Goal: Task Accomplishment & Management: Use online tool/utility

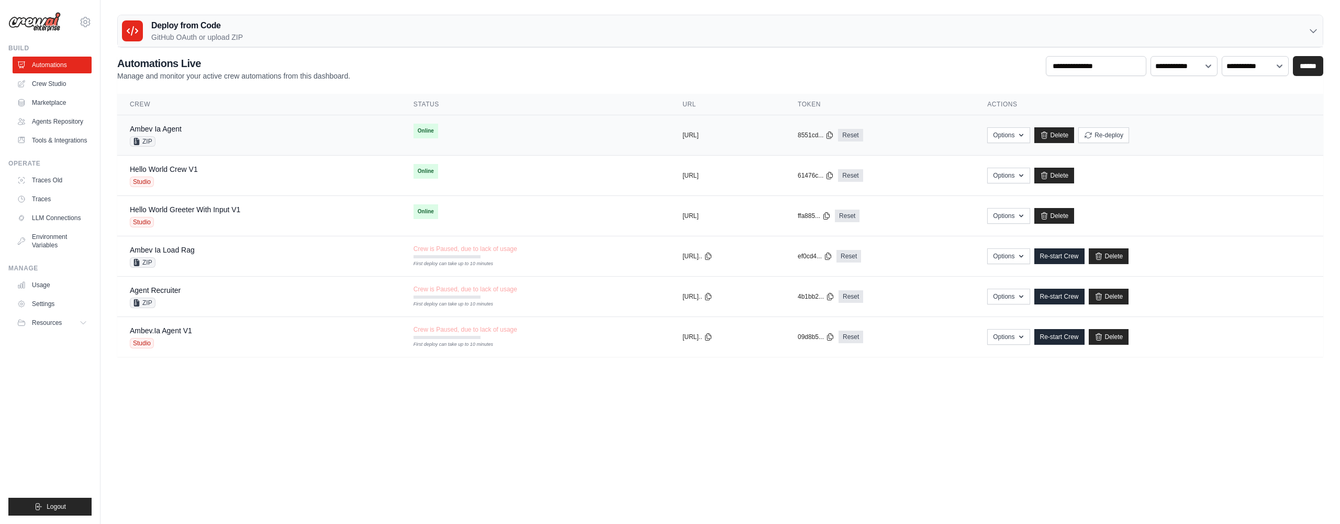
click at [241, 133] on div "Ambev Ia Agent ZIP" at bounding box center [259, 135] width 259 height 23
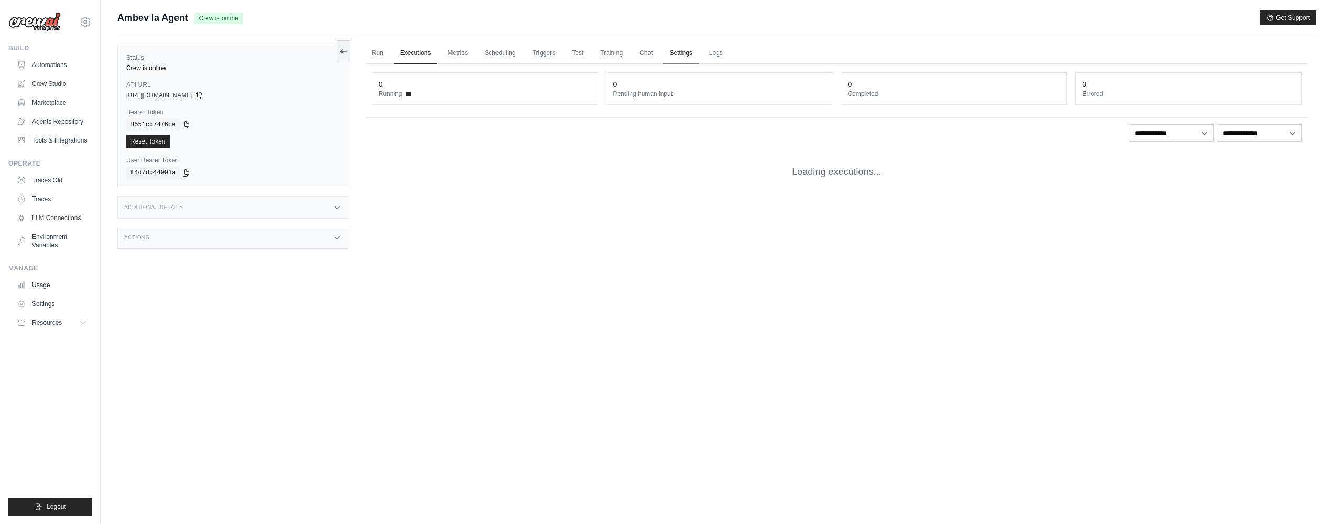
click at [684, 59] on link "Settings" at bounding box center [680, 53] width 35 height 22
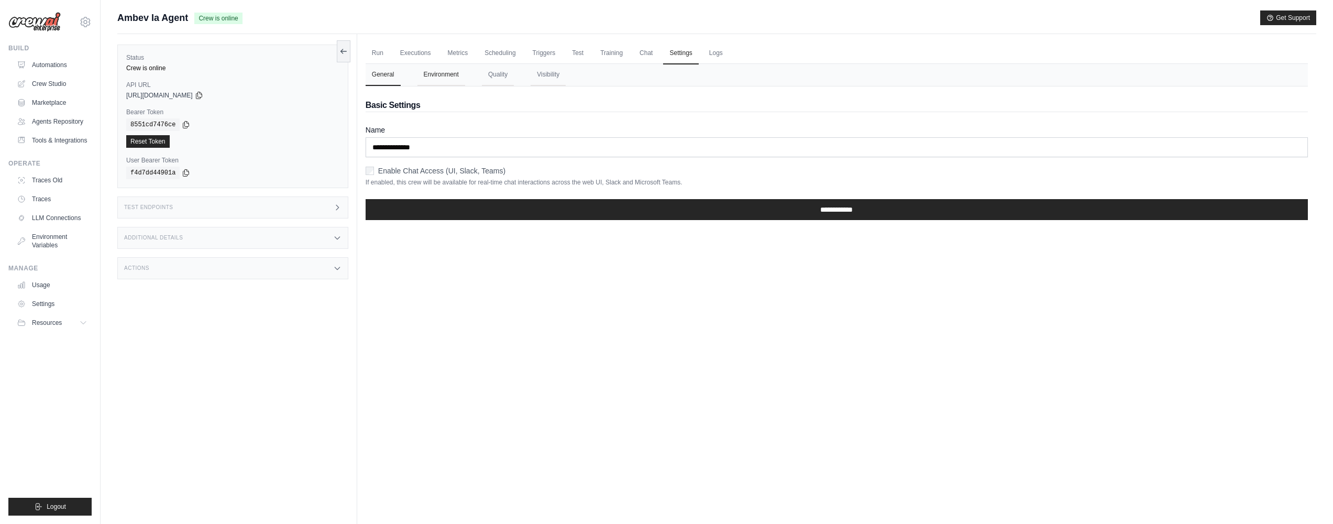
click at [430, 77] on button "Environment" at bounding box center [441, 75] width 48 height 22
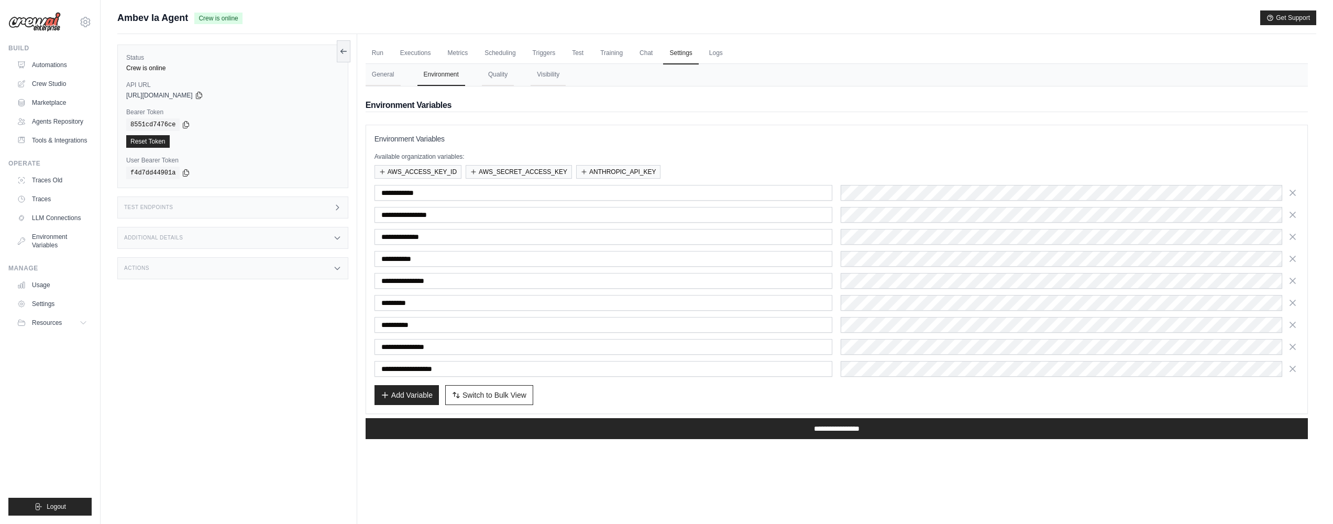
click at [351, 53] on div "Status Crew is online API URL copied https://ambev-ia-agent-deploy-f2245503-f4a…" at bounding box center [237, 296] width 240 height 524
click at [343, 53] on icon at bounding box center [343, 51] width 8 height 8
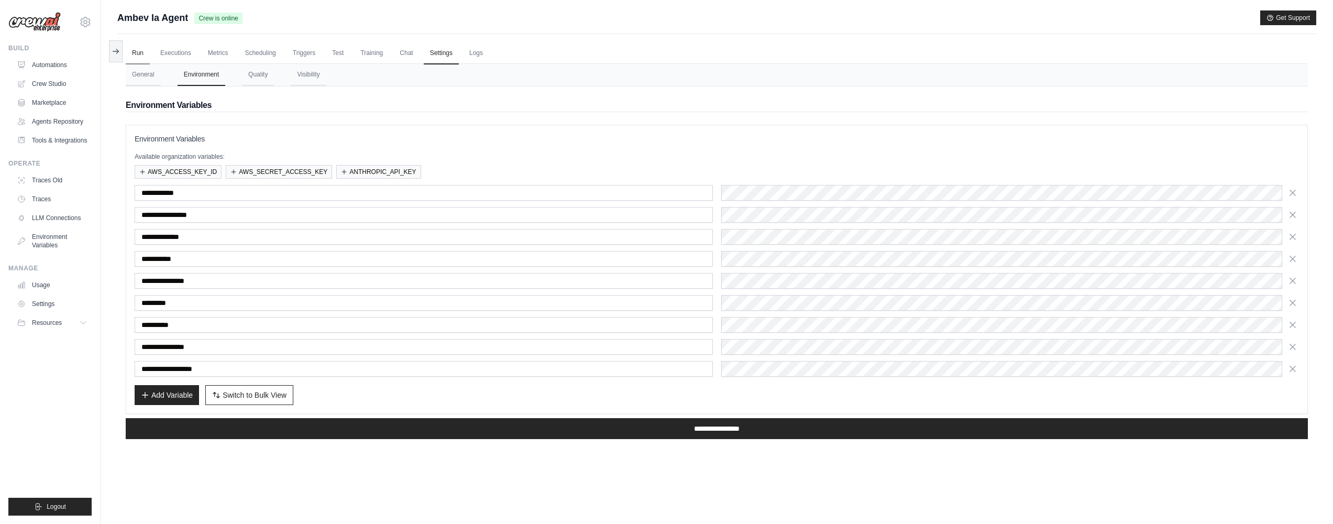
click at [147, 53] on link "Run" at bounding box center [138, 53] width 24 height 22
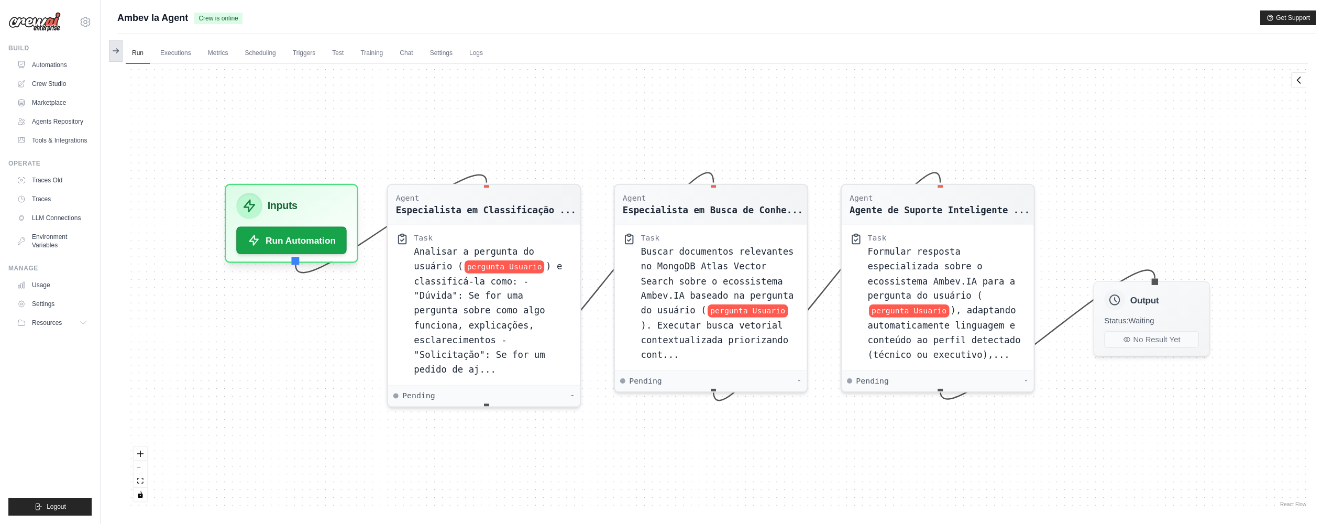
click at [114, 49] on icon at bounding box center [116, 51] width 8 height 8
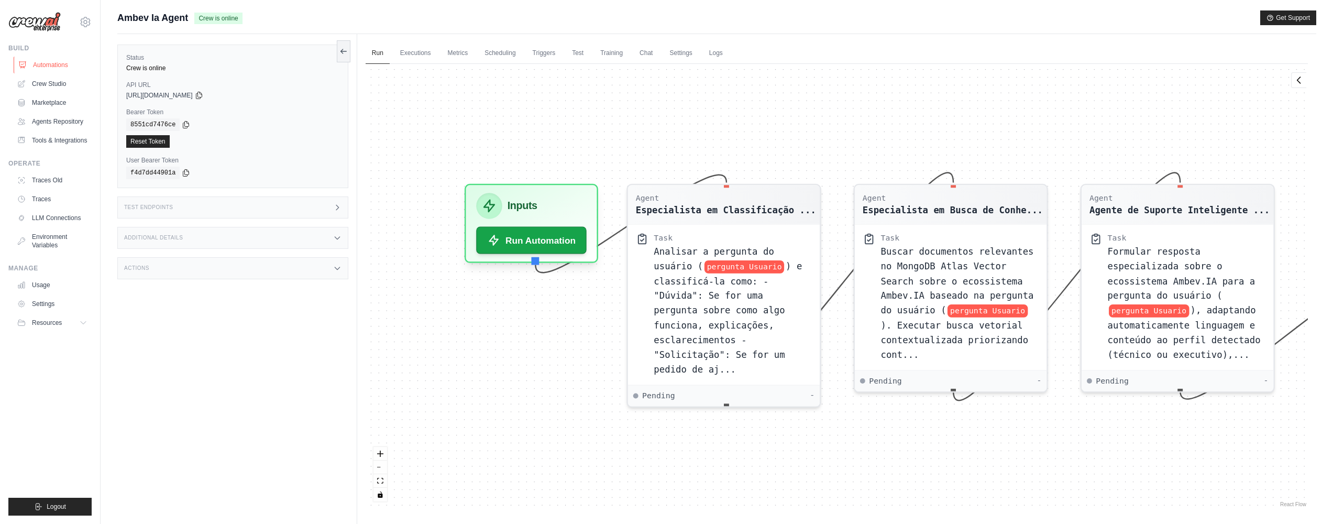
click at [76, 63] on link "Automations" at bounding box center [53, 65] width 79 height 17
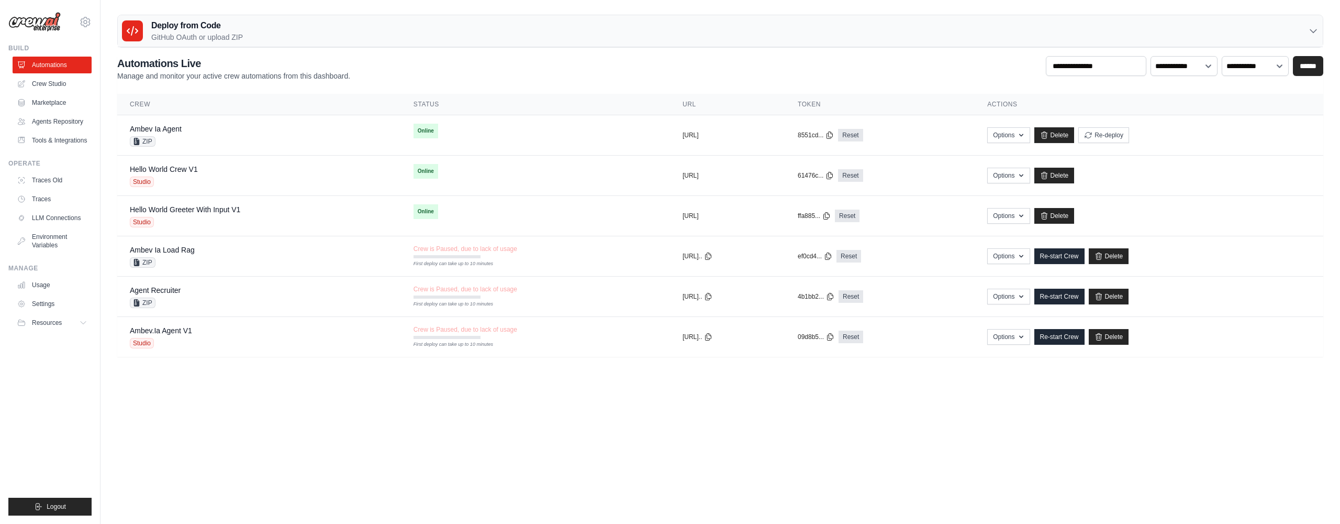
click at [393, 27] on div "Deploy from Code GitHub OAuth or upload ZIP" at bounding box center [720, 31] width 1205 height 32
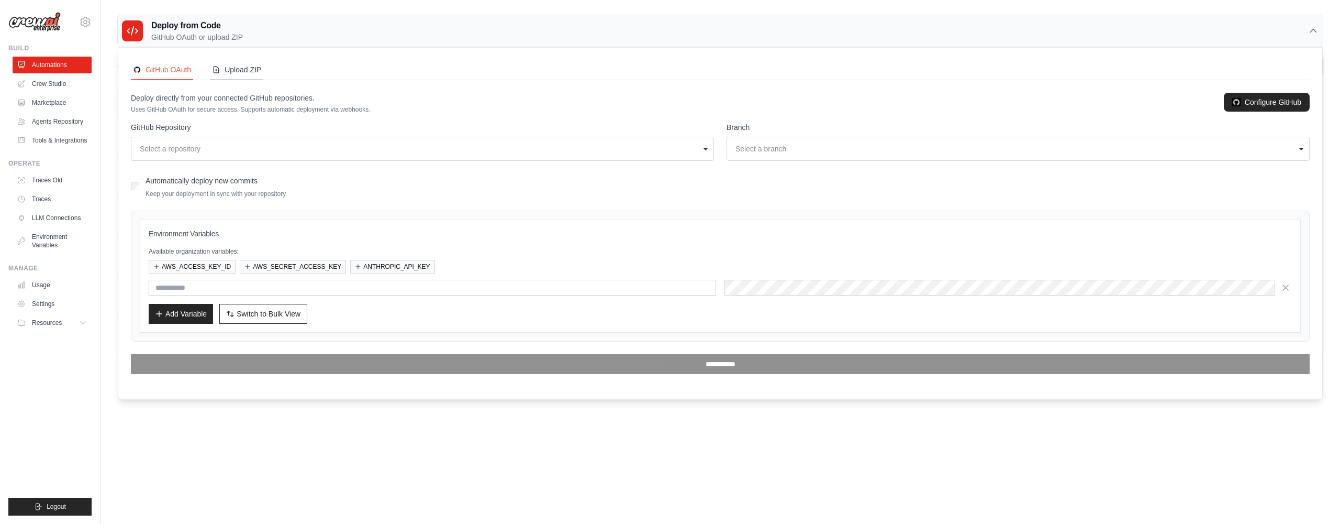
click at [210, 73] on button "Upload ZIP" at bounding box center [236, 70] width 53 height 20
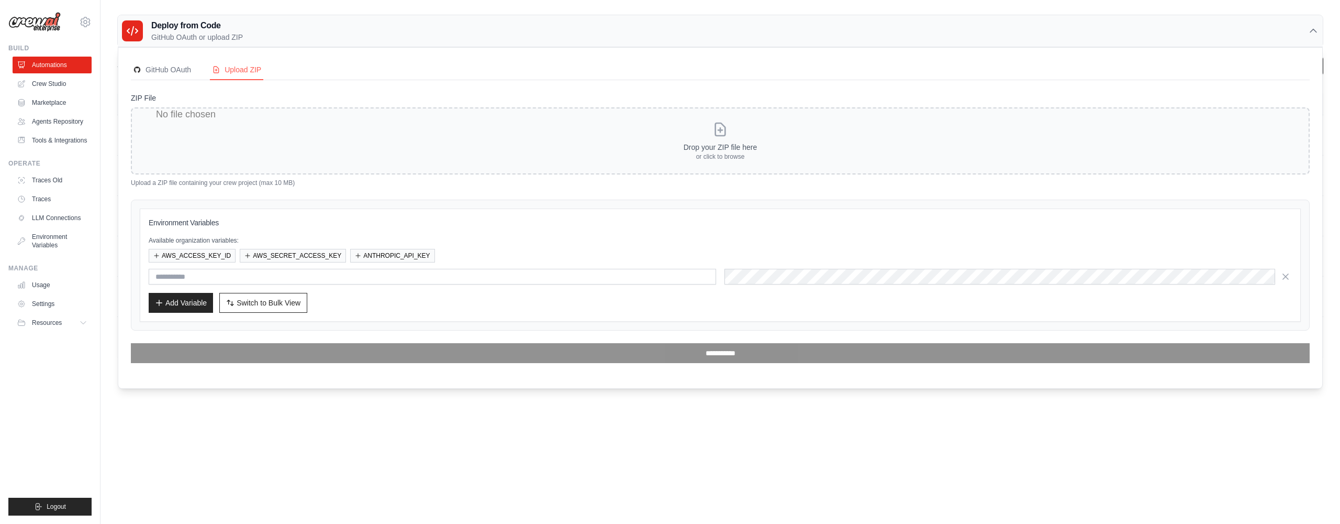
type input "**********"
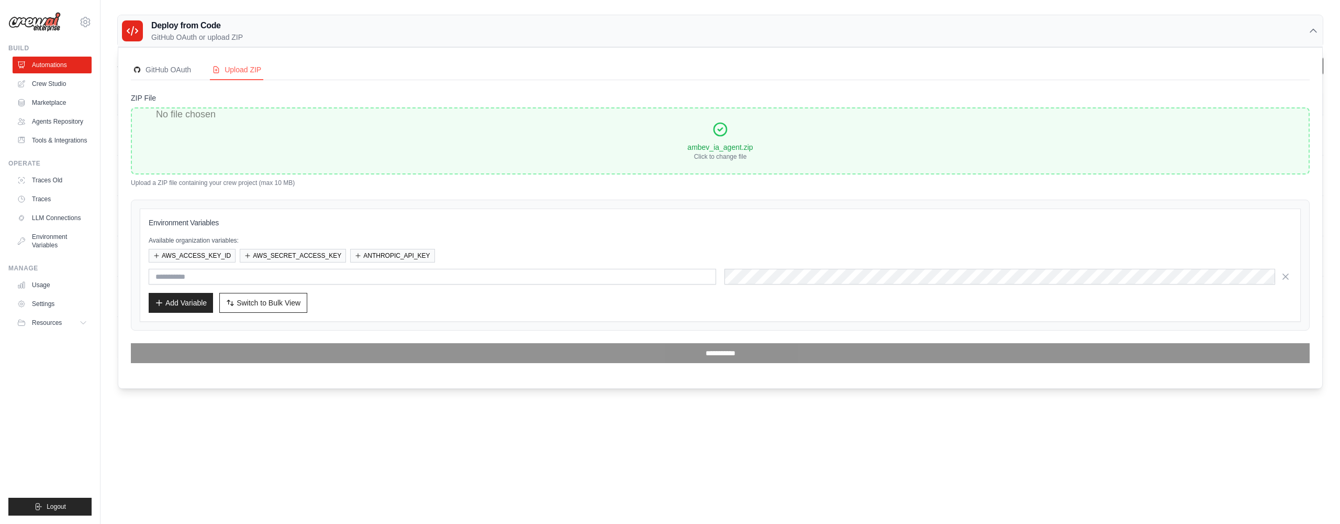
click at [313, 300] on div "Add Variable Switch to Bulk View Switch to Table View" at bounding box center [721, 303] width 1144 height 20
click at [290, 303] on span "Switch to Bulk View" at bounding box center [269, 302] width 64 height 10
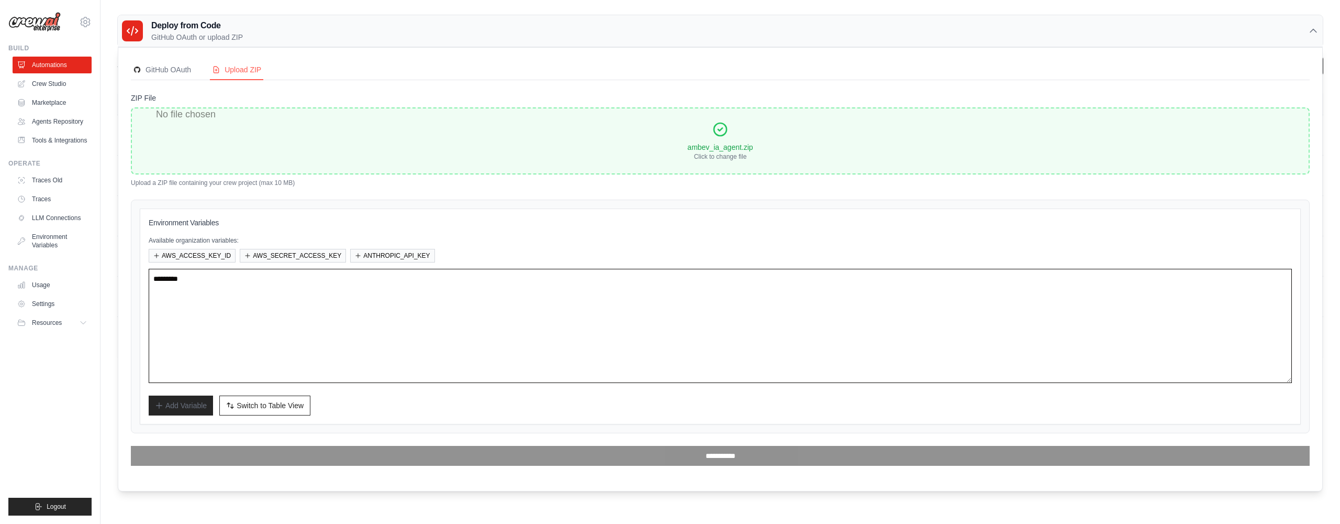
click at [431, 295] on textarea at bounding box center [721, 326] width 1144 height 114
paste textarea "**********"
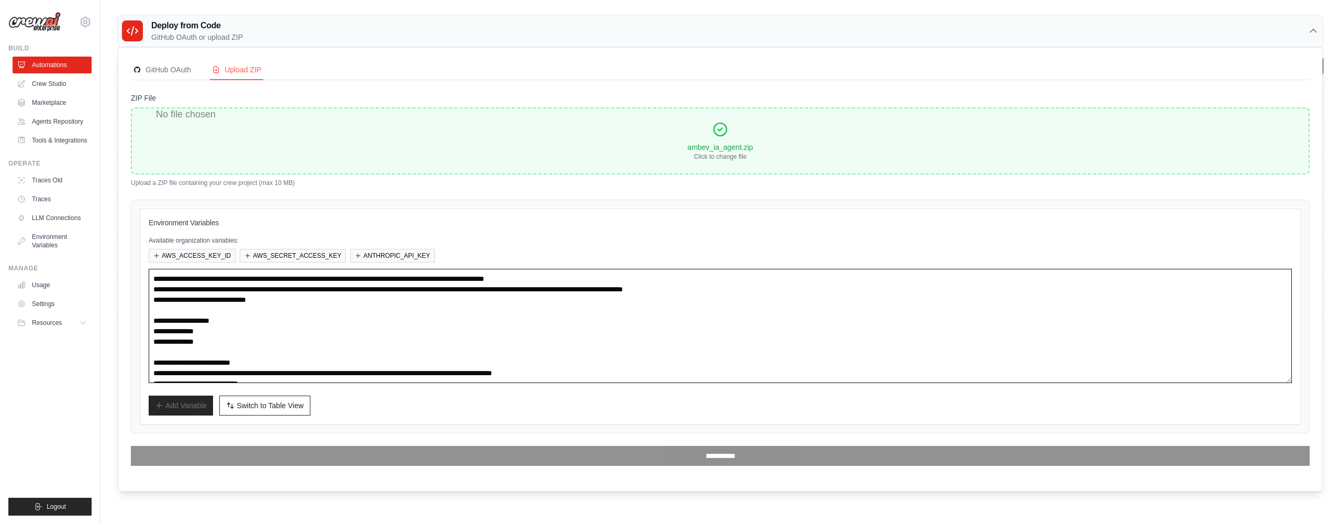
scroll to position [52, 0]
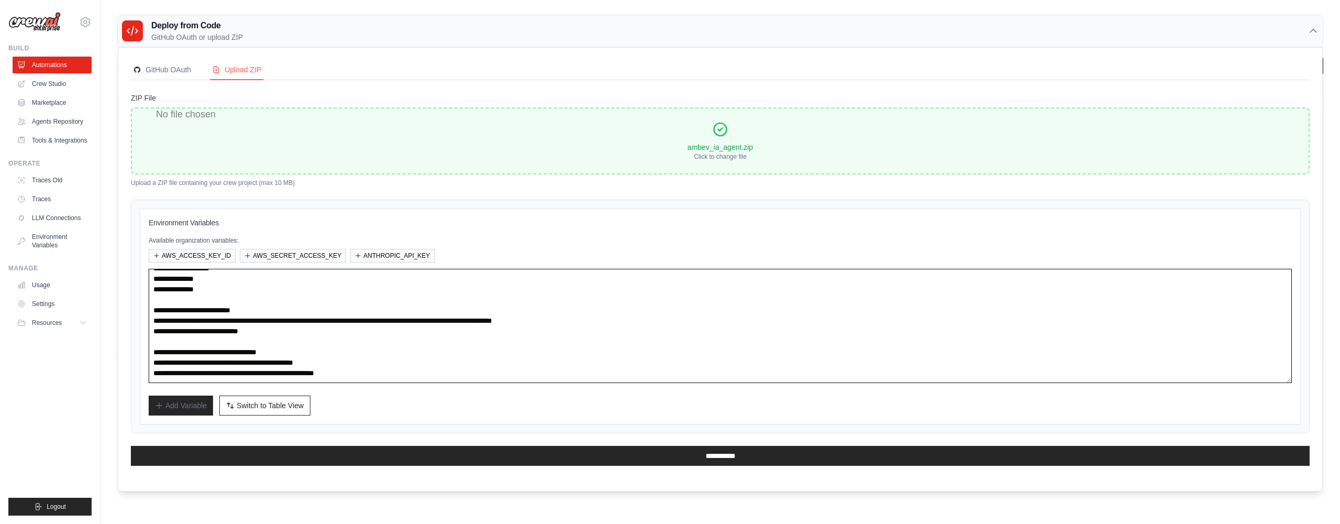
drag, startPoint x: 355, startPoint y: 347, endPoint x: 117, endPoint y: 353, distance: 238.3
click at [117, 353] on div "Deploy from Code GitHub OAuth or upload ZIP GitHub OAuth Upload ZIP Deploy dire…" at bounding box center [721, 186] width 1240 height 342
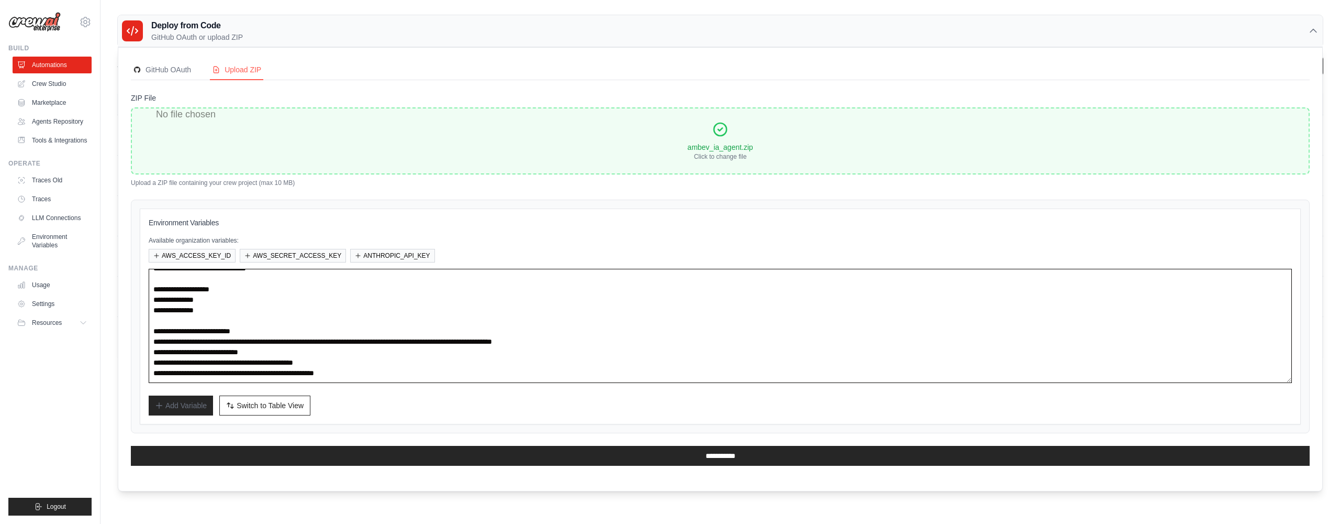
scroll to position [31, 0]
drag, startPoint x: 289, startPoint y: 329, endPoint x: 140, endPoint y: 323, distance: 148.3
click at [140, 323] on div "Environment Variables Available organization variables: AWS_ACCESS_KEY_ID AWS_S…" at bounding box center [720, 316] width 1161 height 216
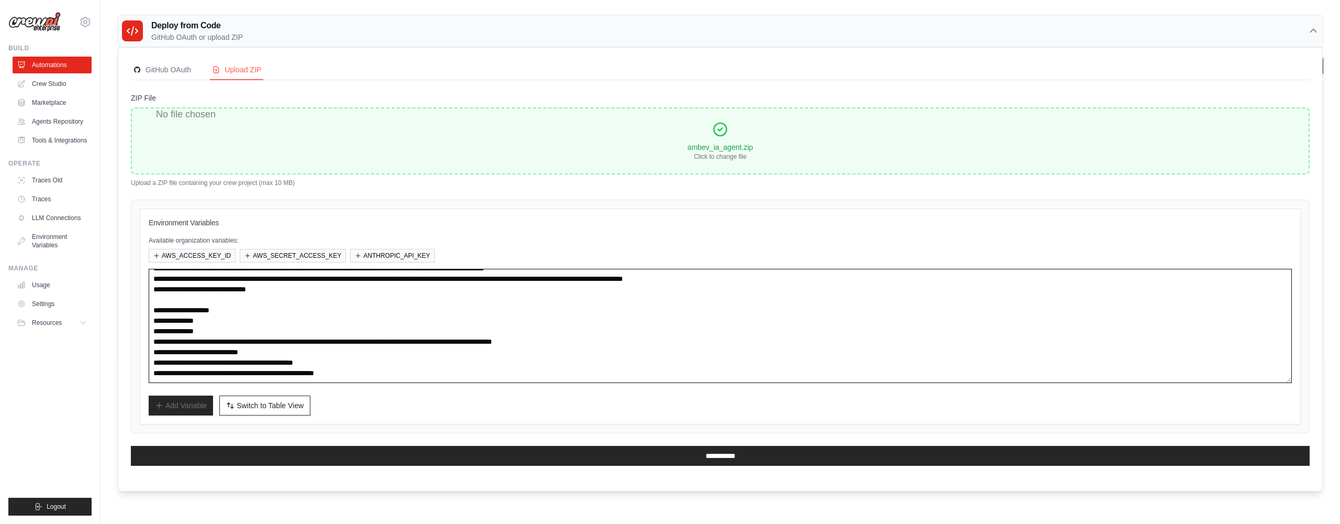
scroll to position [10, 0]
drag, startPoint x: 253, startPoint y: 311, endPoint x: 143, endPoint y: 307, distance: 110.5
click at [141, 308] on div "Environment Variables Available organization variables: AWS_ACCESS_KEY_ID AWS_S…" at bounding box center [720, 316] width 1161 height 216
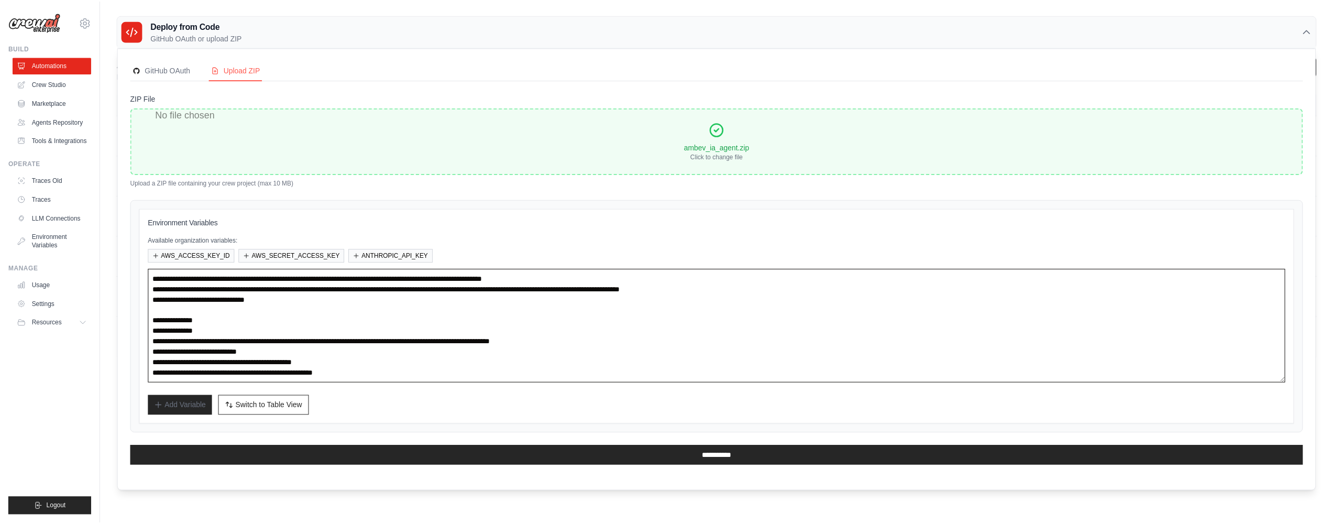
scroll to position [0, 0]
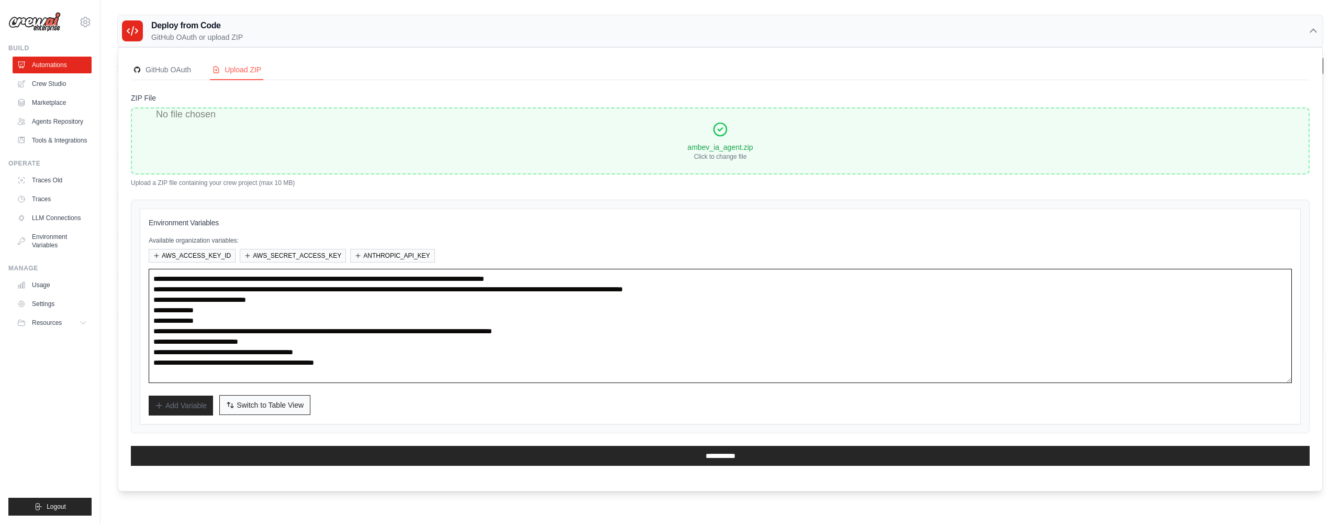
type textarea "**********"
click at [285, 405] on span "Switch to Table View" at bounding box center [270, 405] width 67 height 10
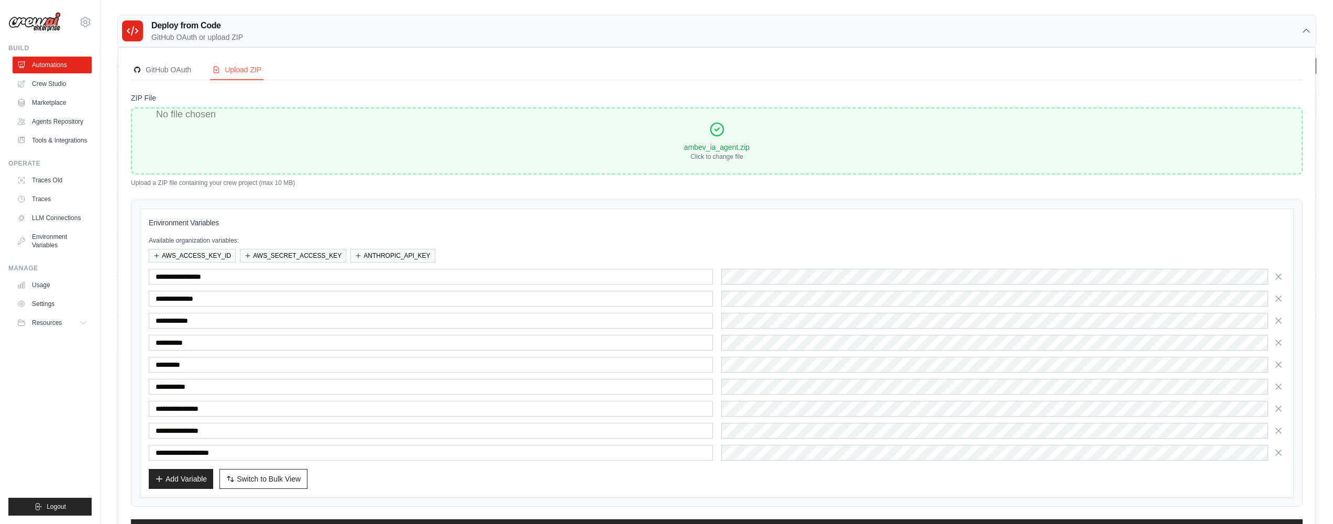
scroll to position [41, 0]
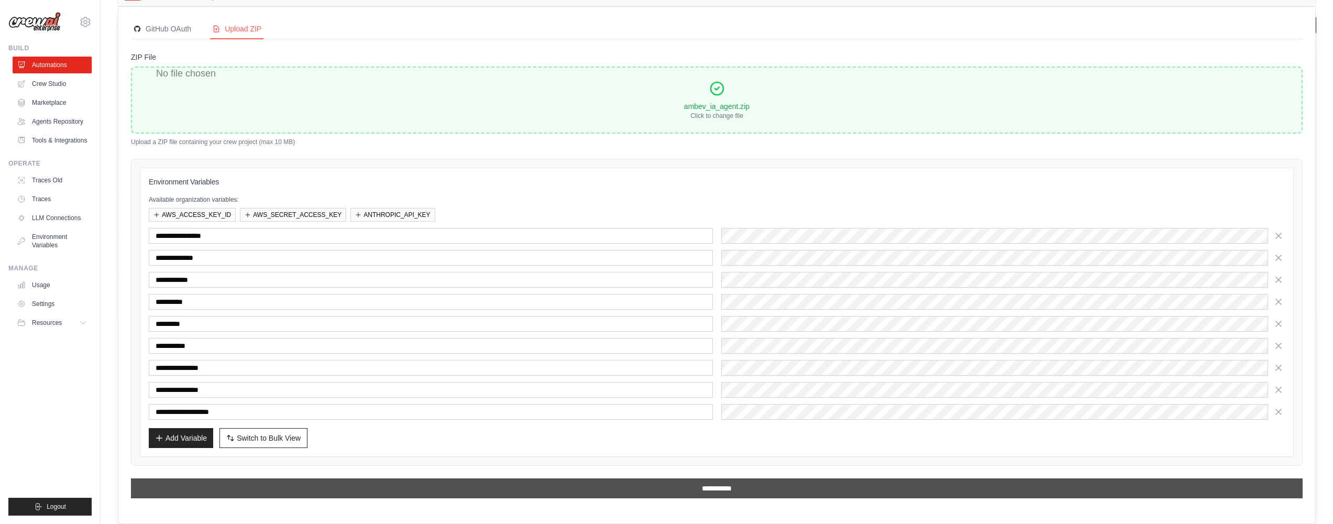
click at [547, 485] on input "**********" at bounding box center [716, 488] width 1171 height 20
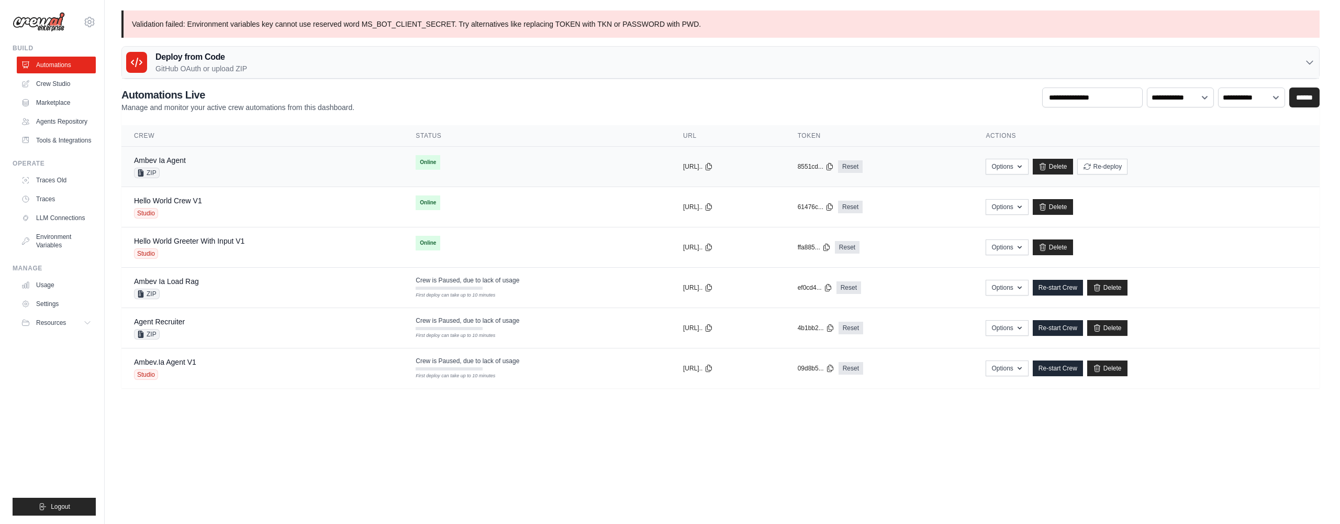
scroll to position [0, 0]
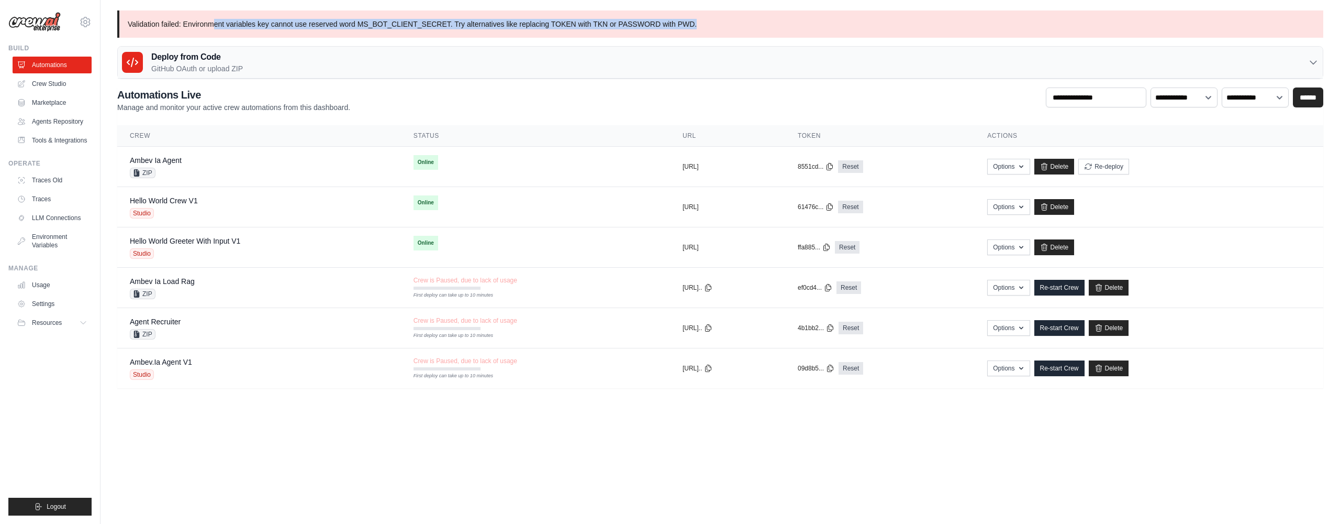
drag, startPoint x: 214, startPoint y: 25, endPoint x: 719, endPoint y: 24, distance: 505.3
click at [719, 24] on p "Validation failed: Environment variables key cannot use reserved word MS_BOT_CL…" at bounding box center [720, 23] width 1206 height 27
click at [720, 24] on p "Validation failed: Environment variables key cannot use reserved word MS_BOT_CL…" at bounding box center [720, 23] width 1206 height 27
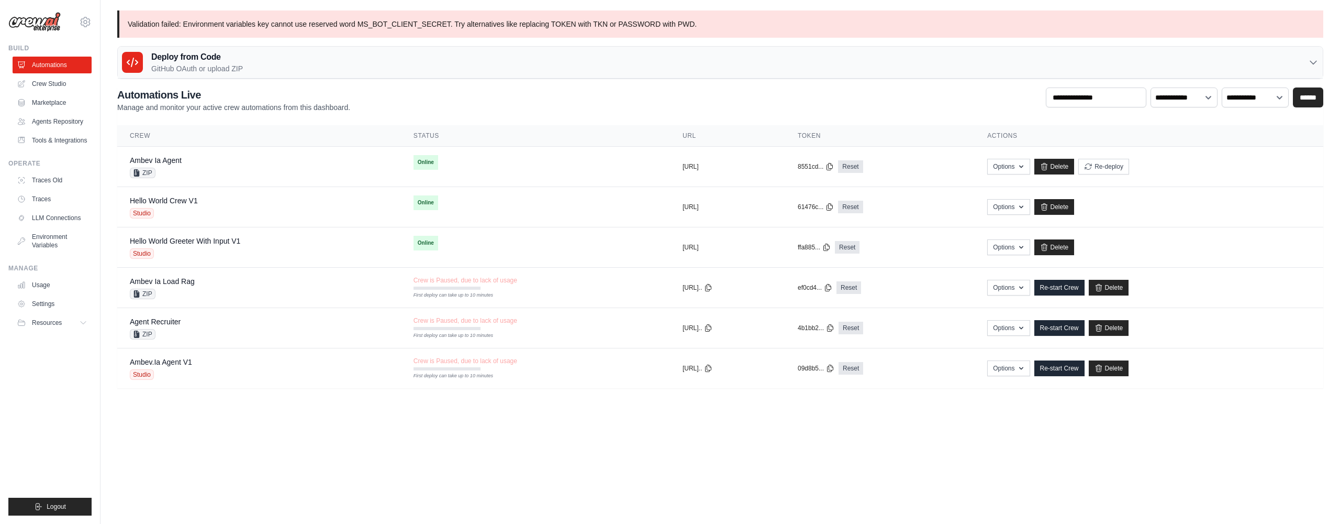
drag, startPoint x: 733, startPoint y: 26, endPoint x: 375, endPoint y: 29, distance: 357.6
click at [375, 29] on p "Validation failed: Environment variables key cannot use reserved word MS_BOT_CL…" at bounding box center [720, 23] width 1206 height 27
click at [384, 23] on p "Validation failed: Environment variables key cannot use reserved word MS_BOT_CL…" at bounding box center [720, 23] width 1206 height 27
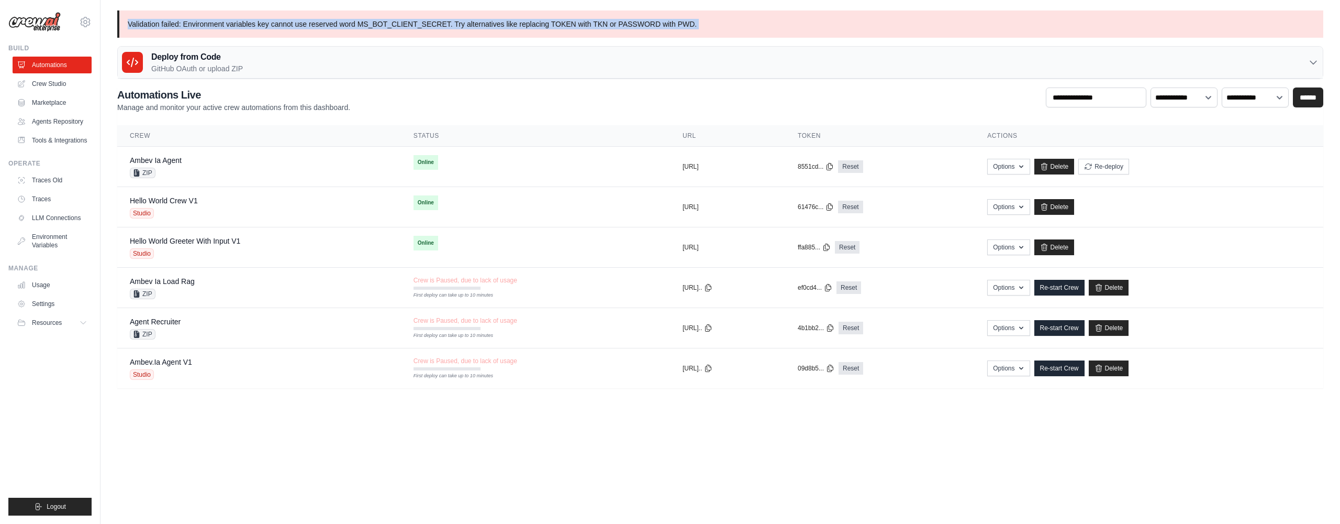
click at [384, 23] on p "Validation failed: Environment variables key cannot use reserved word MS_BOT_CL…" at bounding box center [720, 23] width 1206 height 27
drag, startPoint x: 470, startPoint y: 27, endPoint x: 615, endPoint y: 31, distance: 144.6
click at [615, 31] on p "Validation failed: Environment variables key cannot use reserved word MS_BOT_CL…" at bounding box center [720, 23] width 1206 height 27
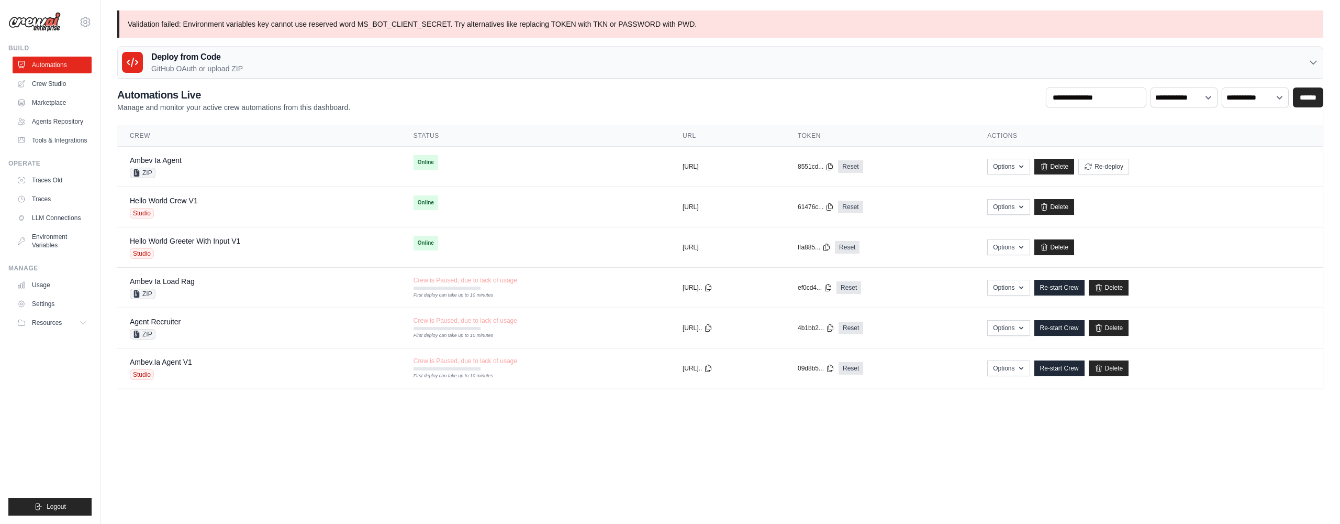
click at [268, 54] on div "Deploy from Code GitHub OAuth or upload ZIP" at bounding box center [720, 63] width 1205 height 32
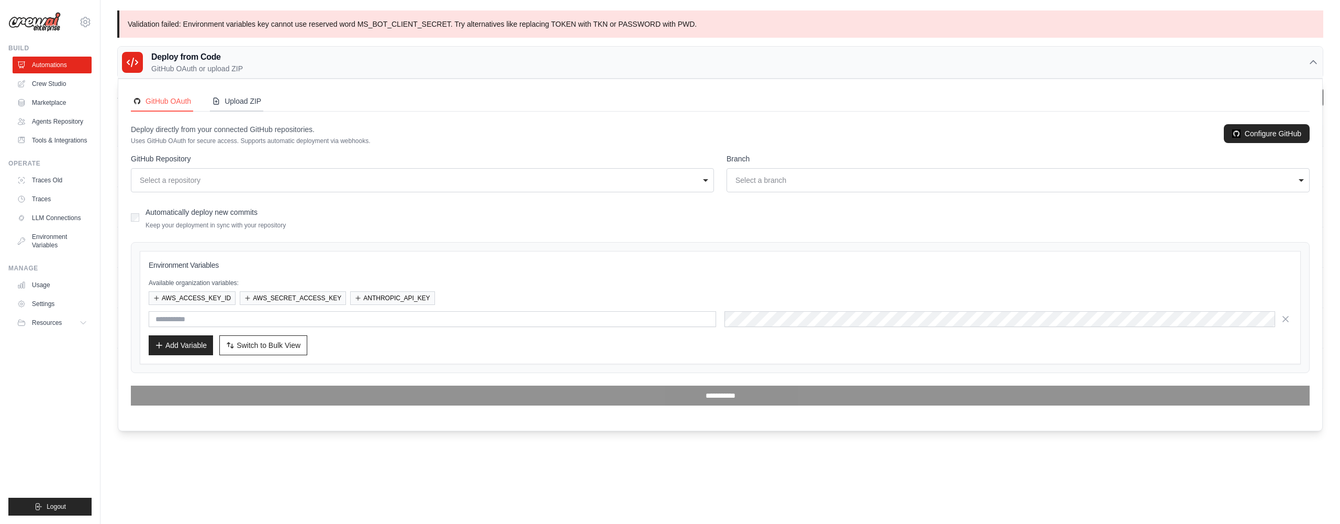
click at [244, 102] on div "Upload ZIP" at bounding box center [236, 101] width 49 height 10
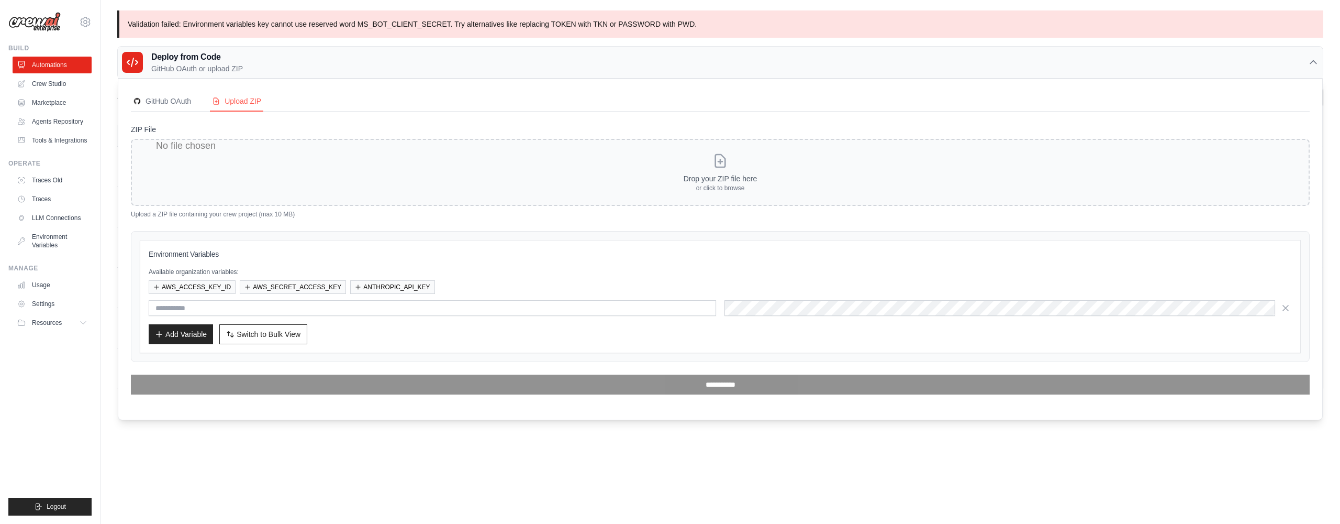
click at [648, 184] on input "ZIP File" at bounding box center [720, 172] width 1179 height 67
type input "**********"
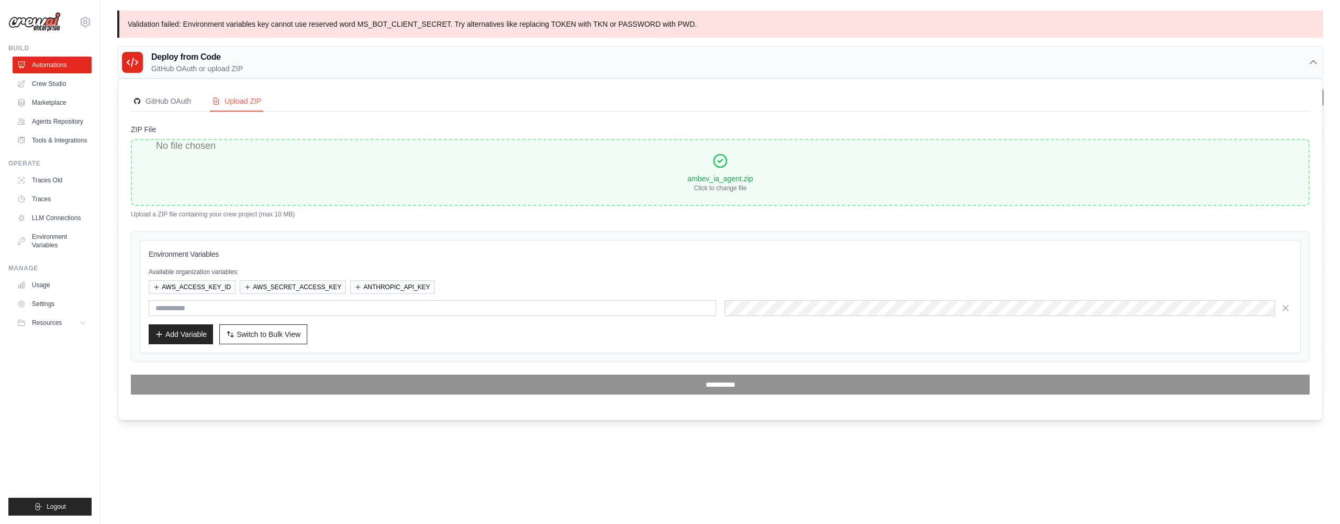
click at [530, 340] on div "Add Variable Switch to Bulk View Switch to Table View" at bounding box center [721, 334] width 1144 height 20
click at [273, 330] on span "Switch to Bulk View" at bounding box center [269, 333] width 64 height 10
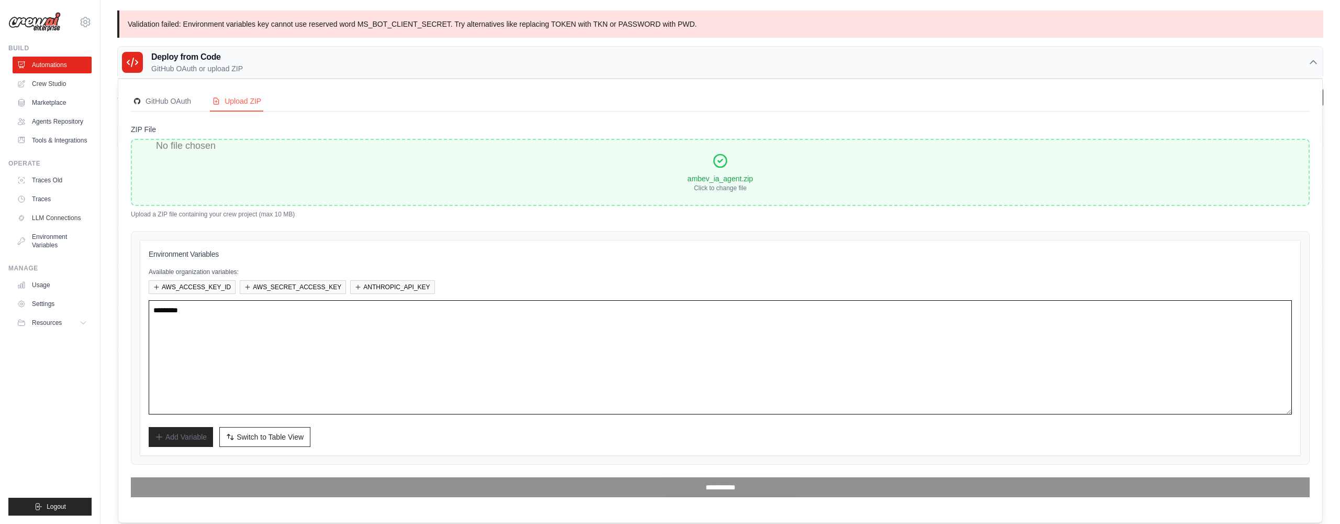
click at [360, 328] on textarea at bounding box center [721, 357] width 1144 height 114
click at [396, 324] on textarea at bounding box center [721, 357] width 1144 height 114
paste textarea "**********"
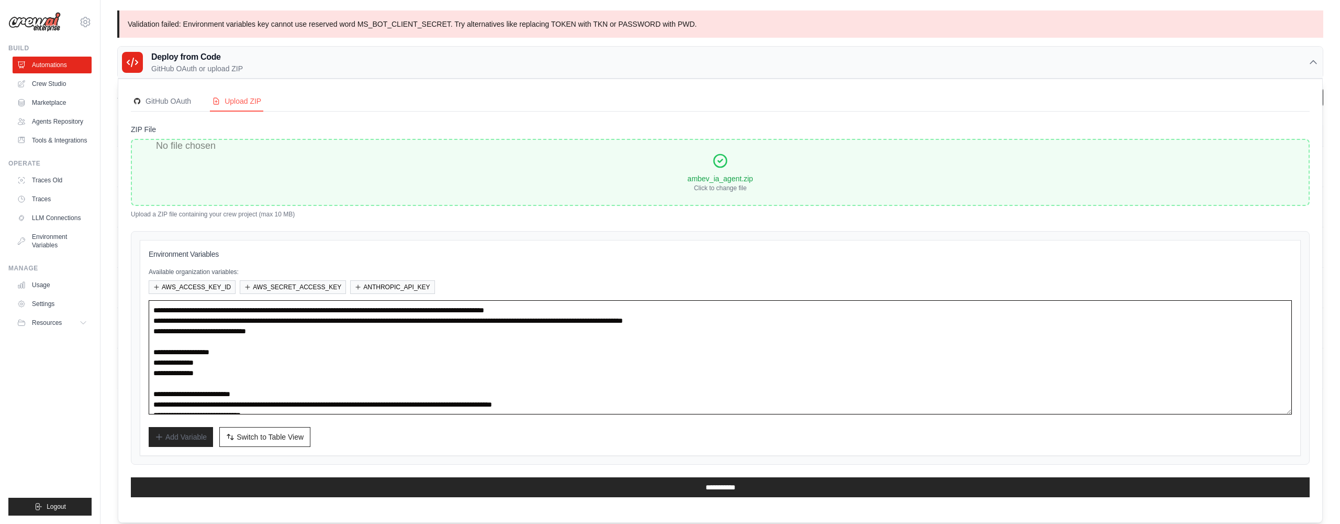
scroll to position [21, 0]
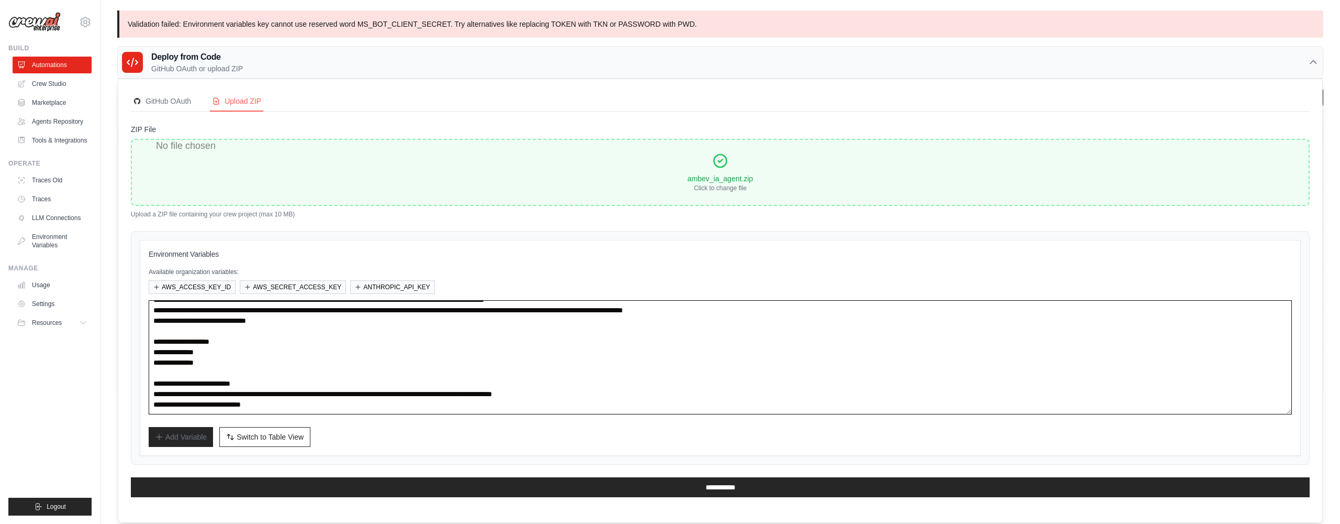
drag, startPoint x: 296, startPoint y: 368, endPoint x: 121, endPoint y: 369, distance: 174.9
click at [121, 369] on div "GitHub OAuth Upload ZIP Deploy directly from your connected GitHub repositories…" at bounding box center [720, 300] width 1204 height 443
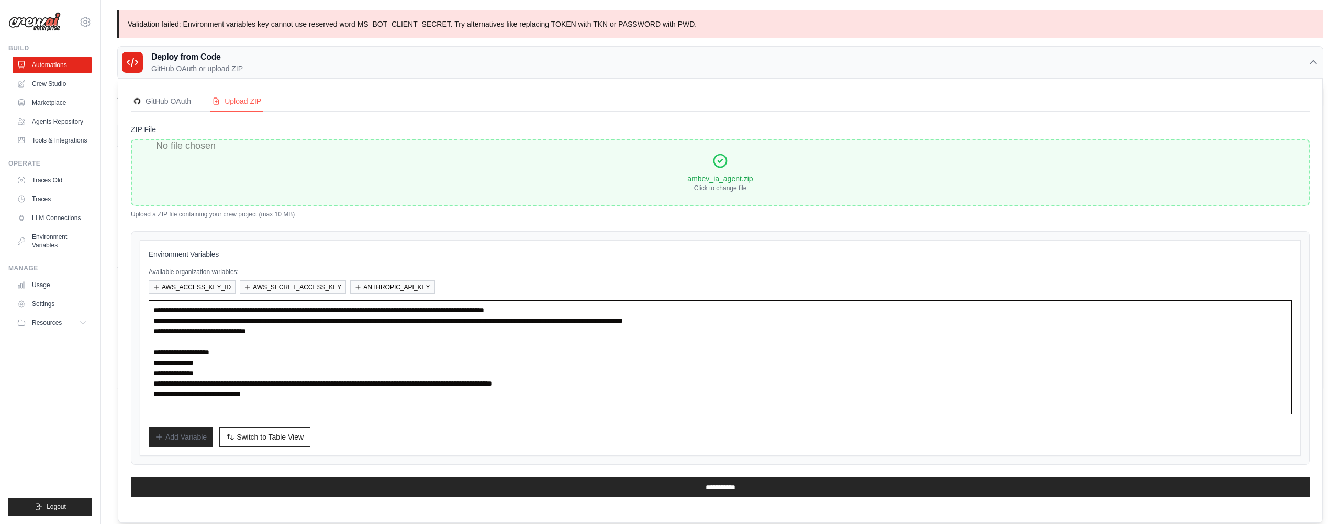
scroll to position [0, 0]
drag, startPoint x: 217, startPoint y: 340, endPoint x: 134, endPoint y: 343, distance: 83.8
click at [128, 342] on div "GitHub OAuth Upload ZIP Deploy directly from your connected GitHub repositories…" at bounding box center [720, 300] width 1204 height 443
drag, startPoint x: 209, startPoint y: 350, endPoint x: 124, endPoint y: 352, distance: 85.4
click at [124, 352] on div "GitHub OAuth Upload ZIP Deploy directly from your connected GitHub repositories…" at bounding box center [720, 300] width 1204 height 443
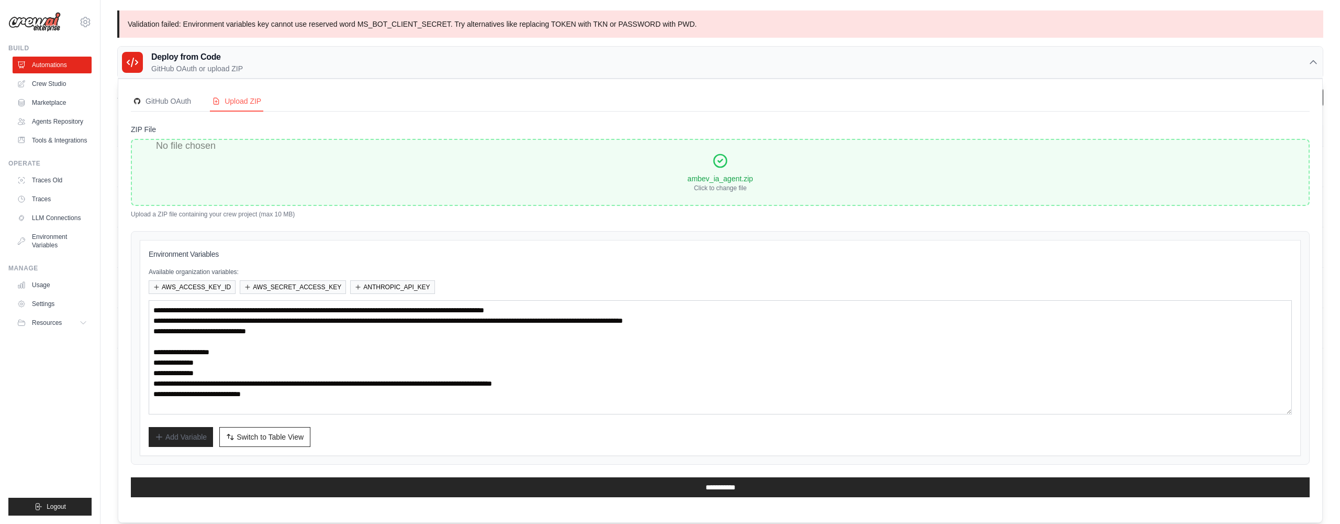
click at [143, 352] on div "Environment Variables Available organization variables: AWS_ACCESS_KEY_ID AWS_S…" at bounding box center [720, 348] width 1161 height 216
click at [151, 350] on textarea "**********" at bounding box center [721, 357] width 1144 height 114
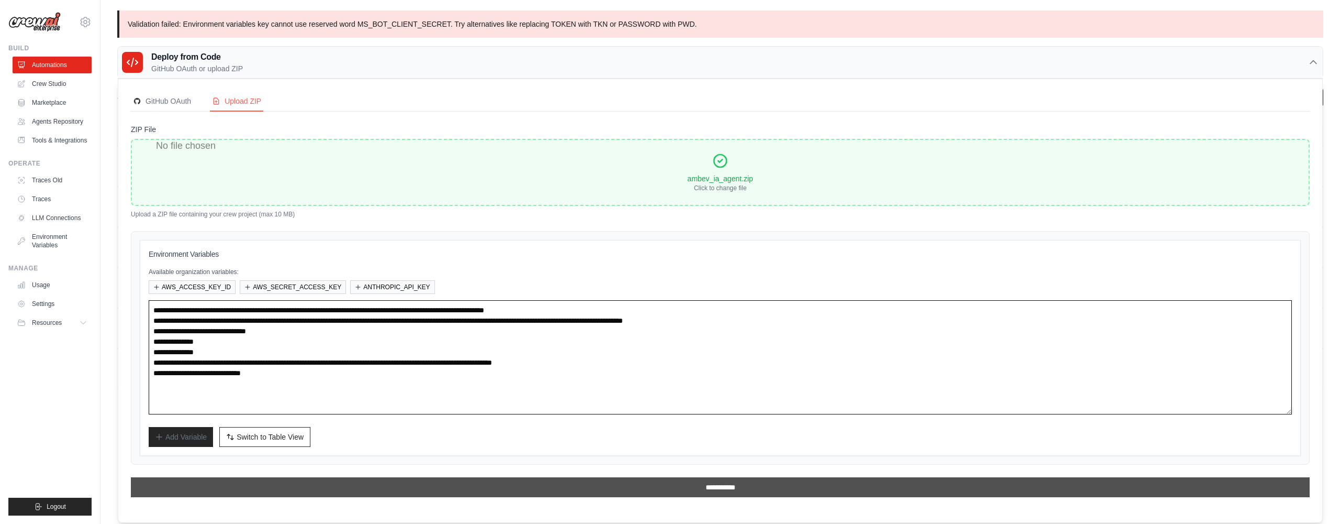
type textarea "**********"
click at [640, 482] on input "**********" at bounding box center [720, 487] width 1179 height 20
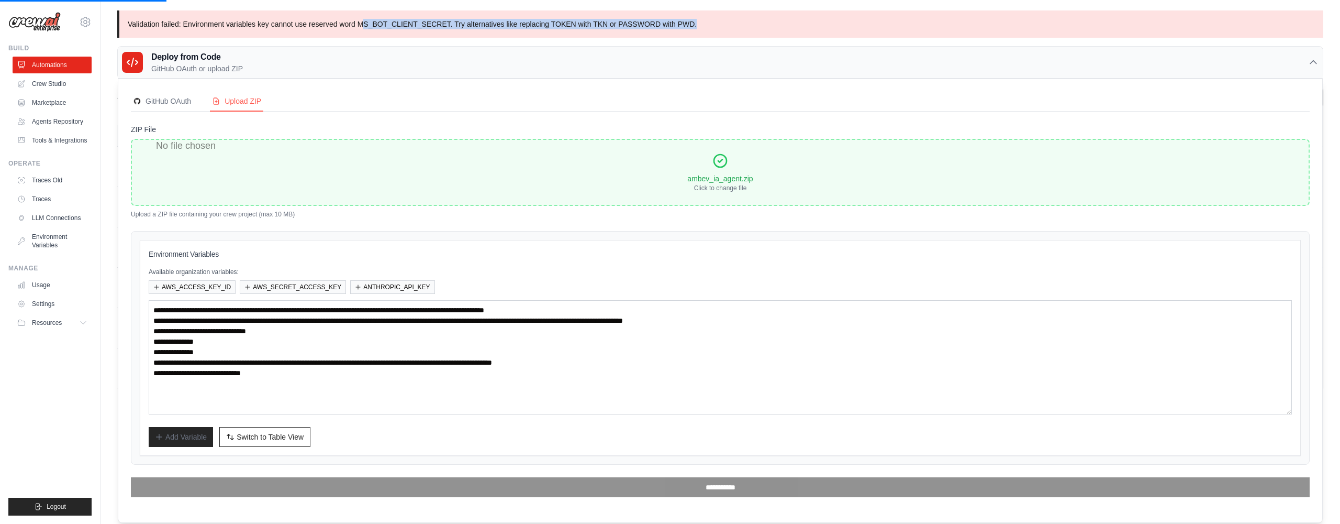
drag, startPoint x: 361, startPoint y: 22, endPoint x: 736, endPoint y: 22, distance: 374.9
click at [736, 22] on p "Validation failed: Environment variables key cannot use reserved word MS_BOT_CL…" at bounding box center [720, 23] width 1206 height 27
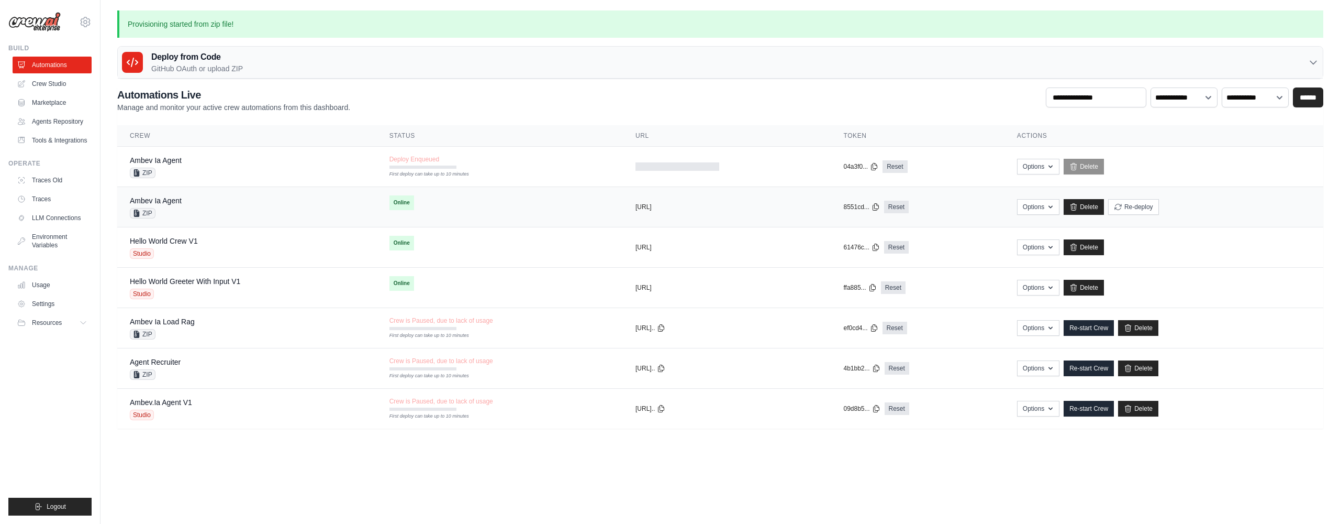
click at [531, 205] on td "Online" at bounding box center [500, 202] width 246 height 31
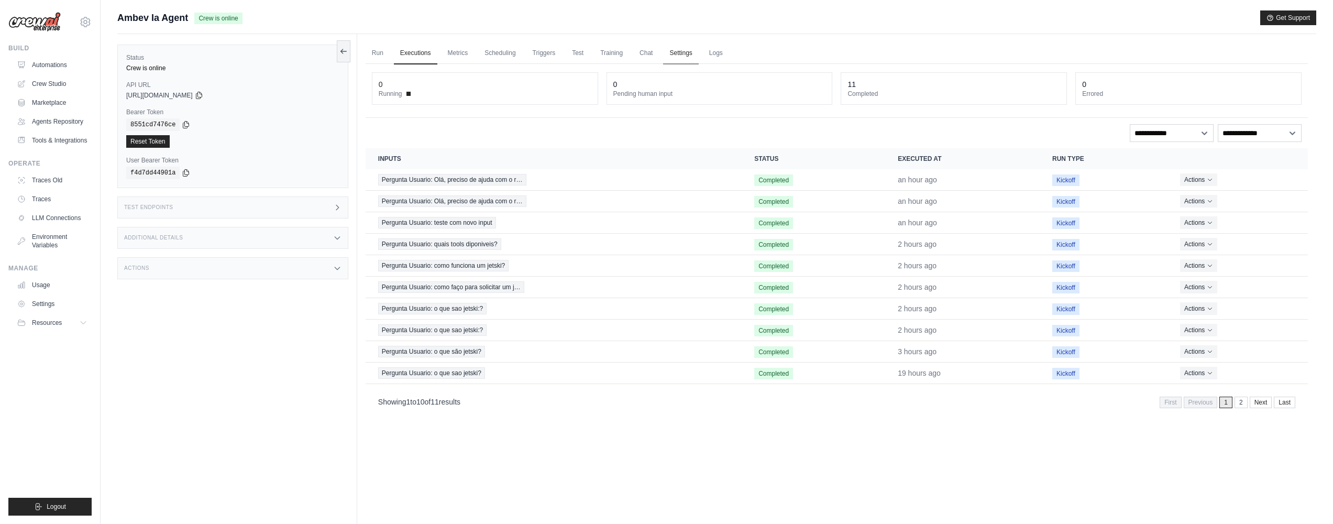
click at [670, 50] on link "Settings" at bounding box center [680, 53] width 35 height 22
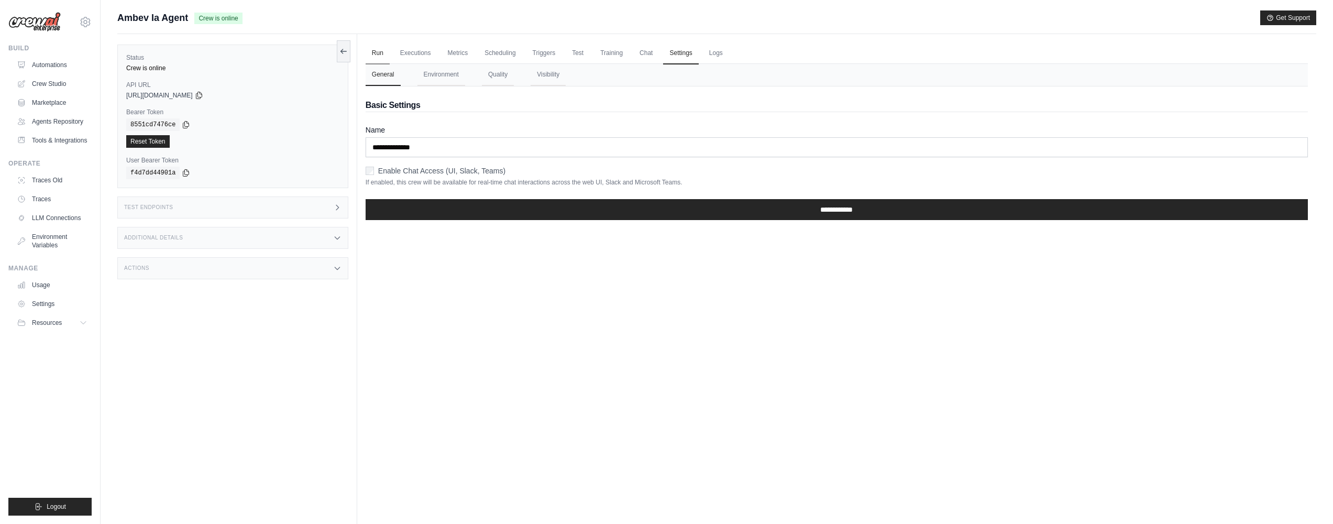
click at [375, 56] on link "Run" at bounding box center [377, 53] width 24 height 22
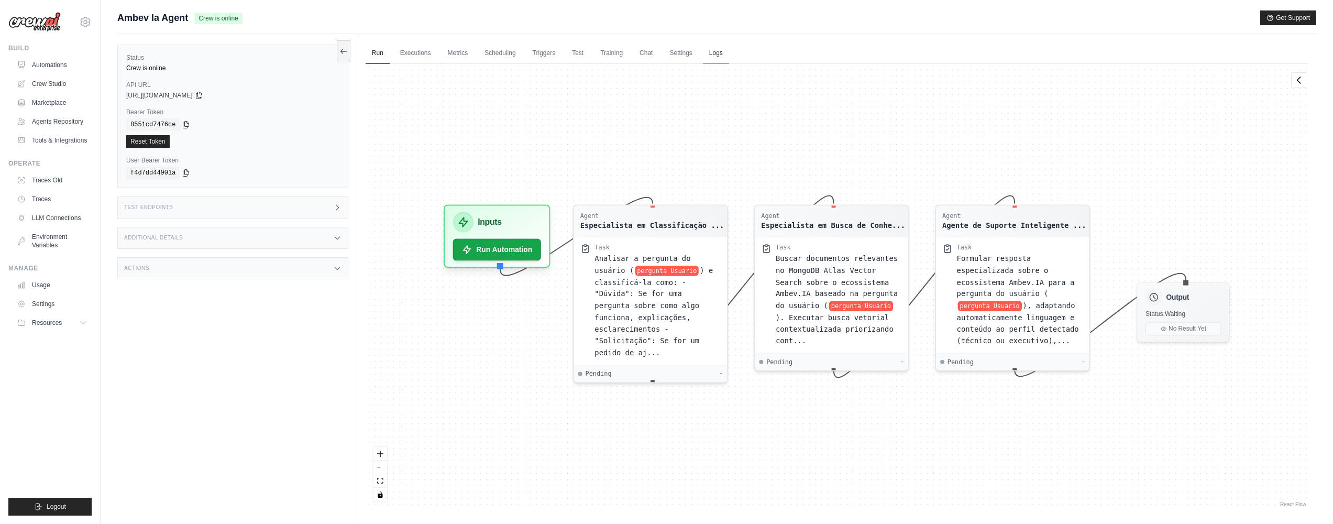
click at [720, 51] on link "Logs" at bounding box center [716, 53] width 26 height 22
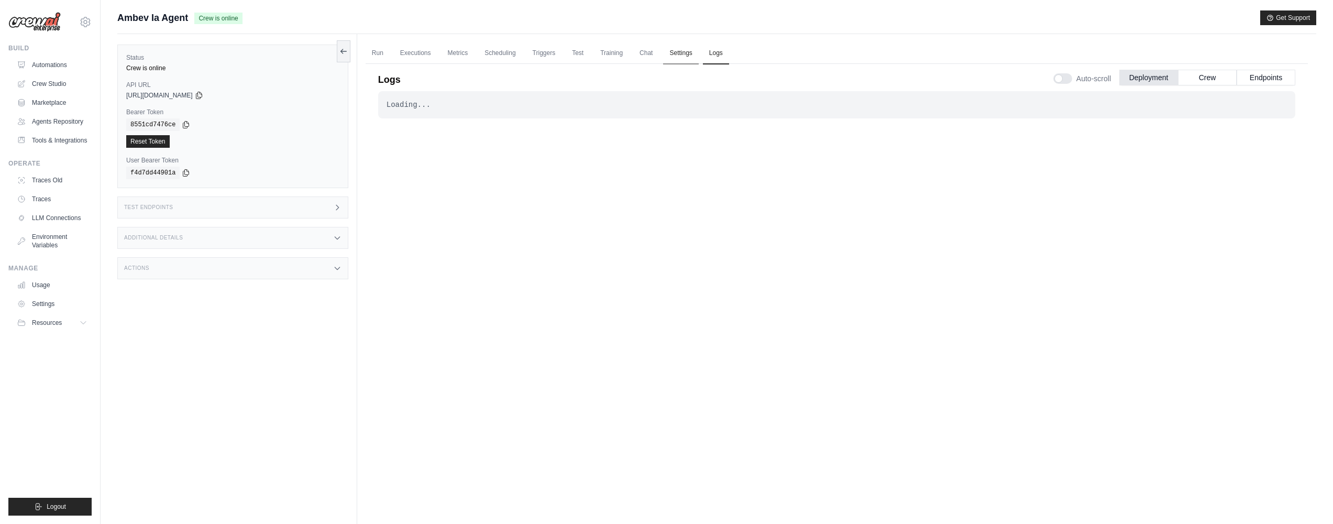
click at [680, 52] on link "Settings" at bounding box center [680, 53] width 35 height 22
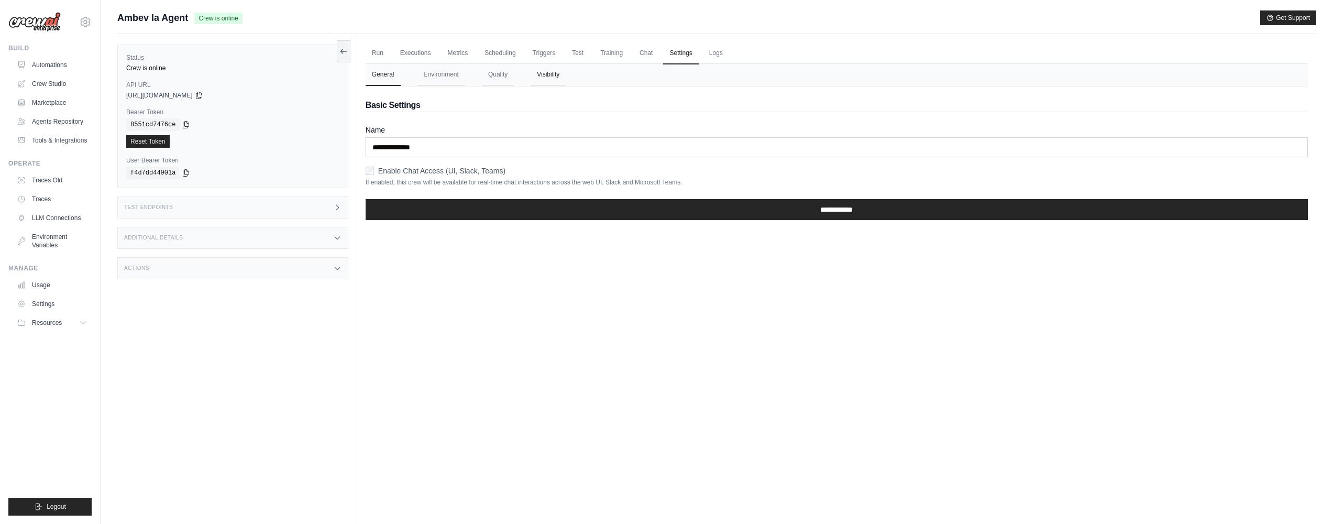
click at [545, 82] on button "Visibility" at bounding box center [547, 75] width 35 height 22
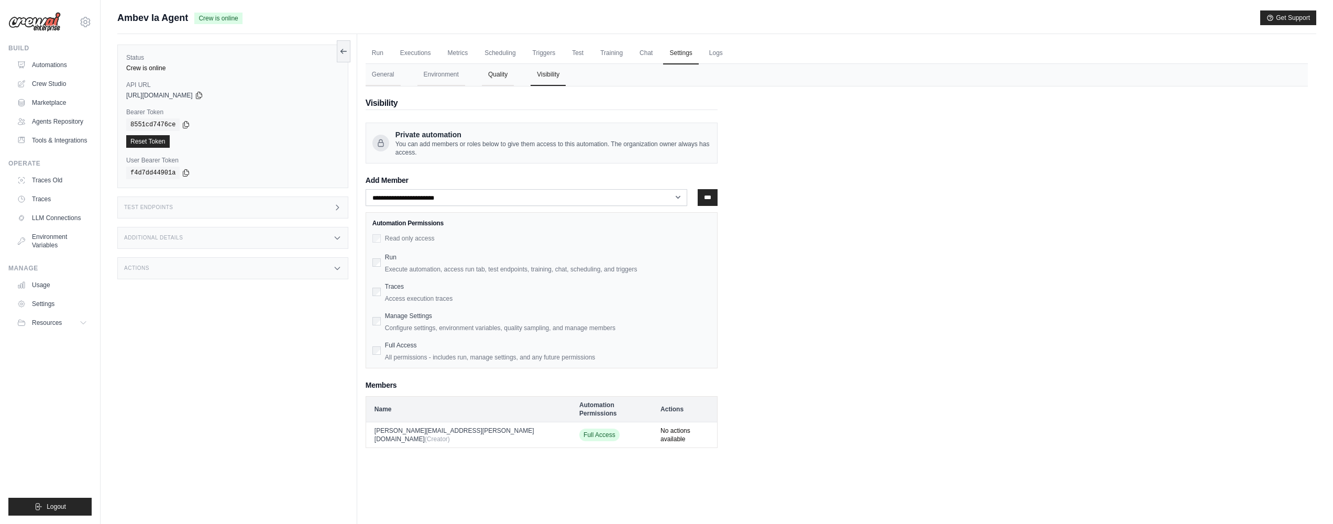
click at [504, 77] on button "Quality" at bounding box center [498, 75] width 32 height 22
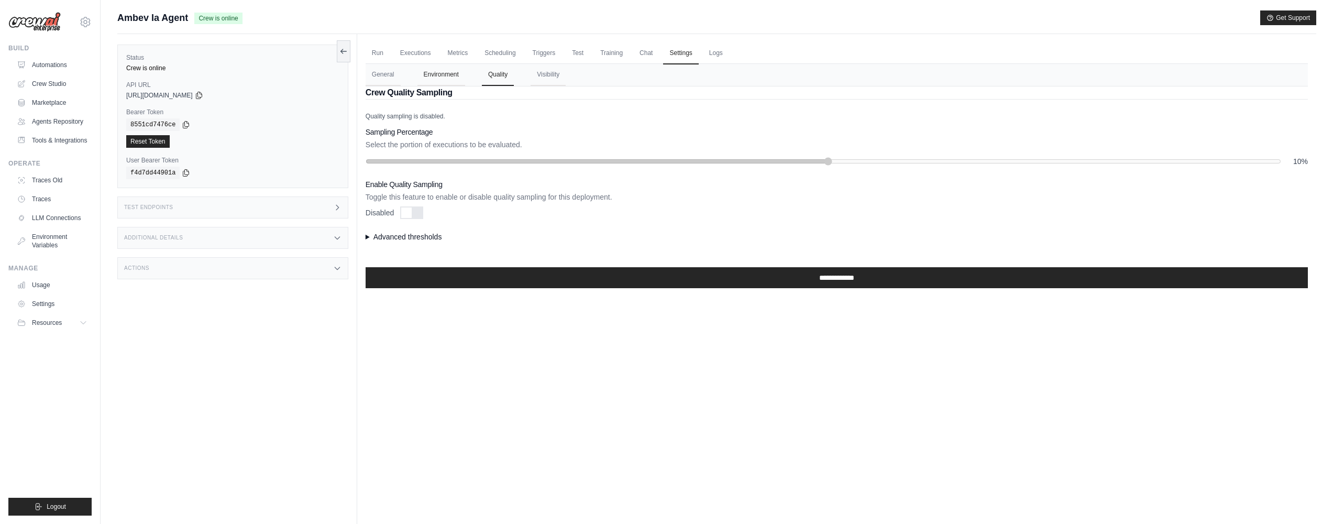
click at [472, 77] on nav "General Environment Quality Visibility" at bounding box center [836, 75] width 942 height 22
click at [452, 77] on button "Environment" at bounding box center [441, 75] width 48 height 22
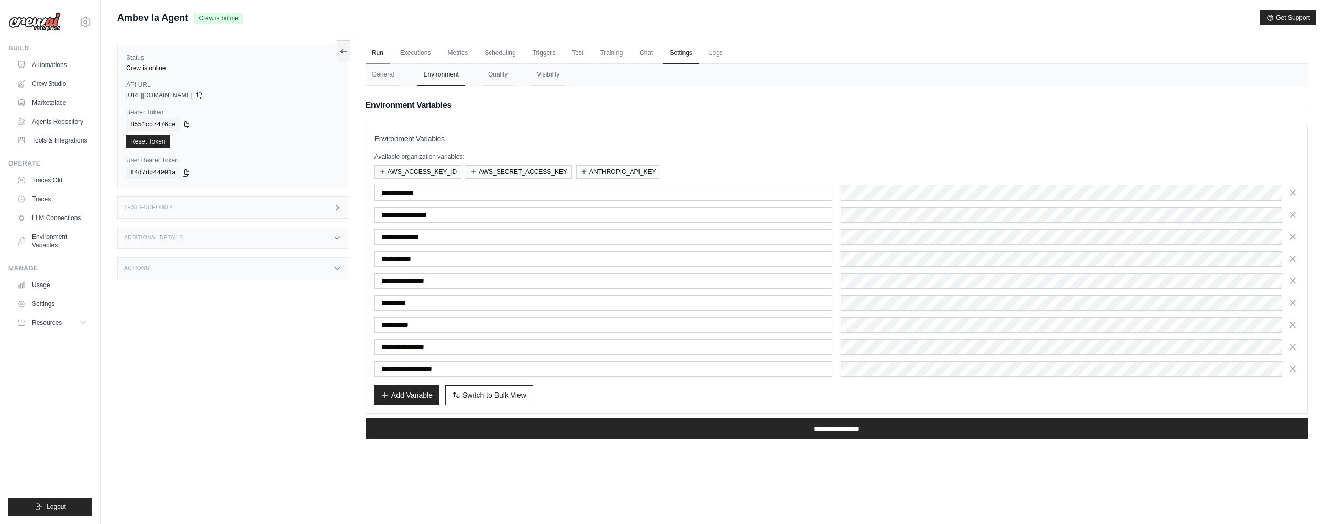
drag, startPoint x: 371, startPoint y: 52, endPoint x: 376, endPoint y: 53, distance: 5.9
click at [371, 52] on link "Run" at bounding box center [377, 53] width 24 height 22
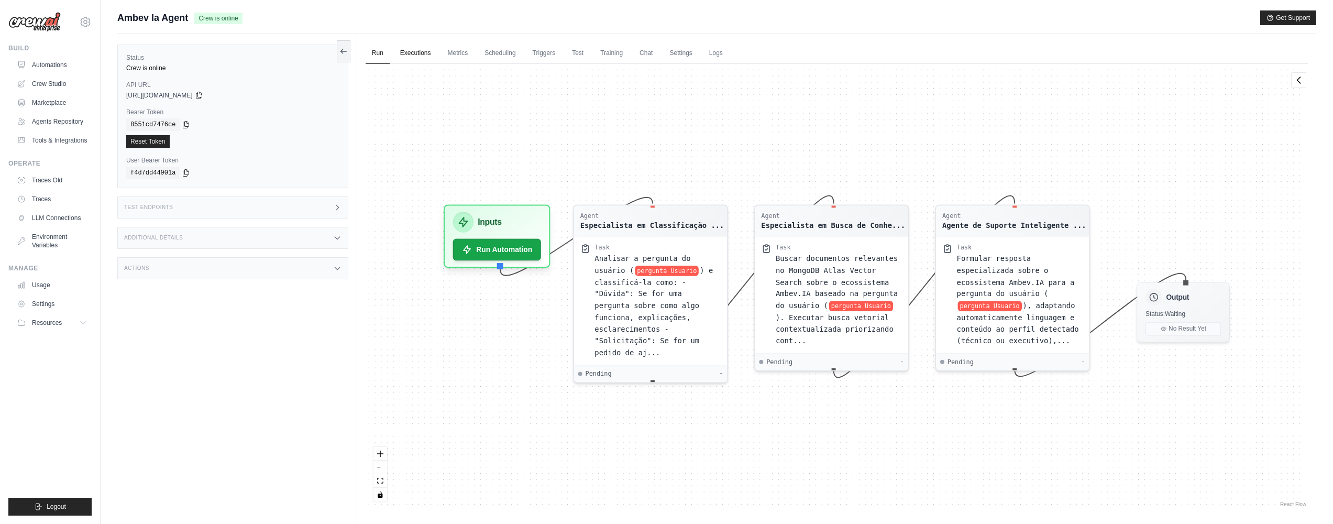
click at [409, 53] on link "Executions" at bounding box center [415, 53] width 43 height 22
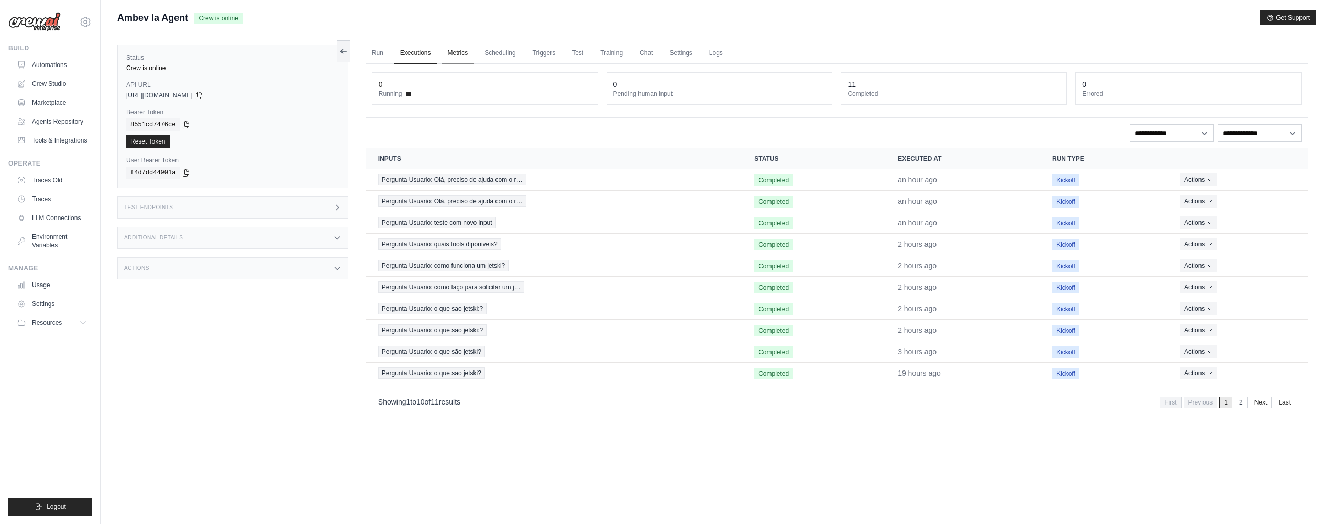
click at [470, 52] on link "Metrics" at bounding box center [457, 53] width 33 height 22
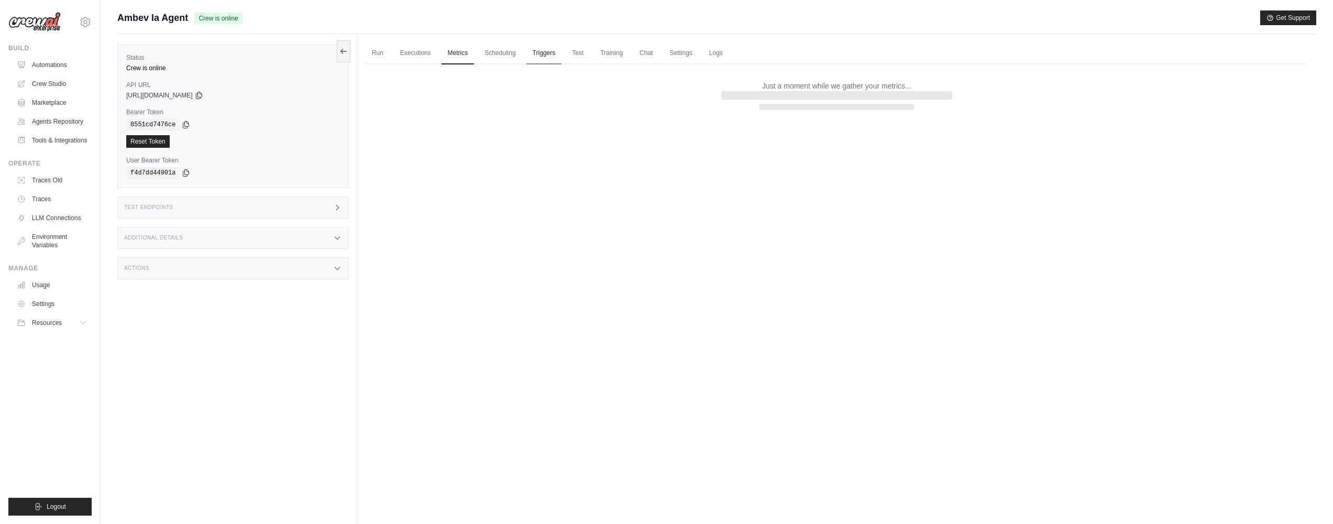
click at [538, 51] on link "Triggers" at bounding box center [544, 53] width 36 height 22
click at [63, 68] on link "Automations" at bounding box center [53, 65] width 79 height 17
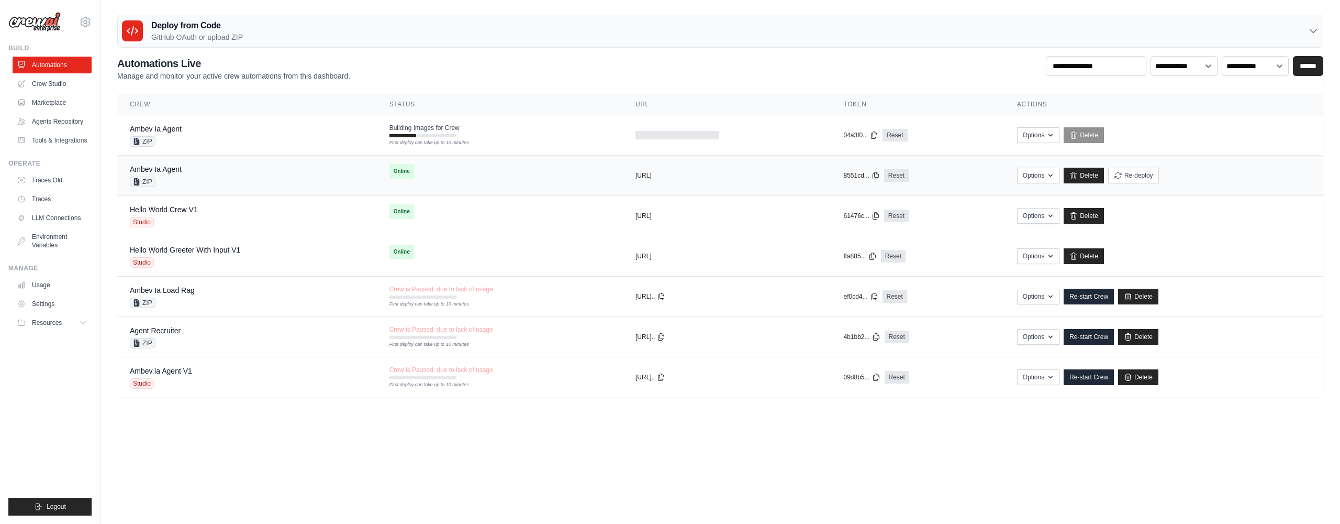
click at [562, 174] on td "Online" at bounding box center [500, 171] width 246 height 31
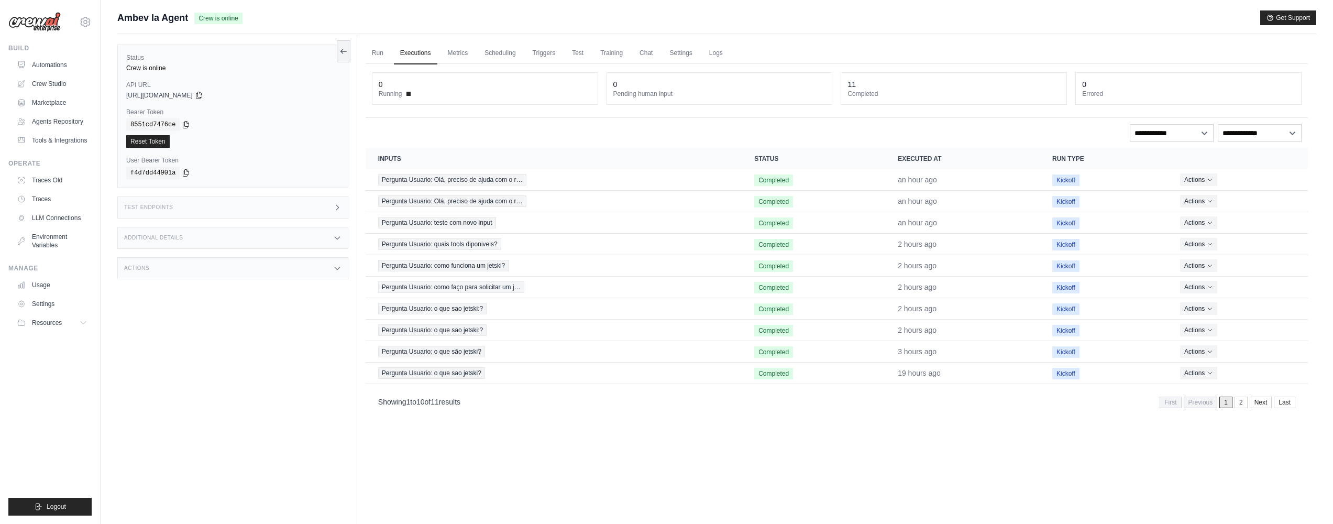
drag, startPoint x: 312, startPoint y: 271, endPoint x: 326, endPoint y: 269, distance: 14.8
click at [312, 271] on div "Actions" at bounding box center [232, 268] width 231 height 22
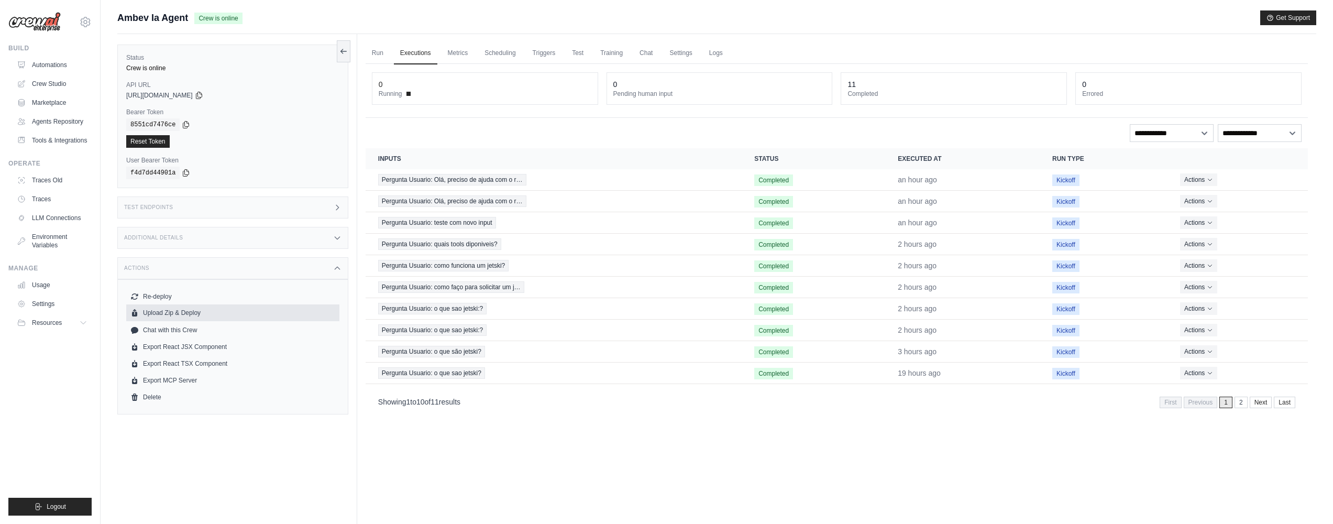
click at [176, 314] on button "Upload Zip & Deploy" at bounding box center [232, 312] width 213 height 17
click at [49, 69] on link "Automations" at bounding box center [53, 65] width 79 height 17
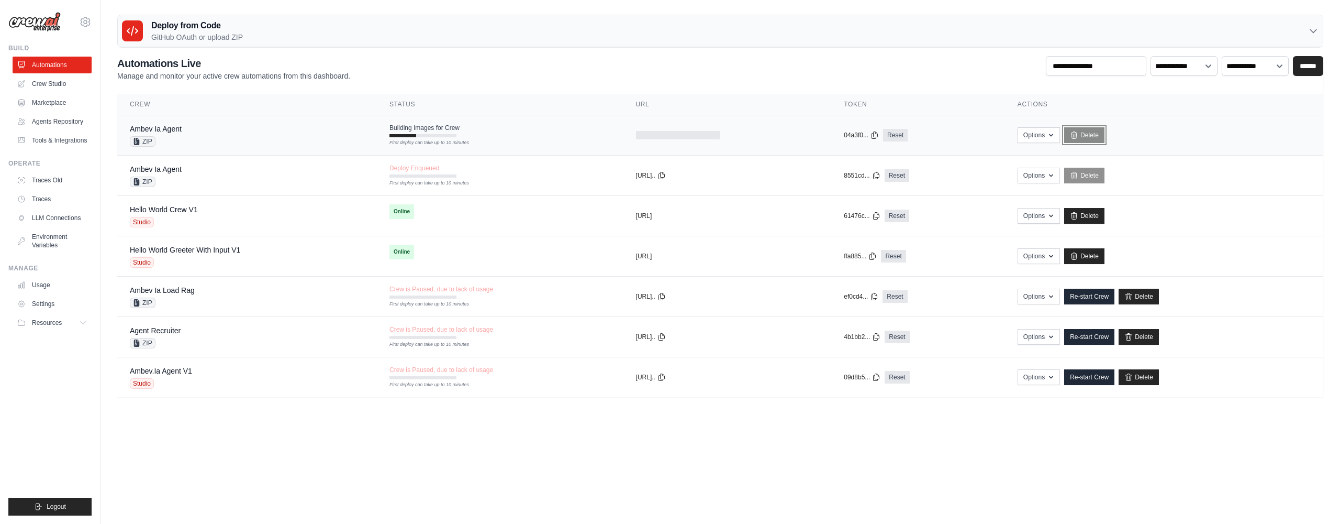
click at [1087, 136] on link "Delete" at bounding box center [1085, 135] width 40 height 16
click at [433, 170] on span "Deploy Enqueued" at bounding box center [415, 168] width 50 height 8
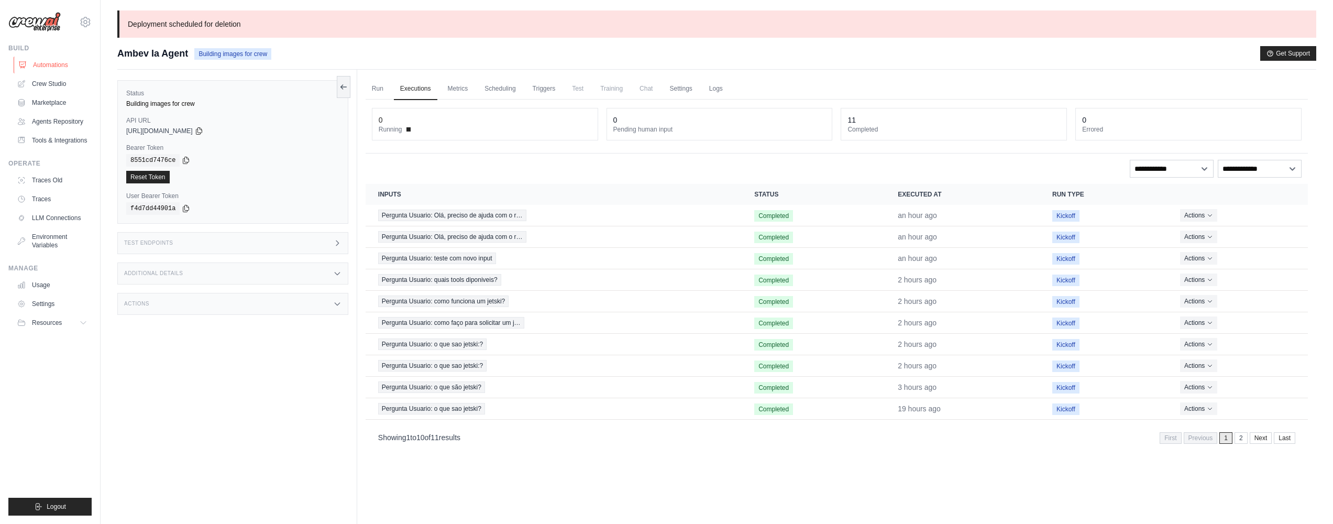
click at [68, 69] on link "Automations" at bounding box center [53, 65] width 79 height 17
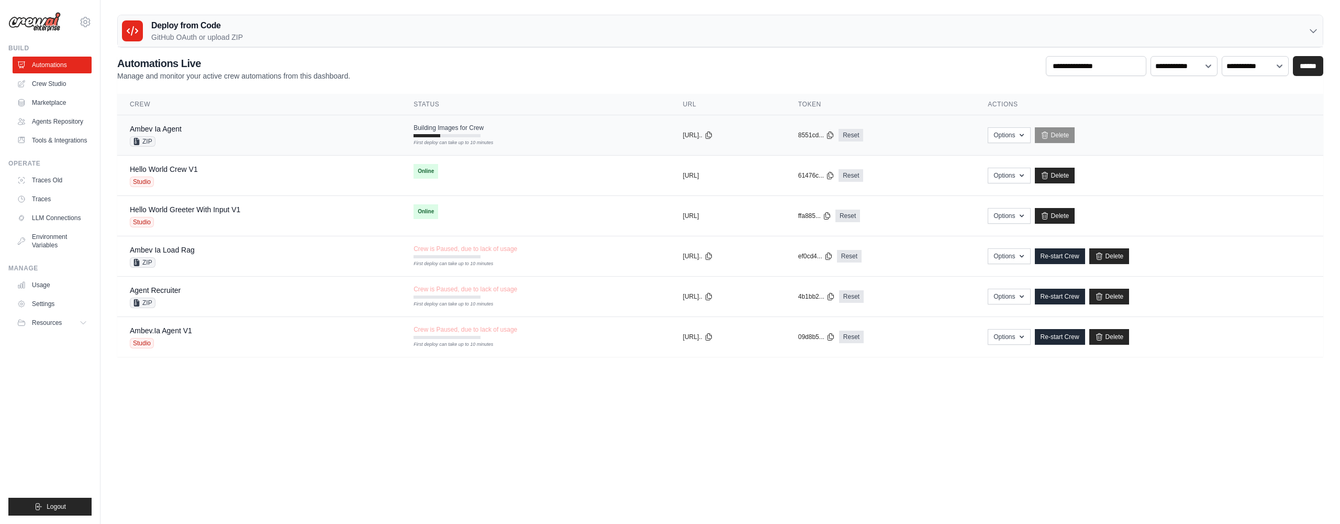
click at [481, 139] on td "Building Images for Crew First deploy can take up to 10 minutes" at bounding box center [535, 130] width 269 height 30
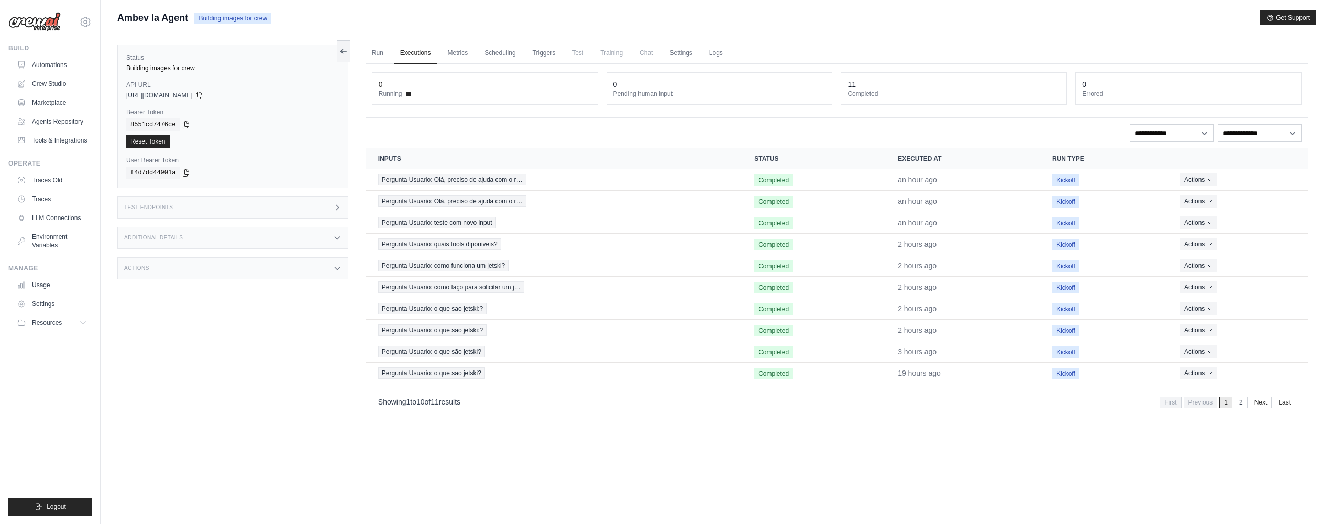
drag, startPoint x: 306, startPoint y: 269, endPoint x: 323, endPoint y: 269, distance: 16.8
click at [306, 269] on div "Actions" at bounding box center [232, 268] width 231 height 22
click at [720, 50] on link "Logs" at bounding box center [716, 53] width 26 height 22
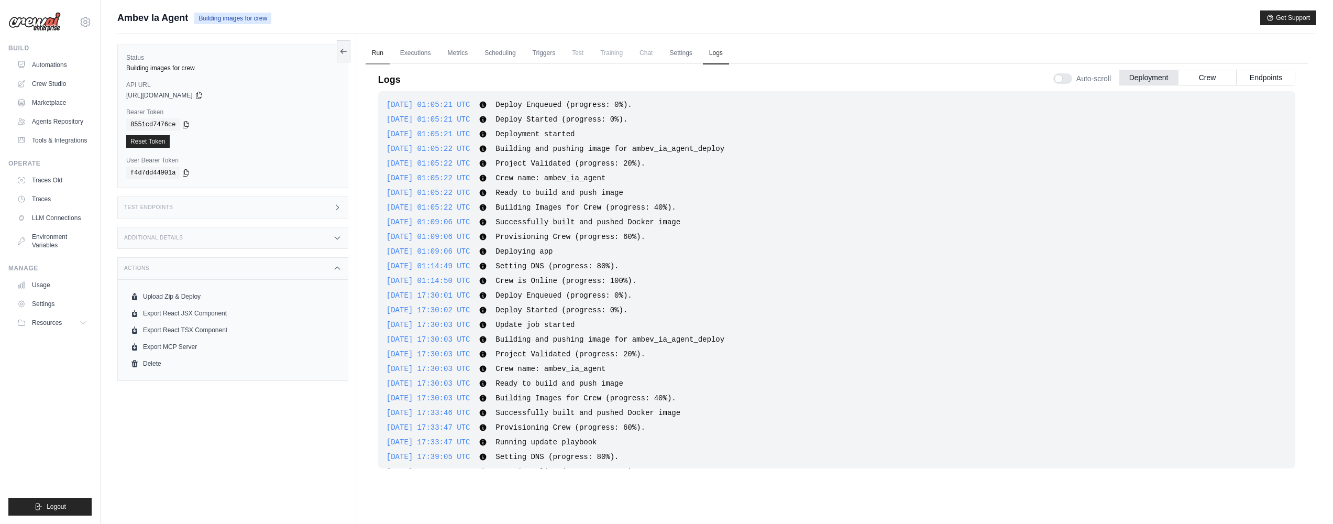
scroll to position [721, 0]
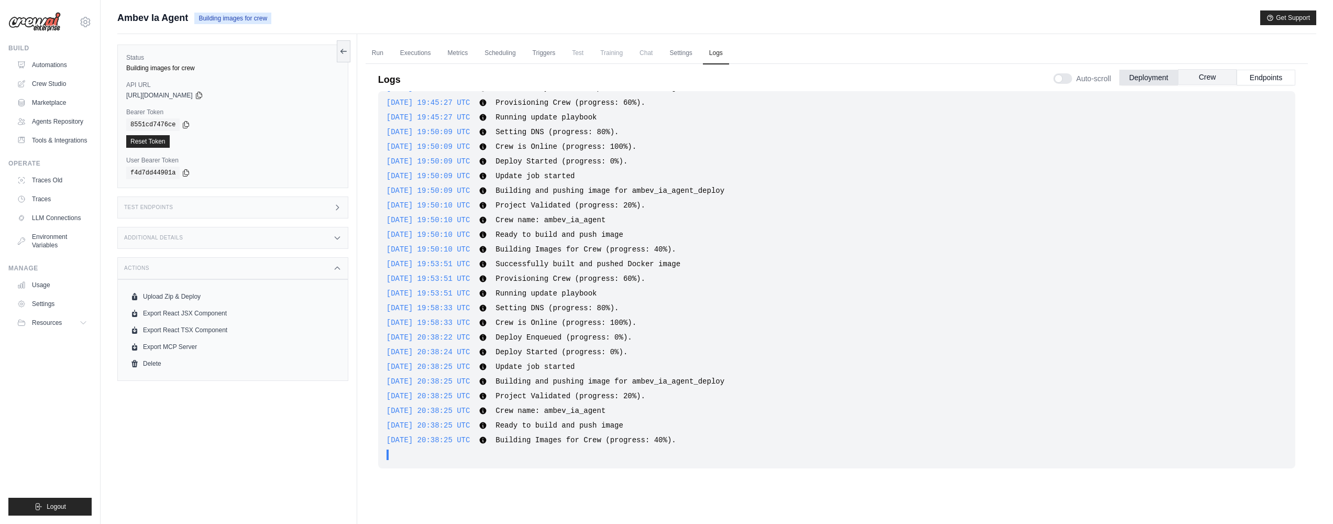
click at [1203, 84] on button "Crew" at bounding box center [1207, 77] width 59 height 16
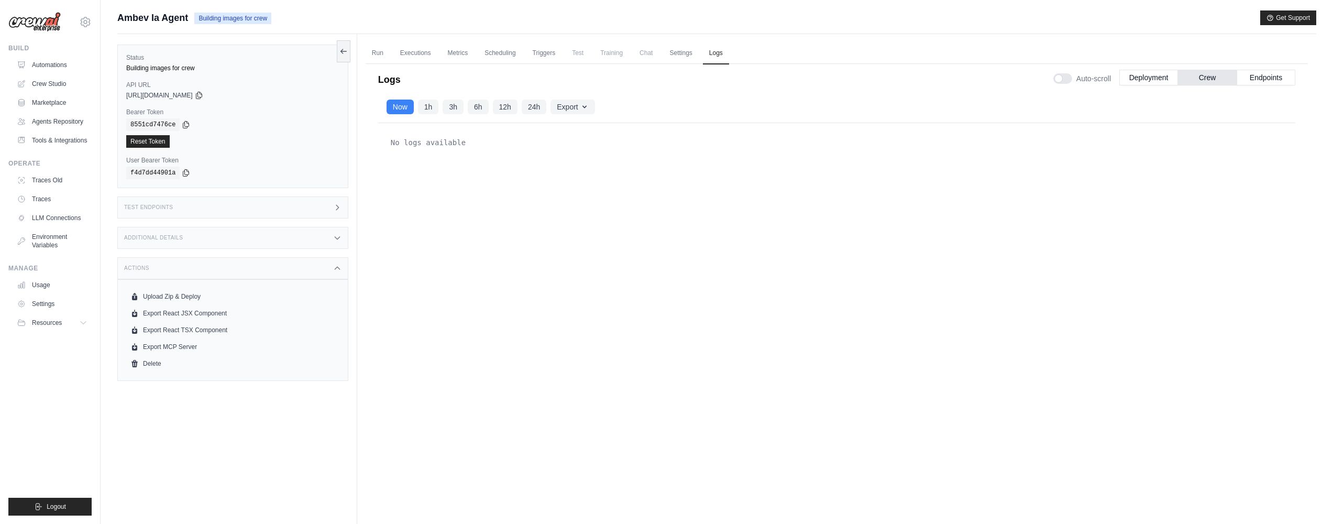
click at [364, 53] on div "Run Executions Metrics Scheduling Triggers Test Training Chat Settings Logs 0 R…" at bounding box center [836, 296] width 959 height 524
click at [371, 51] on link "Run" at bounding box center [377, 53] width 24 height 22
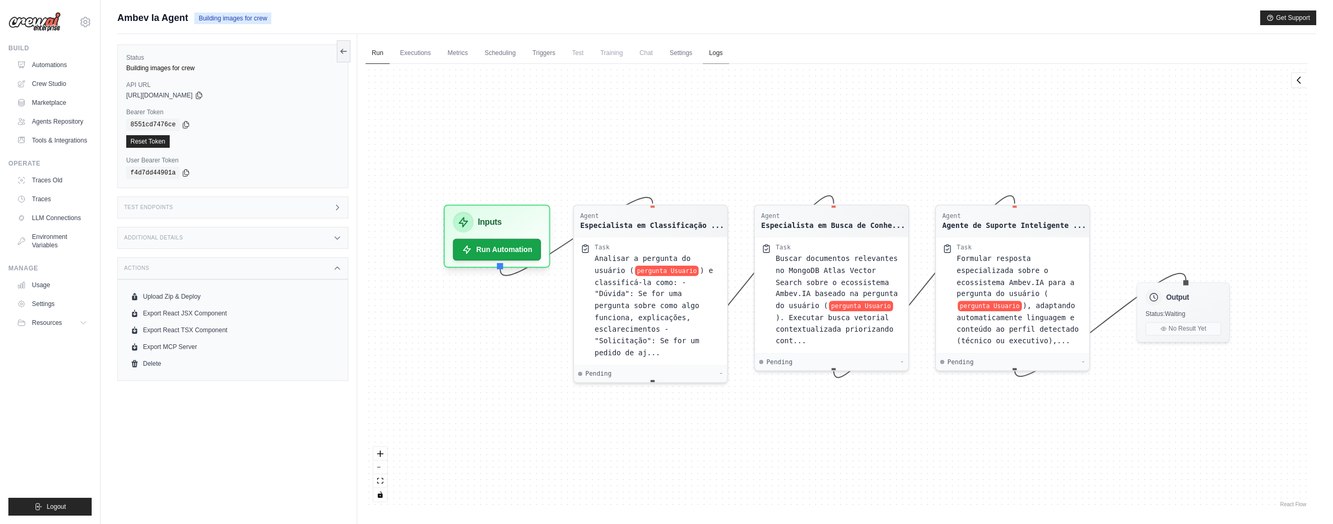
drag, startPoint x: 717, startPoint y: 48, endPoint x: 728, endPoint y: 49, distance: 11.6
click at [716, 48] on link "Logs" at bounding box center [716, 53] width 26 height 22
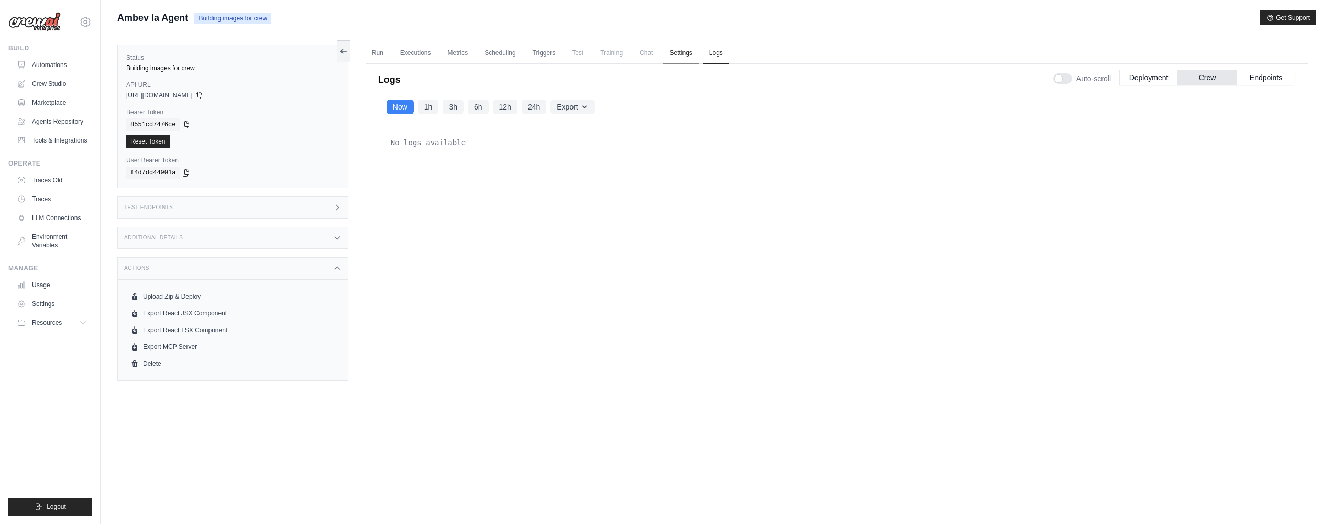
click at [687, 56] on link "Settings" at bounding box center [680, 53] width 35 height 22
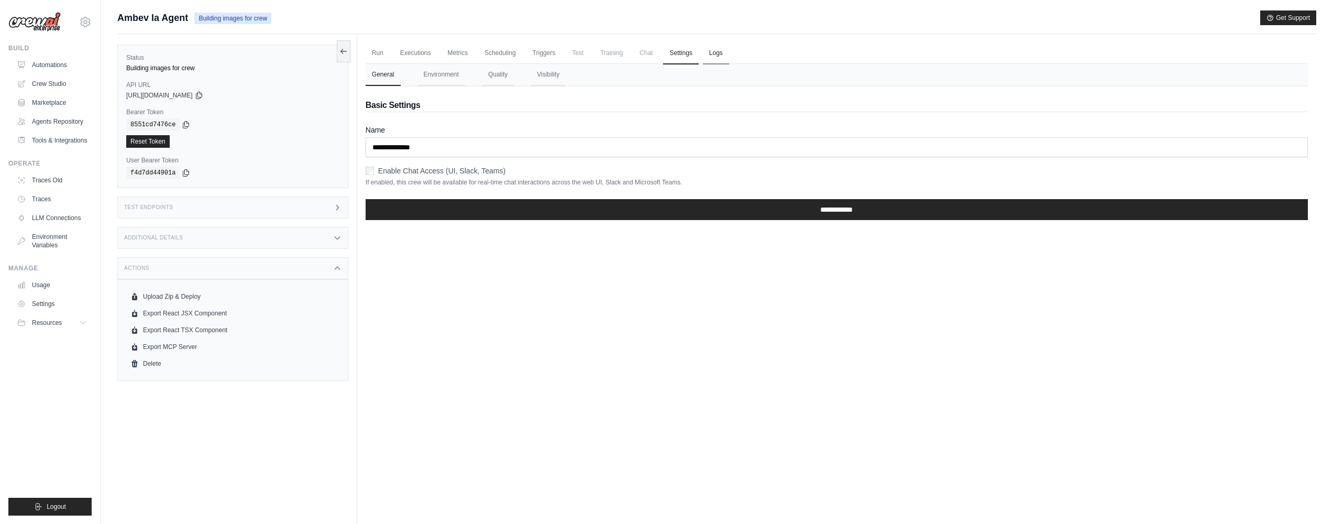
click at [712, 48] on link "Logs" at bounding box center [716, 53] width 26 height 22
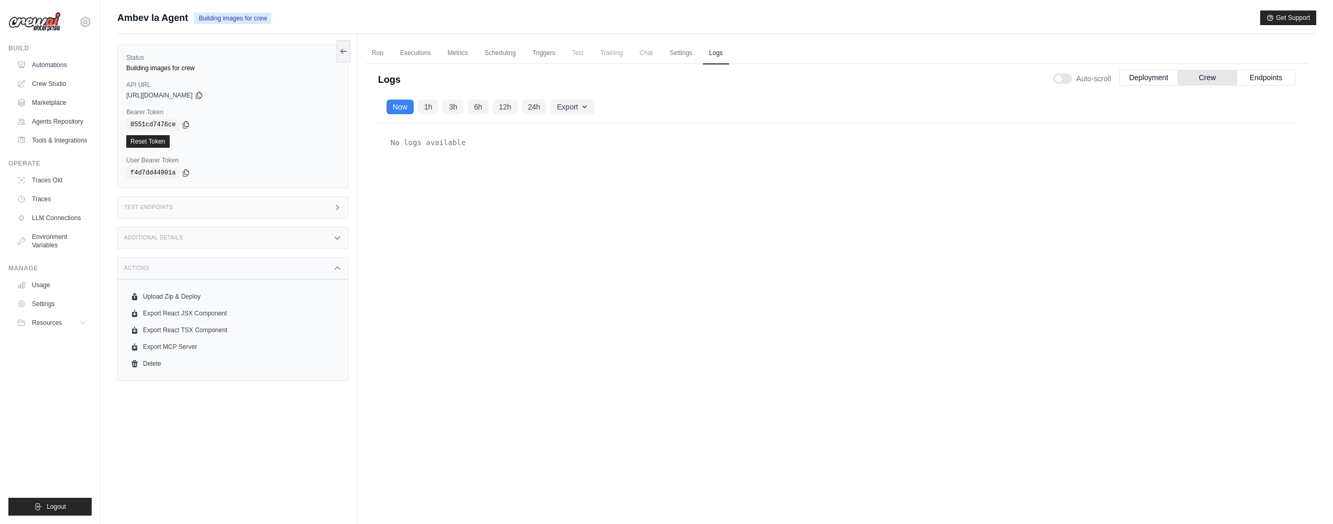
click at [1151, 83] on button "Deployment" at bounding box center [1148, 78] width 59 height 16
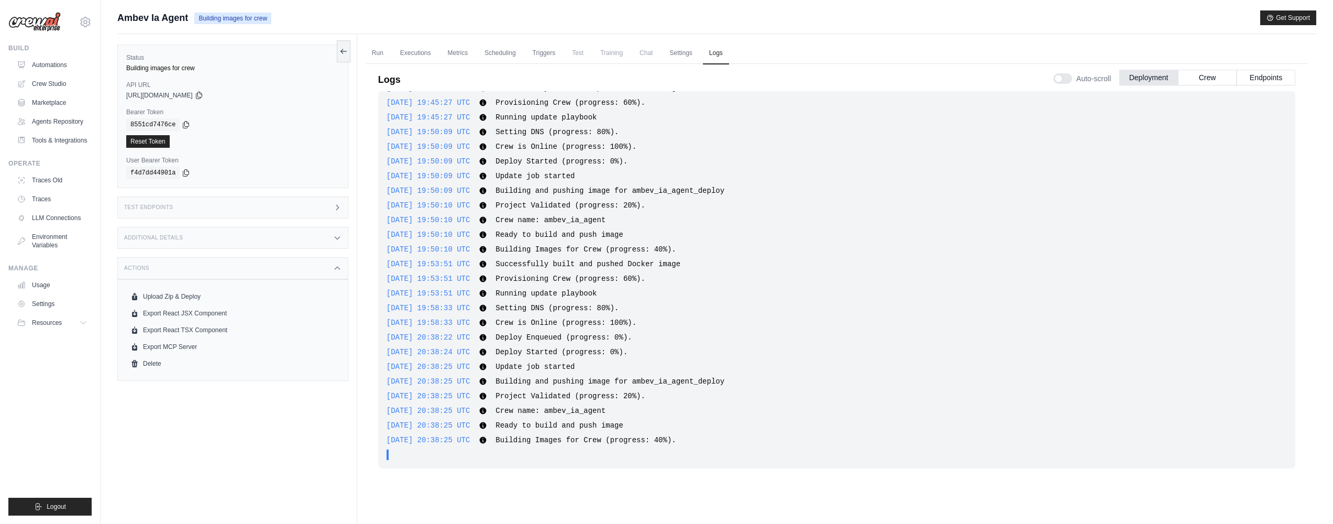
scroll to position [45, 0]
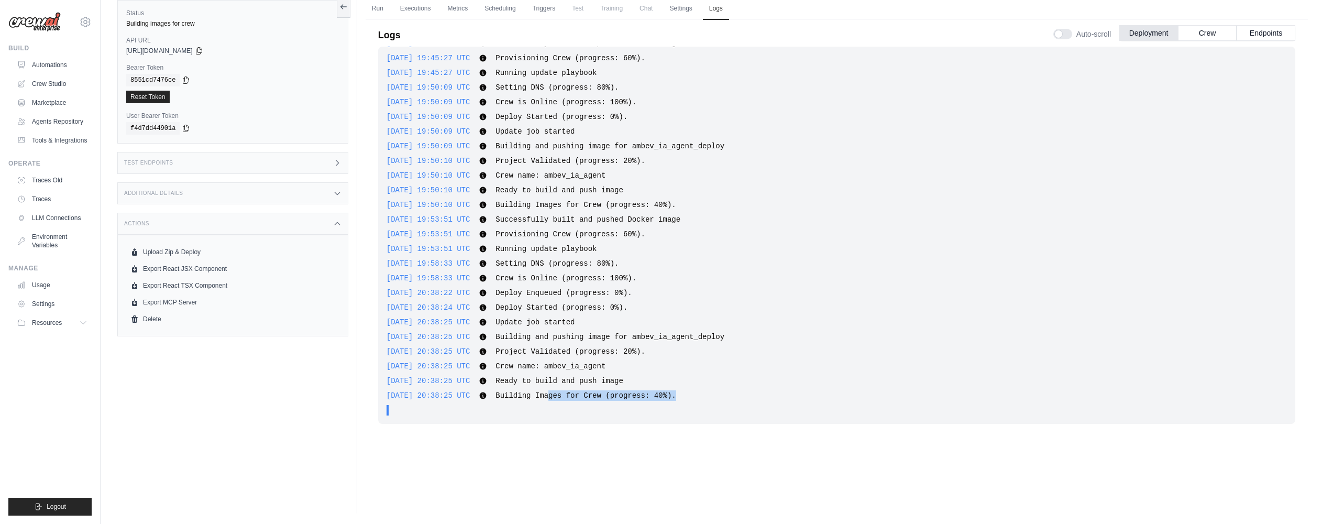
drag, startPoint x: 678, startPoint y: 400, endPoint x: 569, endPoint y: 396, distance: 109.0
click at [569, 396] on div "[DATE] 20:38:25 UTC Building Images for Crew (progress: 40%). Show more Show le…" at bounding box center [836, 395] width 900 height 10
click at [800, 341] on div "2025-09-30 20:38:25 UTC Building and pushing image for ambev_ia_agent_deploy Sh…" at bounding box center [836, 336] width 900 height 10
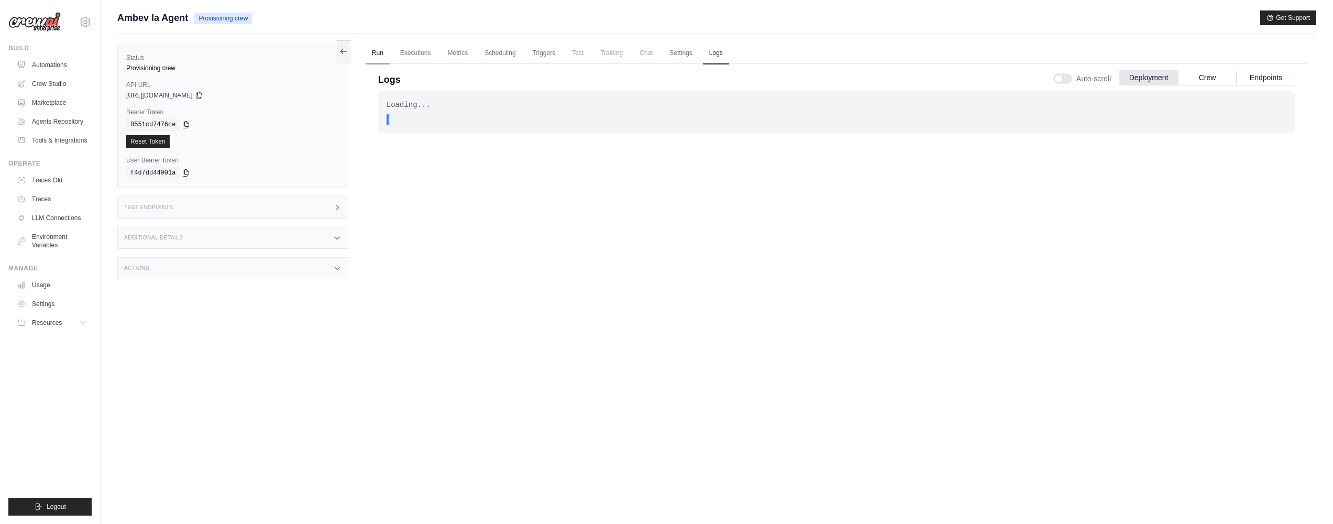
click at [366, 51] on link "Run" at bounding box center [377, 53] width 24 height 22
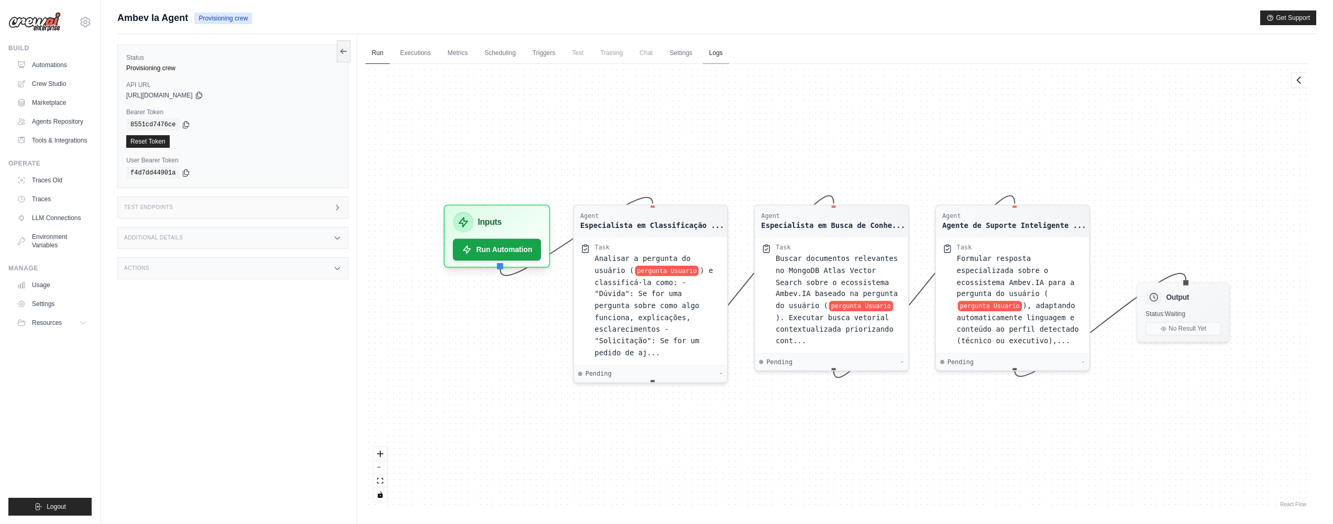
click at [714, 54] on link "Logs" at bounding box center [716, 53] width 26 height 22
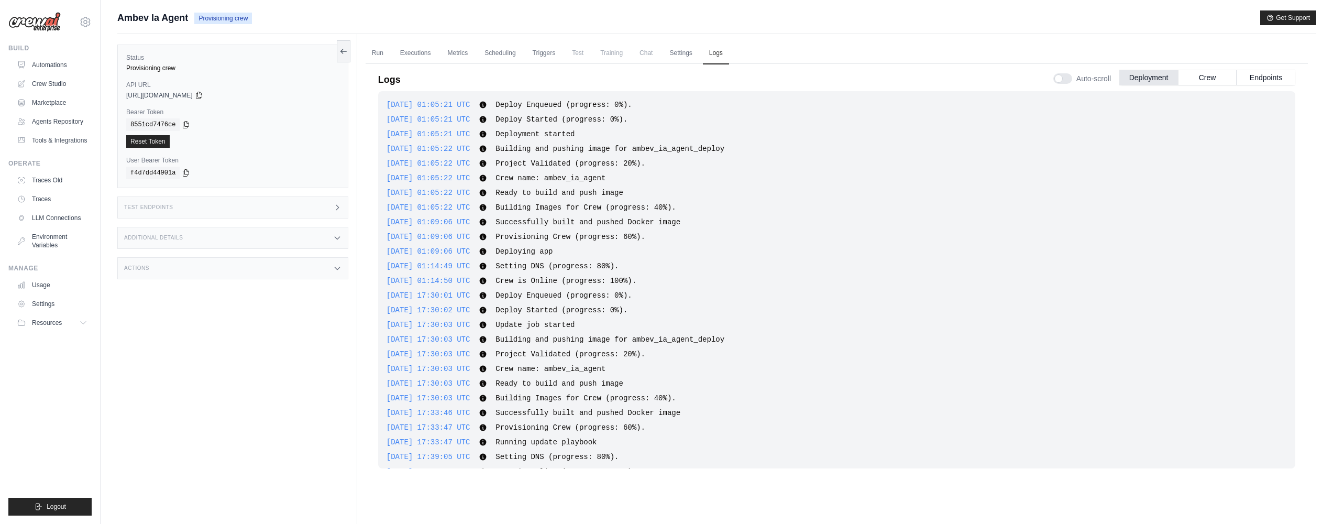
click at [392, 47] on ul "Run Executions Metrics Scheduling Triggers Test Training Chat Settings Logs" at bounding box center [836, 52] width 942 height 21
click at [413, 52] on link "Executions" at bounding box center [415, 53] width 43 height 22
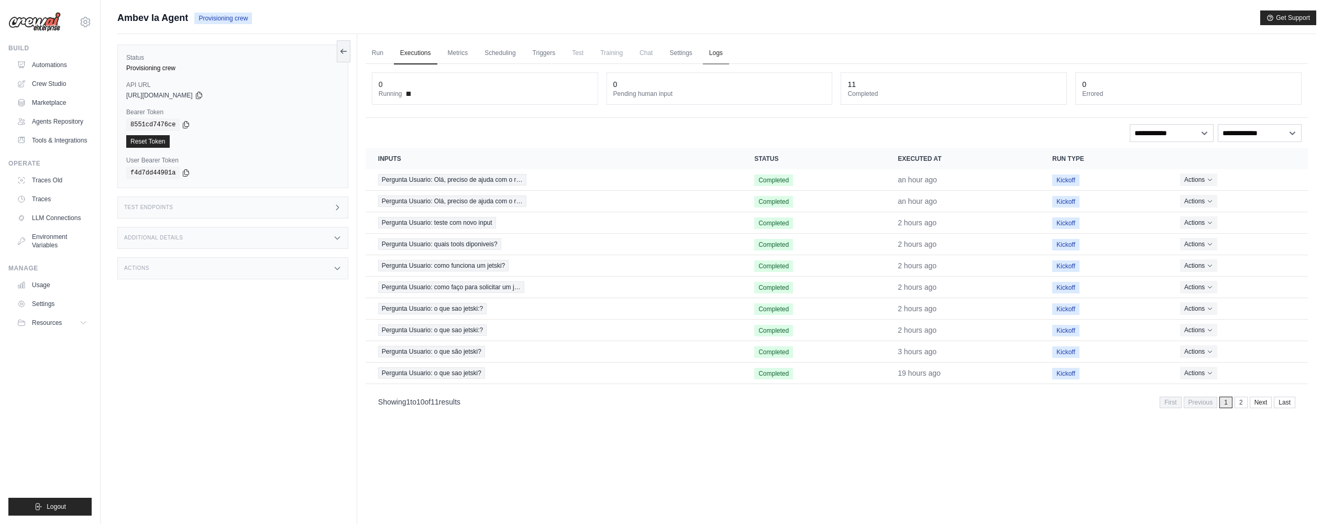
click at [717, 54] on link "Logs" at bounding box center [716, 53] width 26 height 22
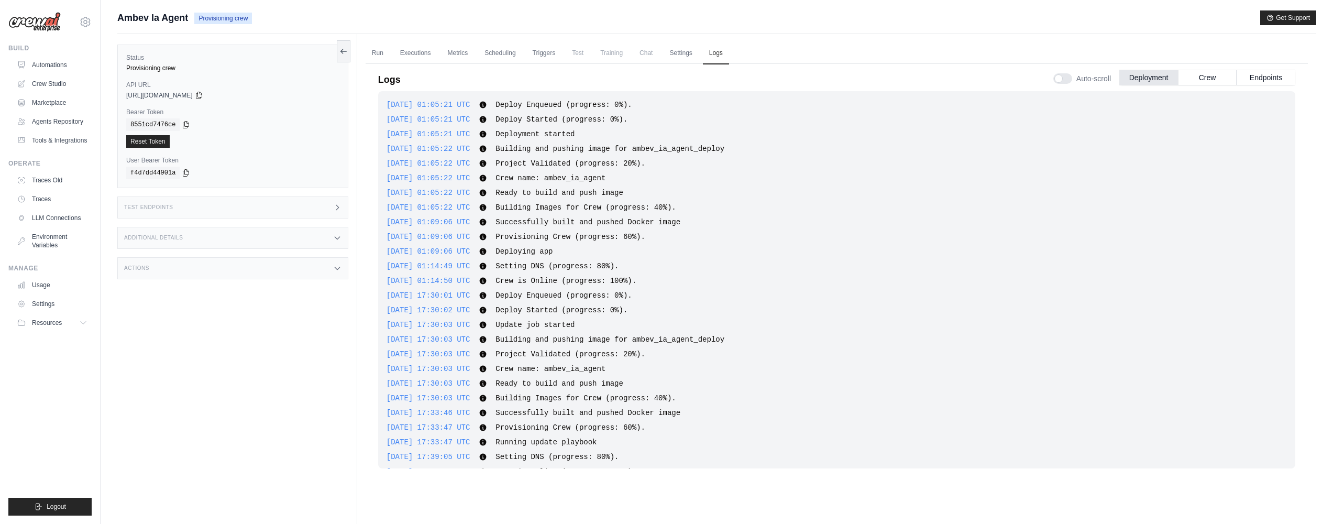
scroll to position [45, 0]
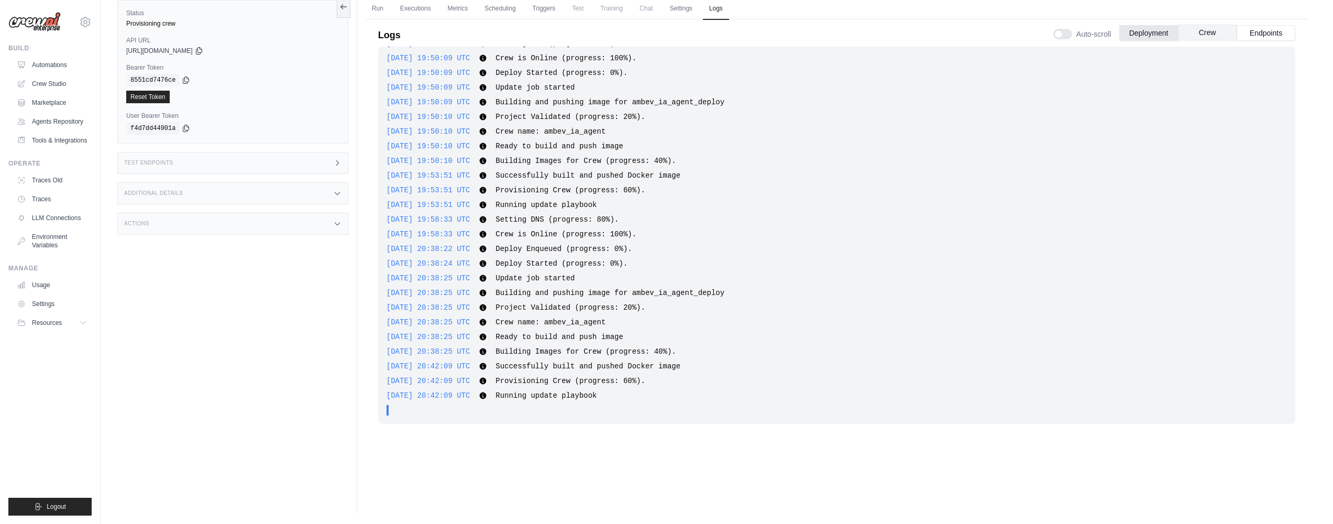
click at [1199, 36] on button "Crew" at bounding box center [1207, 33] width 59 height 16
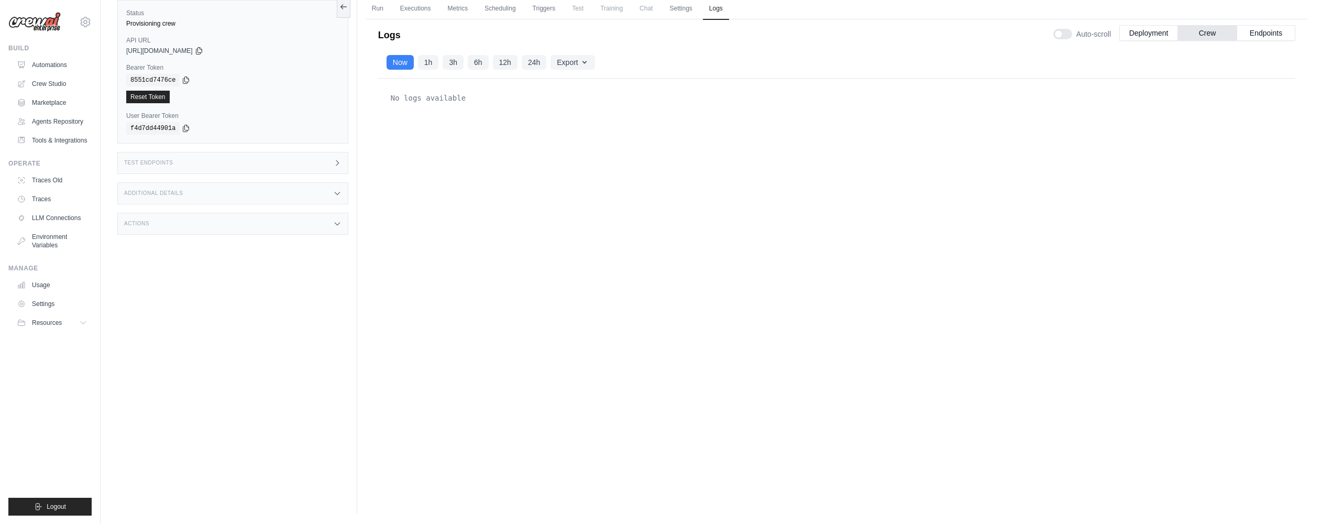
click at [1311, 29] on div "Run Executions Metrics Scheduling Triggers Test Training Chat Settings Logs 0 R…" at bounding box center [836, 252] width 959 height 524
click at [1165, 31] on button "Deployment" at bounding box center [1148, 33] width 59 height 16
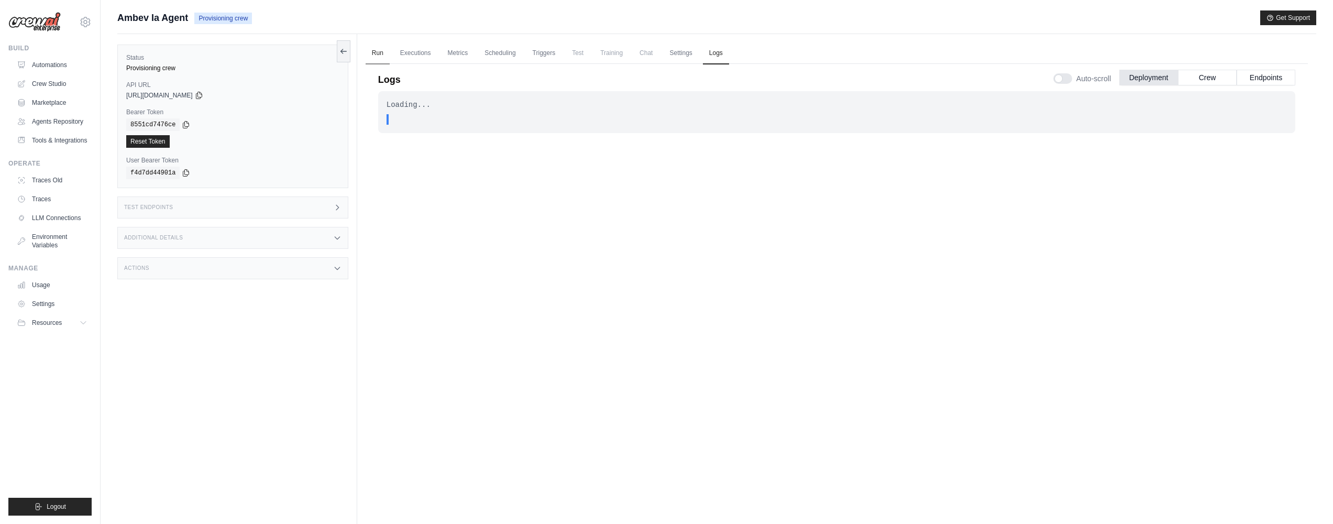
click at [385, 48] on link "Run" at bounding box center [377, 53] width 24 height 22
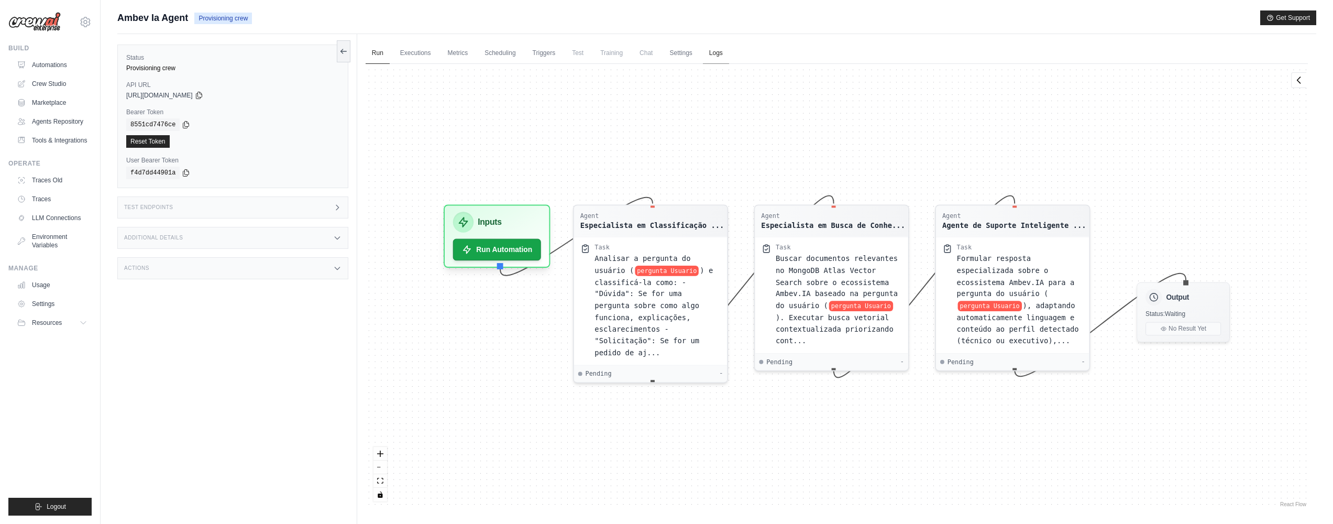
click at [712, 51] on link "Logs" at bounding box center [716, 53] width 26 height 22
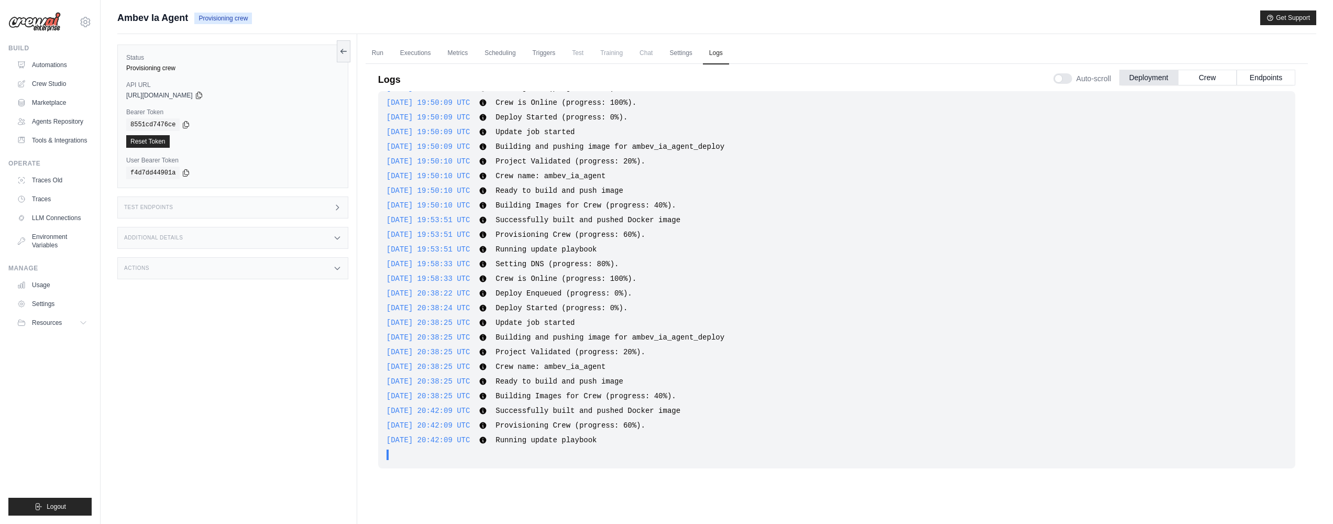
scroll to position [2, 0]
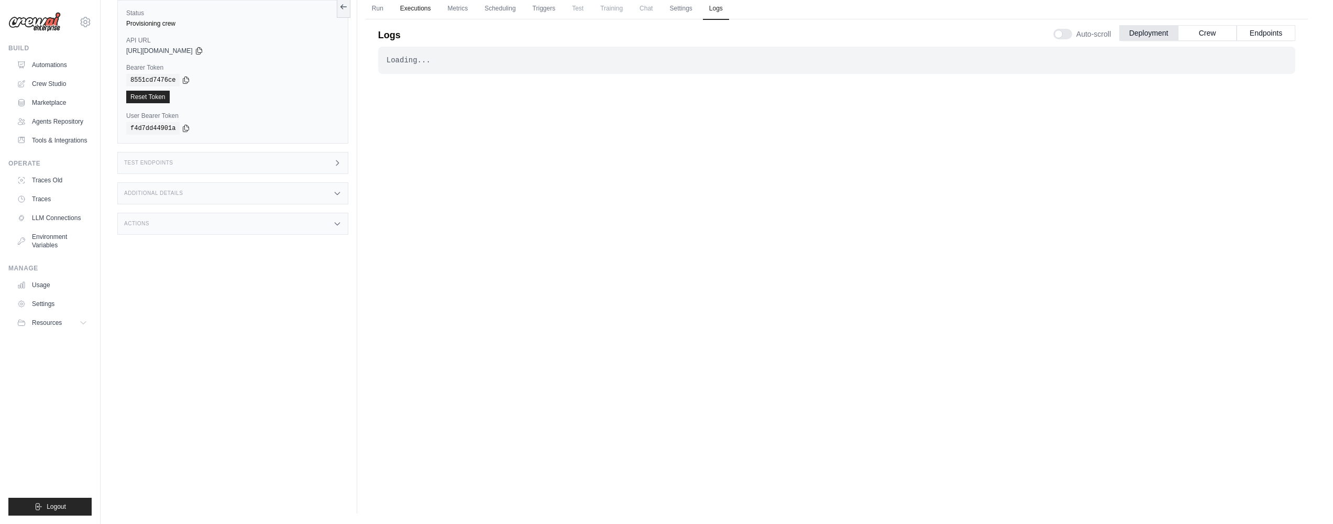
click at [427, 3] on link "Executions" at bounding box center [415, 9] width 43 height 22
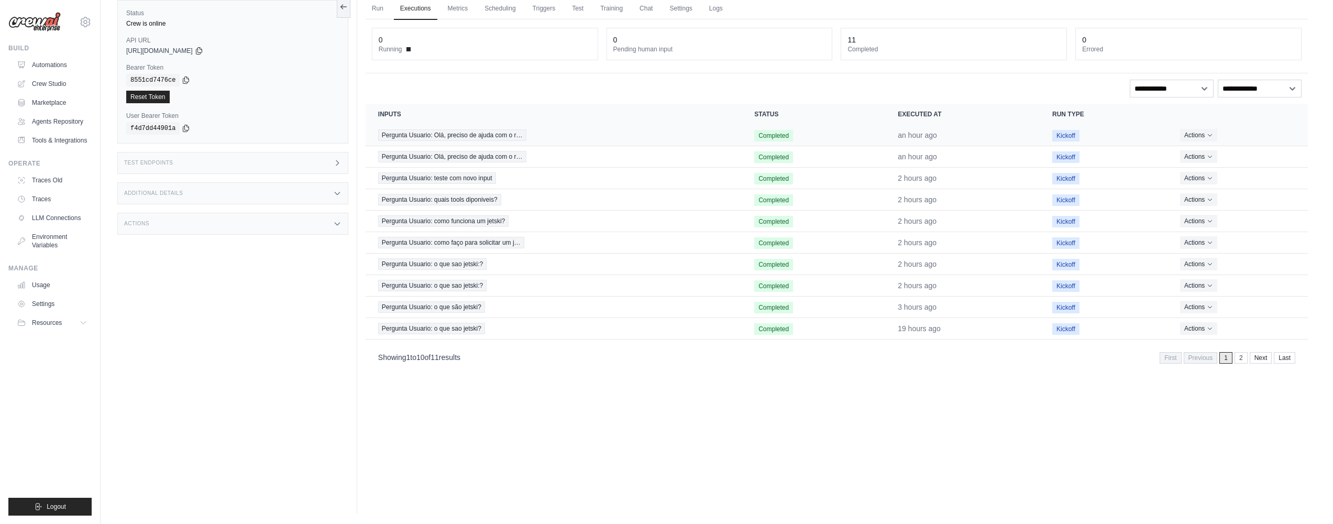
scroll to position [20, 0]
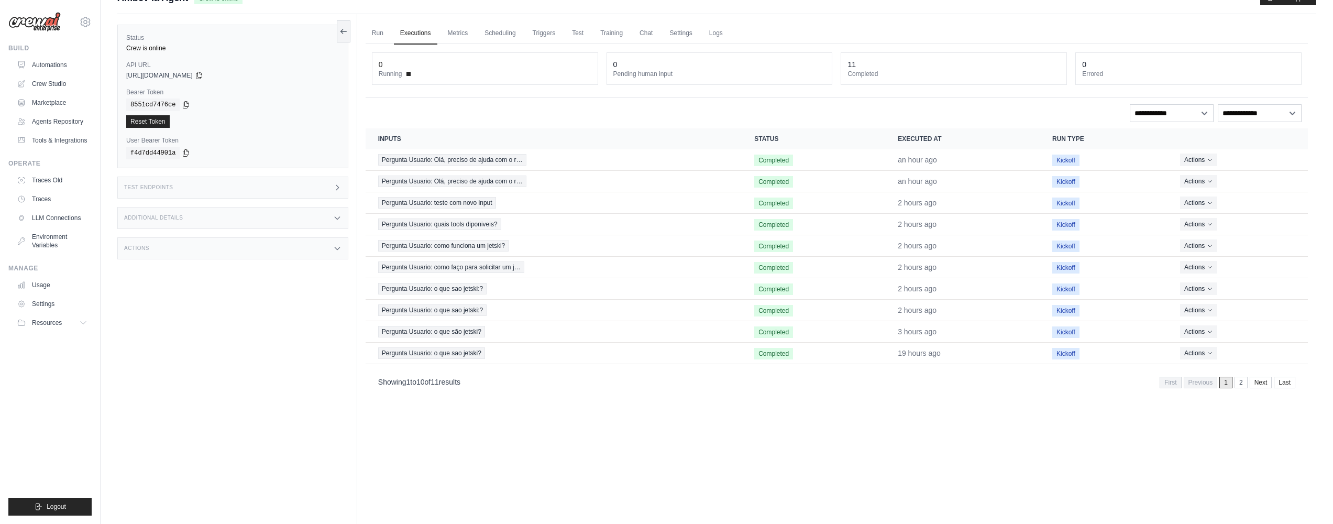
click at [1237, 385] on link "2" at bounding box center [1240, 382] width 13 height 12
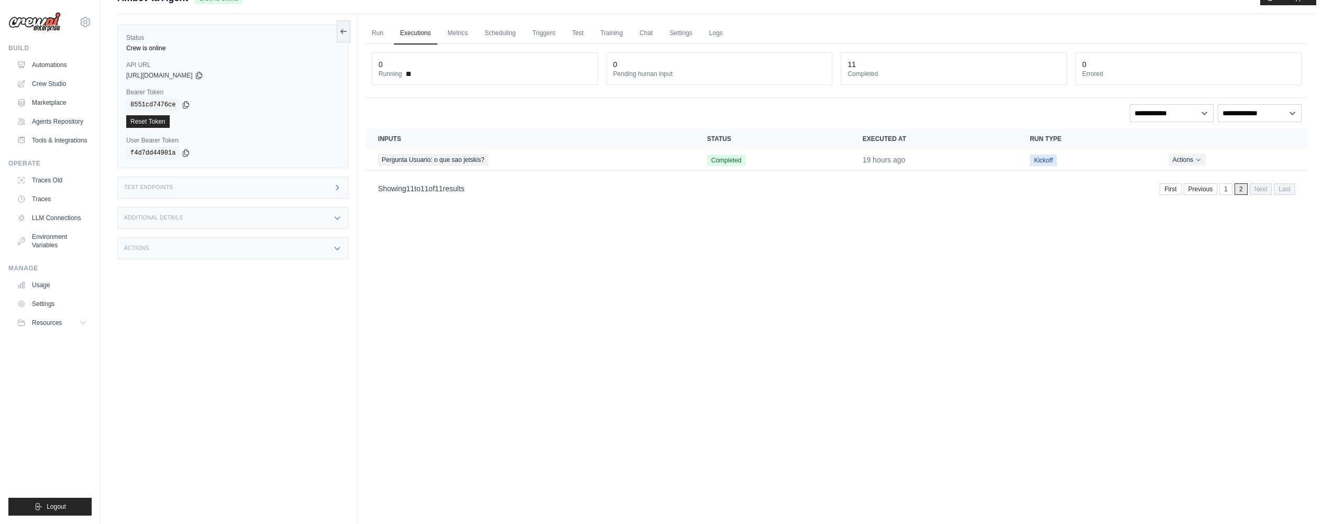
click at [1227, 190] on link "1" at bounding box center [1225, 189] width 13 height 12
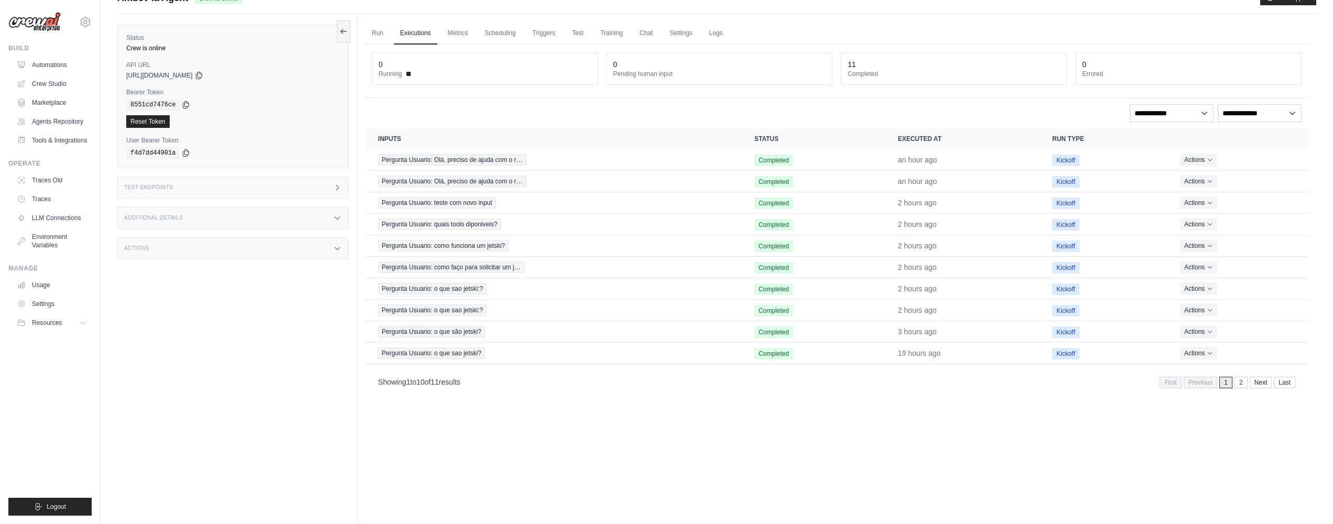
scroll to position [0, 0]
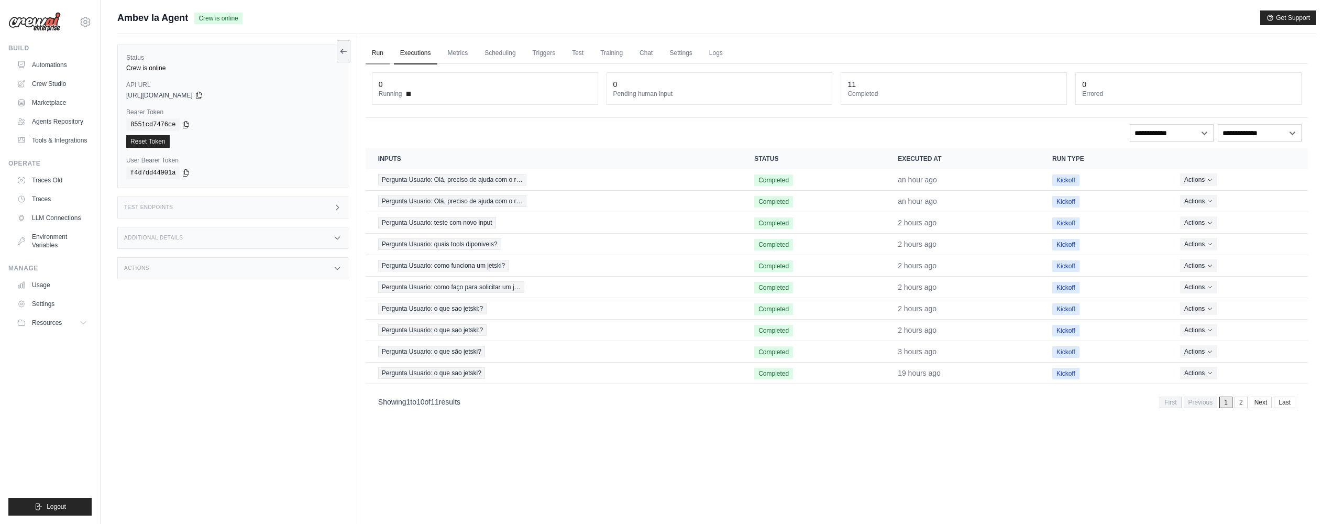
click at [372, 48] on link "Run" at bounding box center [377, 53] width 24 height 22
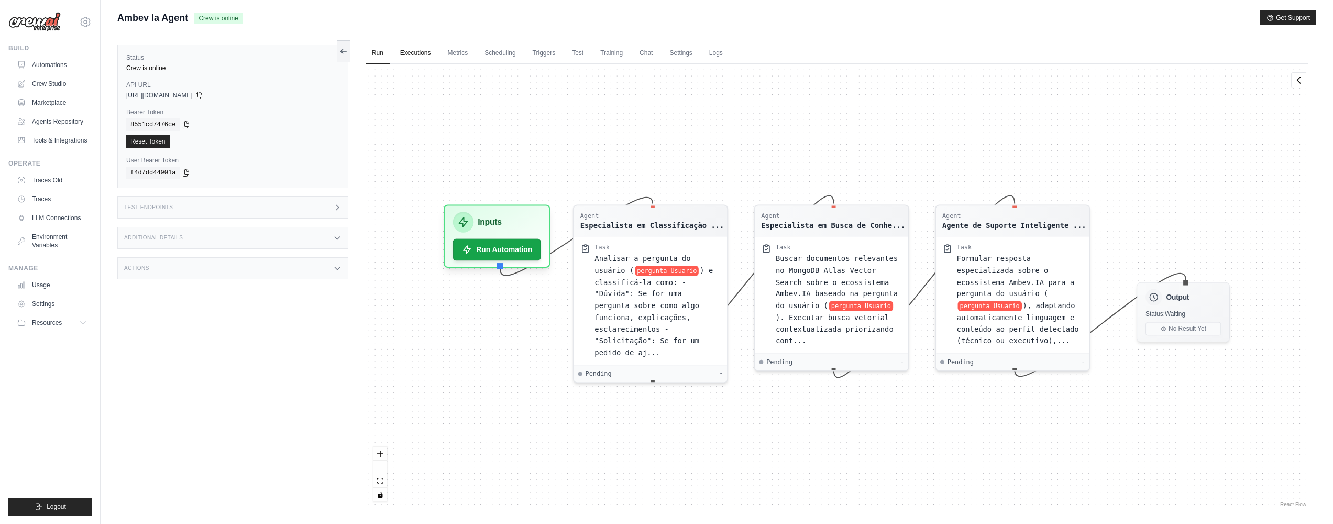
click at [394, 53] on link "Executions" at bounding box center [415, 53] width 43 height 22
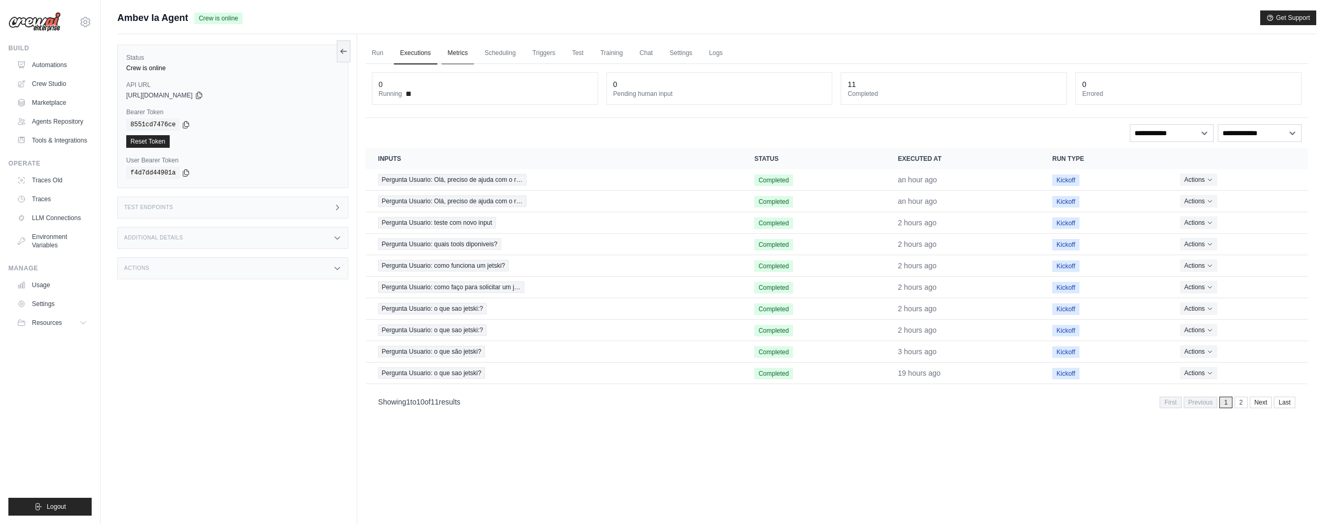
click at [455, 59] on link "Metrics" at bounding box center [457, 53] width 33 height 22
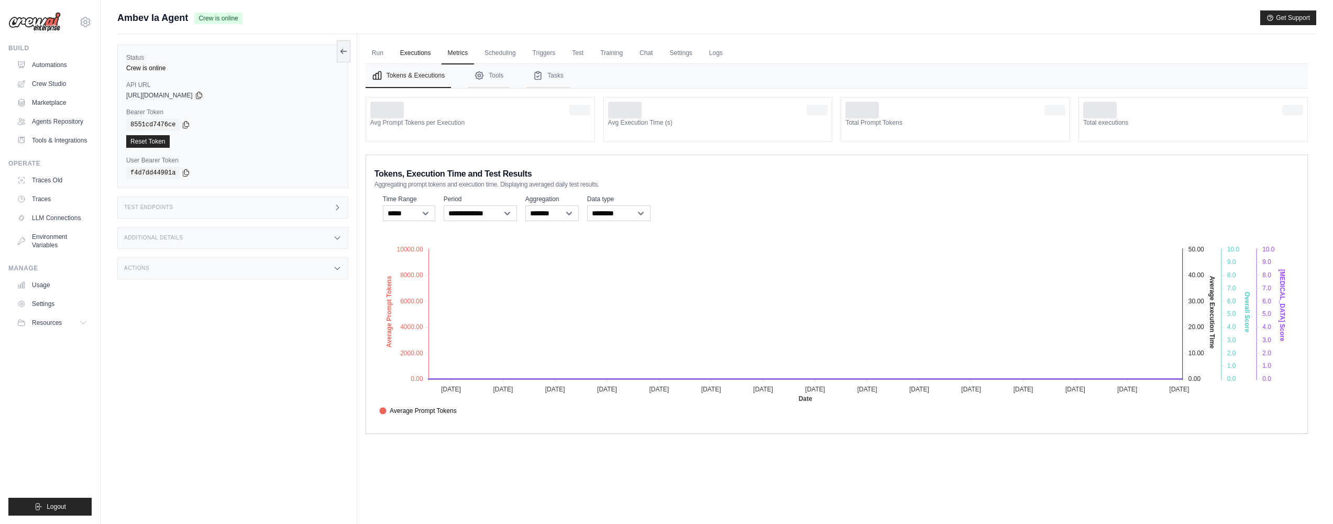
click at [428, 53] on link "Executions" at bounding box center [415, 53] width 43 height 22
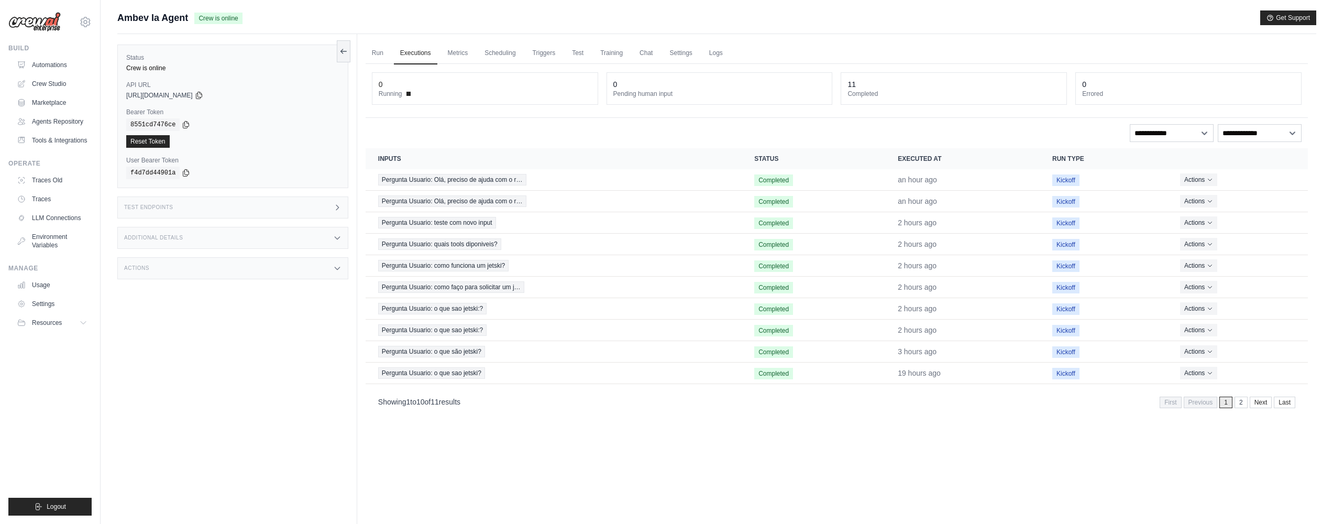
click at [390, 53] on ul "Run Executions Metrics Scheduling Triggers Test Training Chat Settings Logs" at bounding box center [836, 52] width 942 height 21
click at [382, 53] on link "Run" at bounding box center [377, 53] width 24 height 22
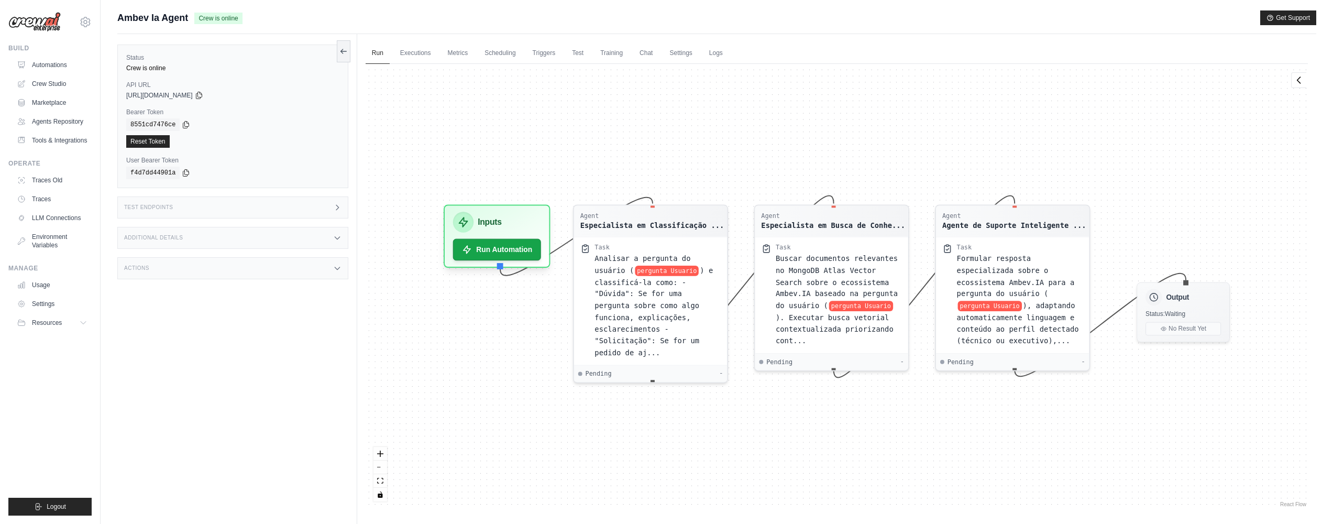
click at [262, 213] on div "Test Endpoints" at bounding box center [232, 207] width 231 height 22
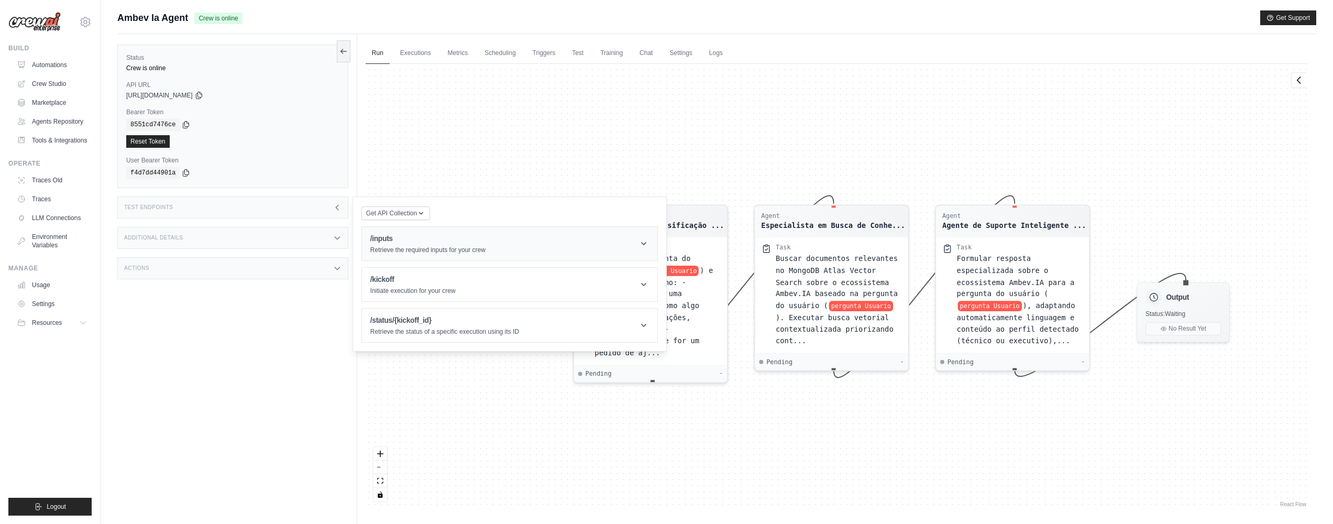
click at [403, 236] on h1 "/inputs" at bounding box center [427, 238] width 115 height 10
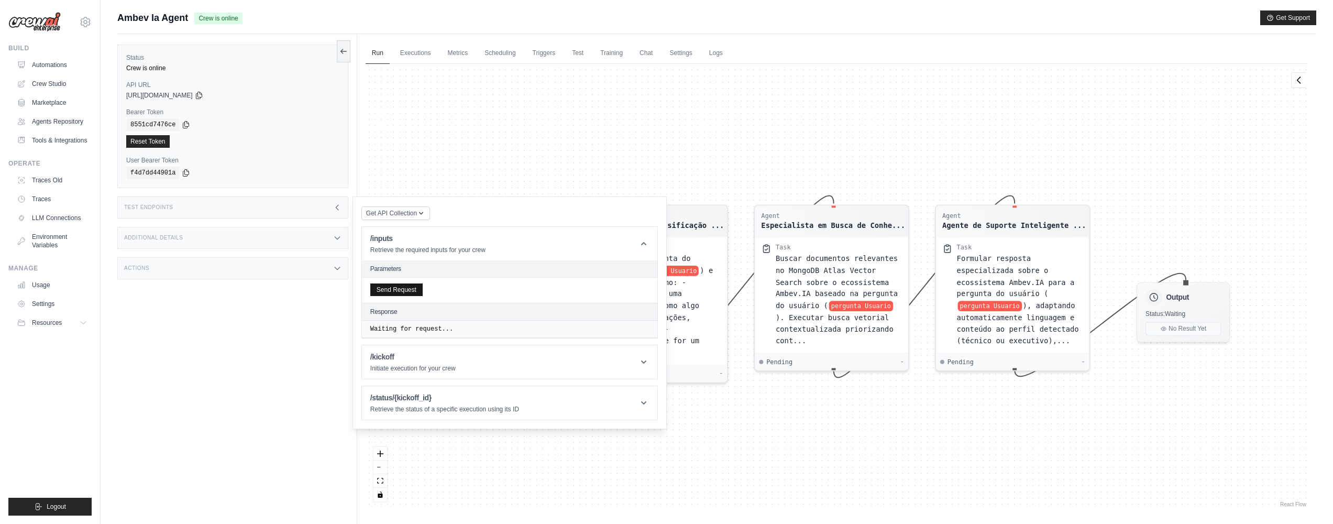
click at [389, 295] on button "Send Request" at bounding box center [396, 289] width 52 height 13
click at [706, 82] on div "Agent Especialista em Classificação ... Task Analisar a pergunta do usuário ( p…" at bounding box center [836, 286] width 942 height 445
click at [1046, 291] on span "Formular resposta especializada sobre o ecossistema Ambev.IA para a pergunta do…" at bounding box center [1015, 273] width 118 height 43
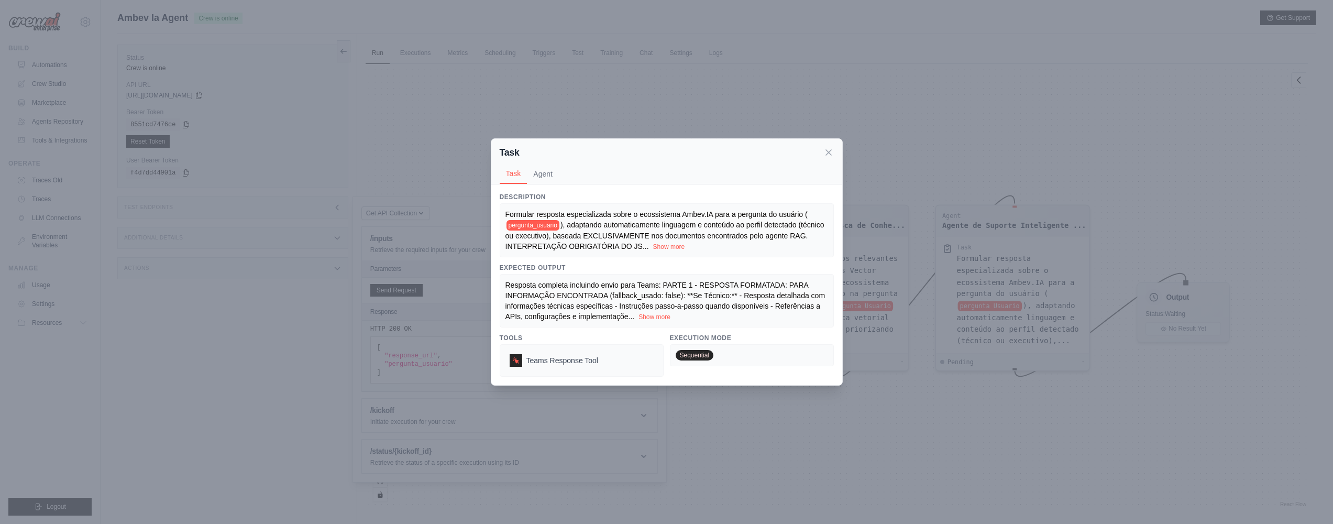
scroll to position [23, 0]
click at [660, 313] on button "Show more" at bounding box center [654, 316] width 32 height 8
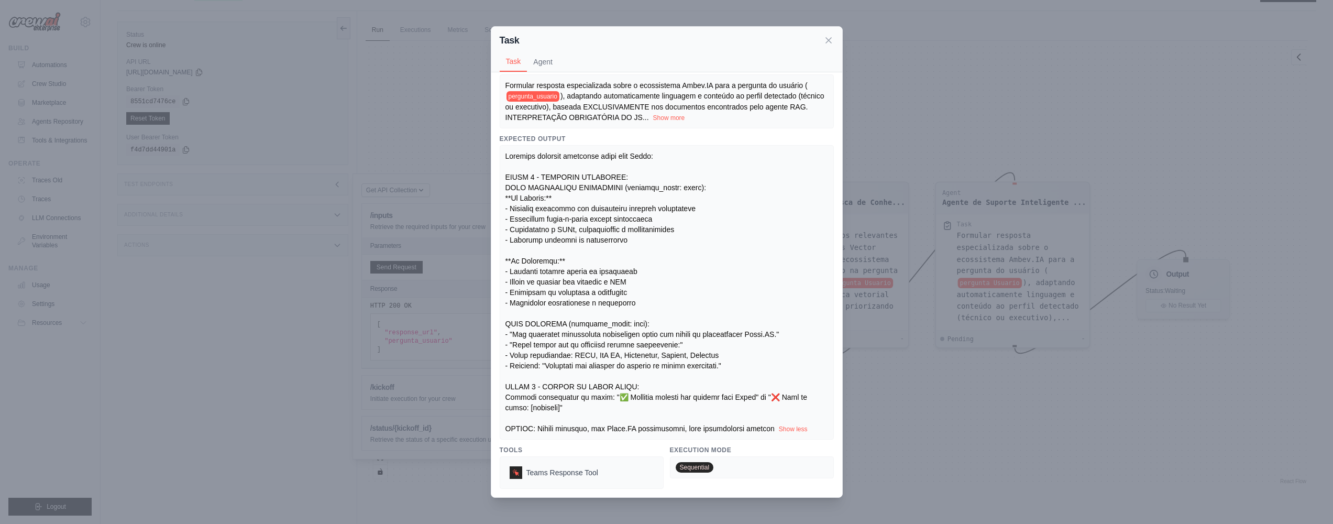
scroll to position [36, 0]
click at [828, 43] on icon at bounding box center [828, 40] width 10 height 10
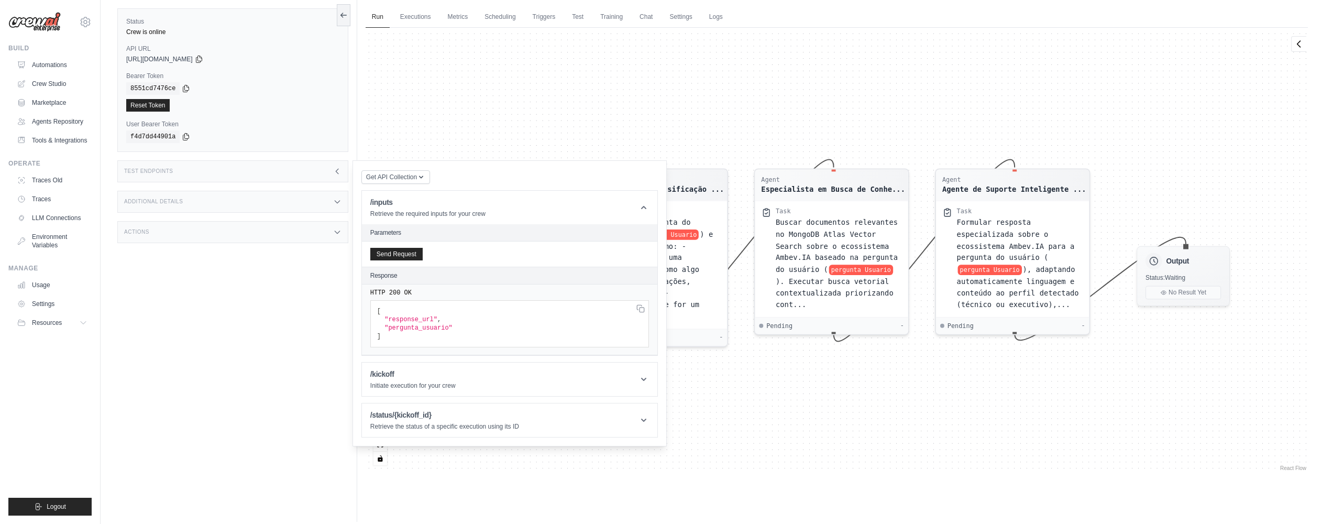
click at [701, 135] on div "Agent Especialista em Classificação ... Task Analisar a pergunta do usuário ( p…" at bounding box center [836, 250] width 942 height 445
click at [982, 138] on div "Agent Especialista em Classificação ... Task Analisar a pergunta do usuário ( p…" at bounding box center [836, 250] width 942 height 445
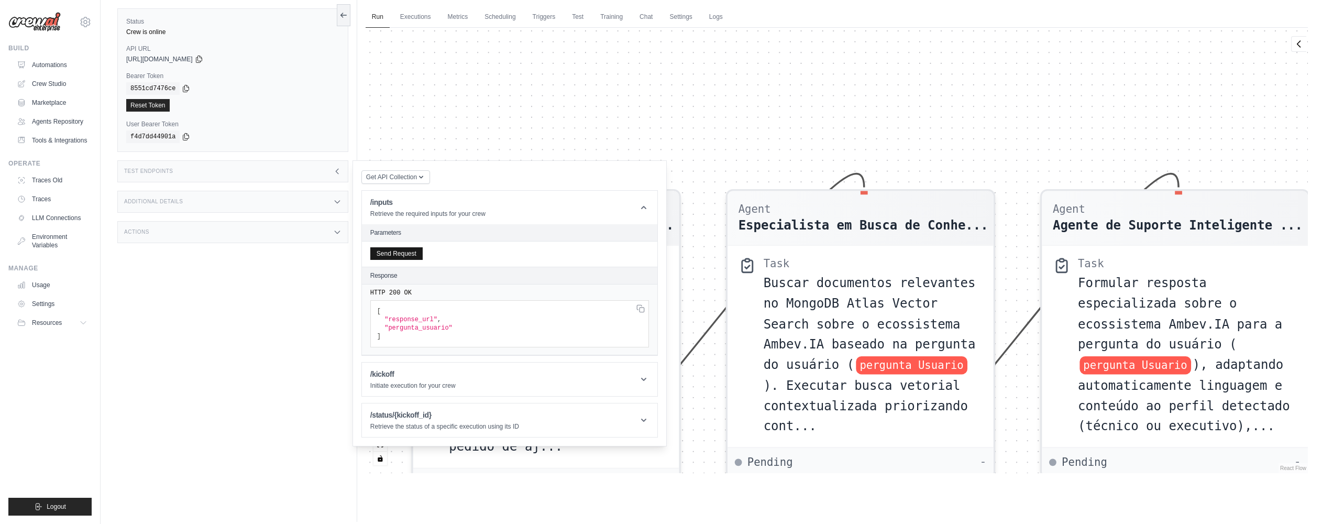
scroll to position [38, 0]
click at [428, 380] on p "Initiate execution for your crew" at bounding box center [412, 383] width 85 height 8
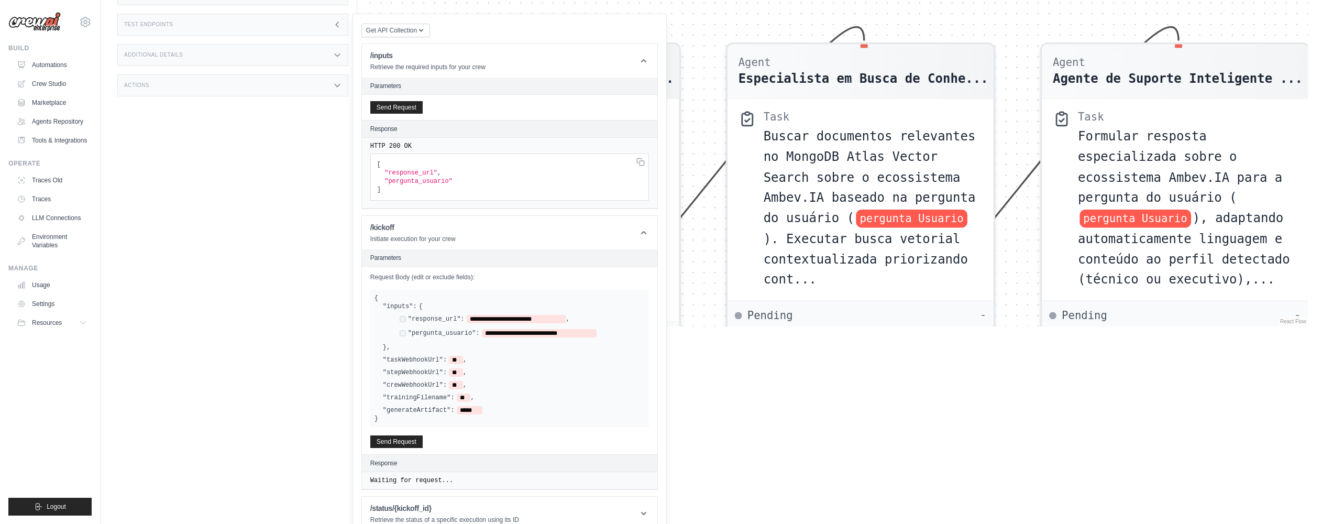
scroll to position [165, 0]
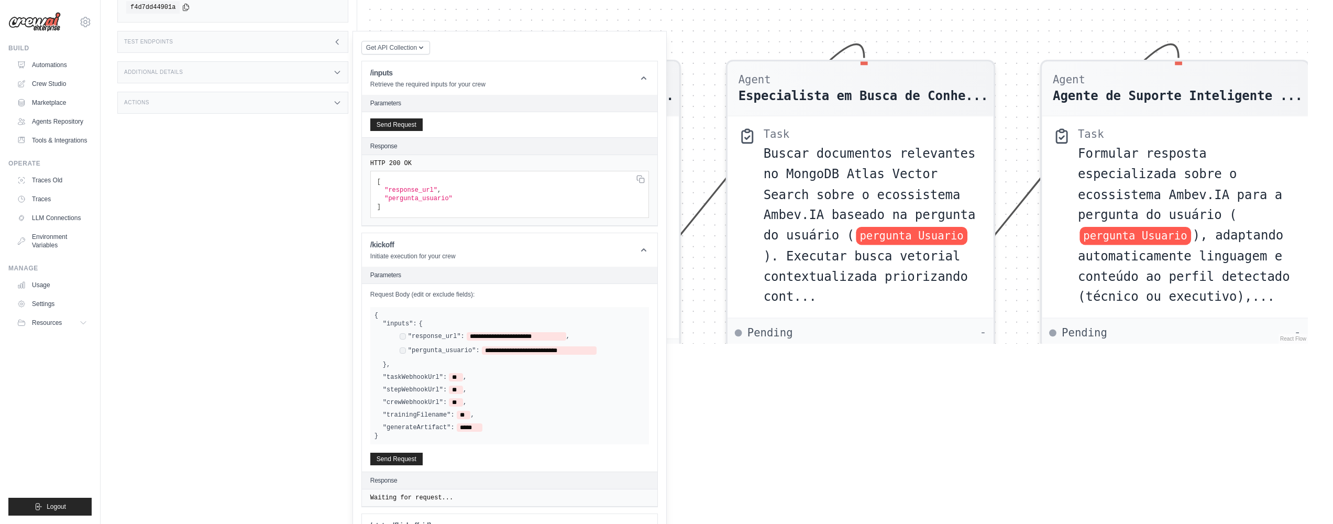
click at [405, 192] on span ""response_url"" at bounding box center [410, 189] width 53 height 7
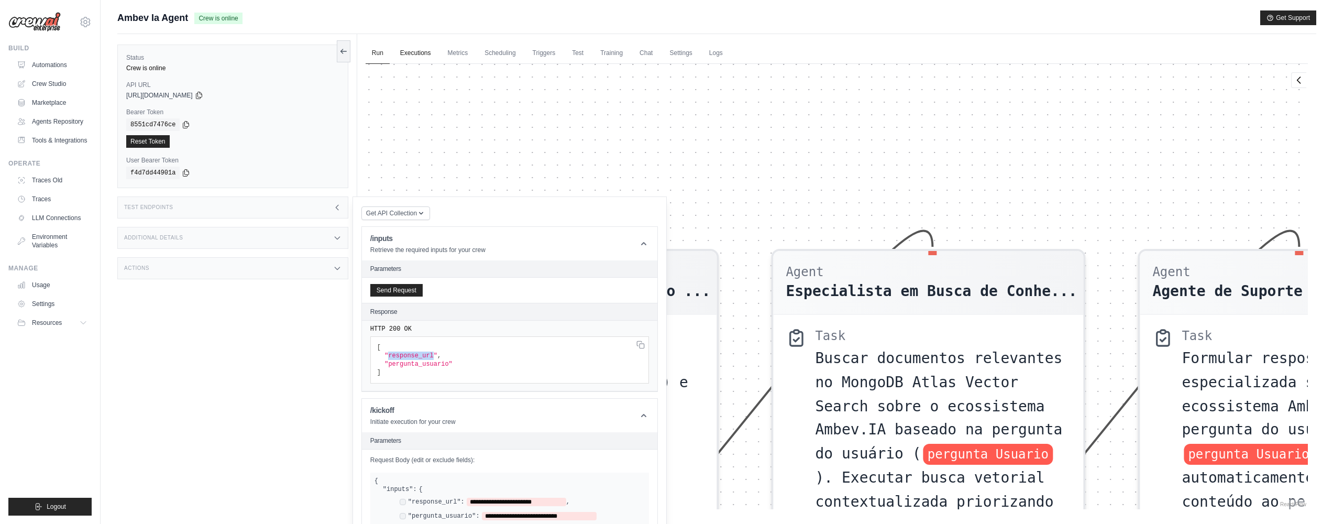
click at [420, 51] on link "Executions" at bounding box center [415, 53] width 43 height 22
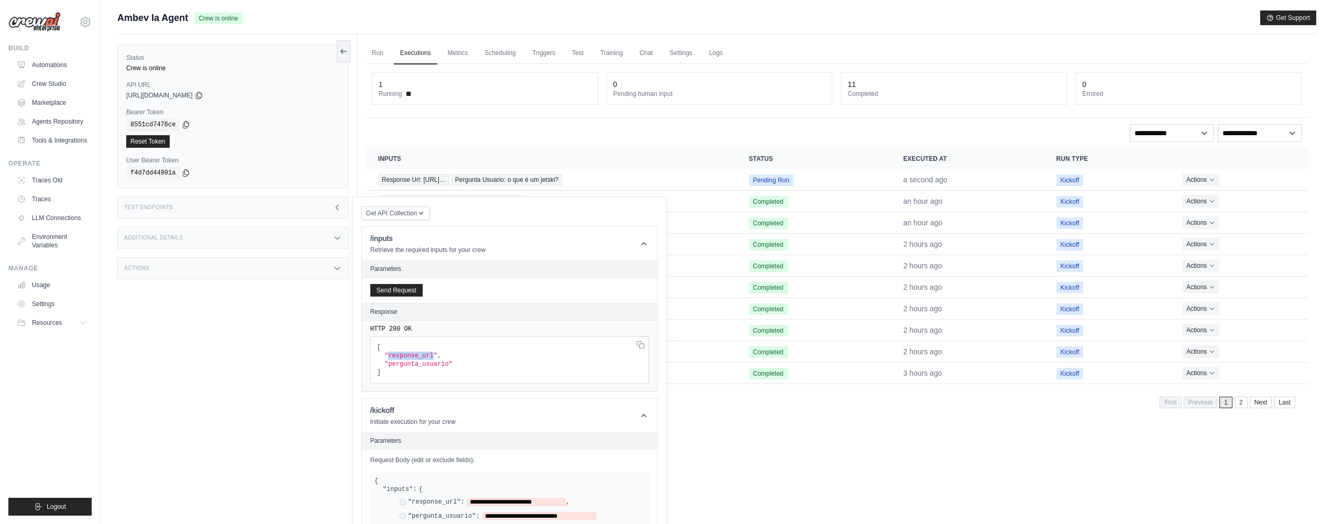
click at [337, 208] on icon at bounding box center [337, 207] width 8 height 8
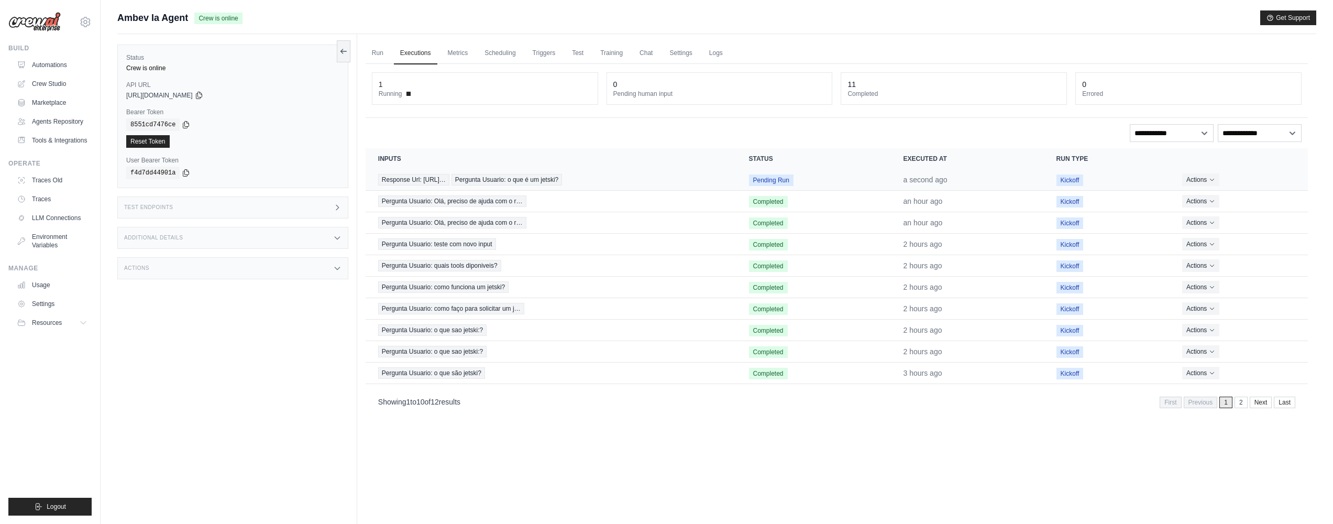
click at [673, 181] on div "Response Url: [URL]… Pergunta Usuario: o que é um jetski?" at bounding box center [551, 180] width 346 height 12
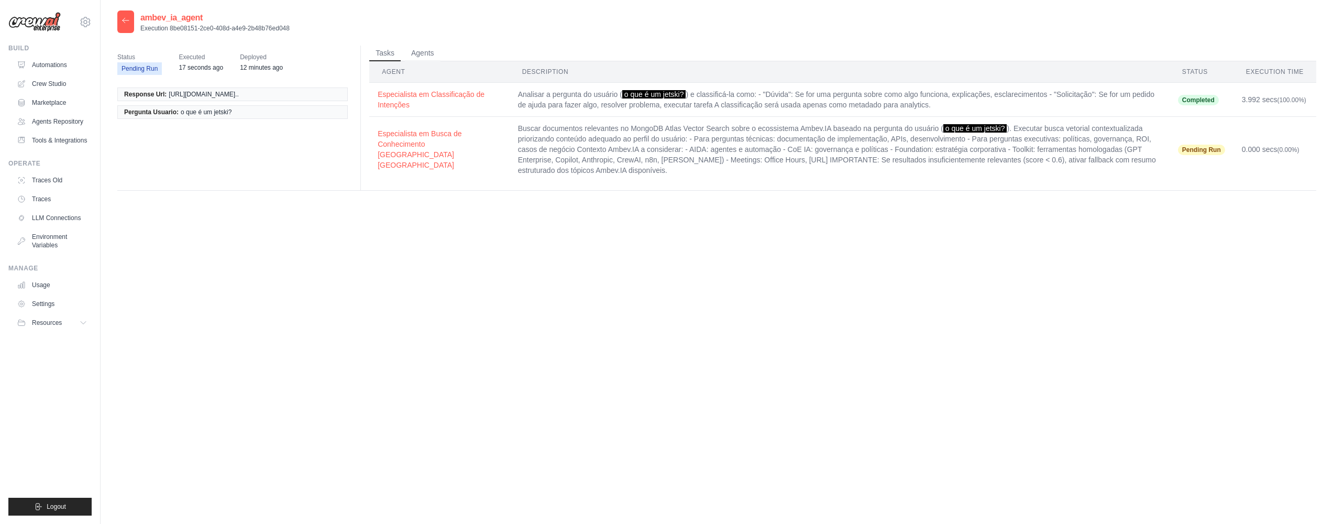
drag, startPoint x: 132, startPoint y: 103, endPoint x: 347, endPoint y: 109, distance: 214.3
click at [347, 101] on li "Response Url: [URL][DOMAIN_NAME].." at bounding box center [232, 94] width 230 height 14
click at [238, 98] on span "[URL][DOMAIN_NAME].." at bounding box center [204, 94] width 70 height 8
click at [126, 24] on icon at bounding box center [125, 20] width 8 height 8
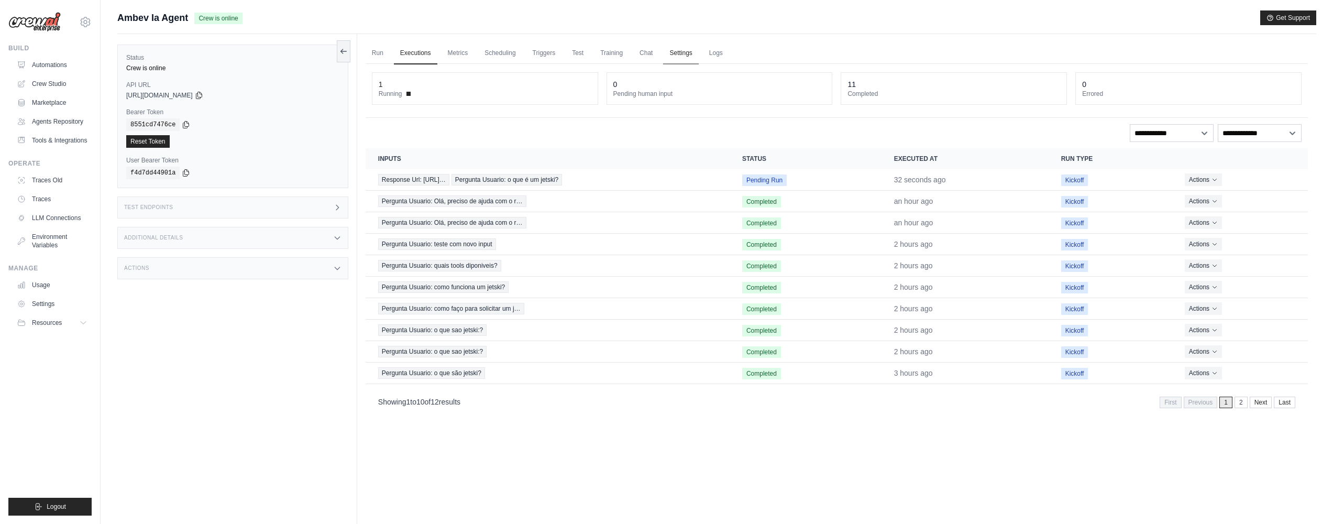
click at [682, 51] on link "Settings" at bounding box center [680, 53] width 35 height 22
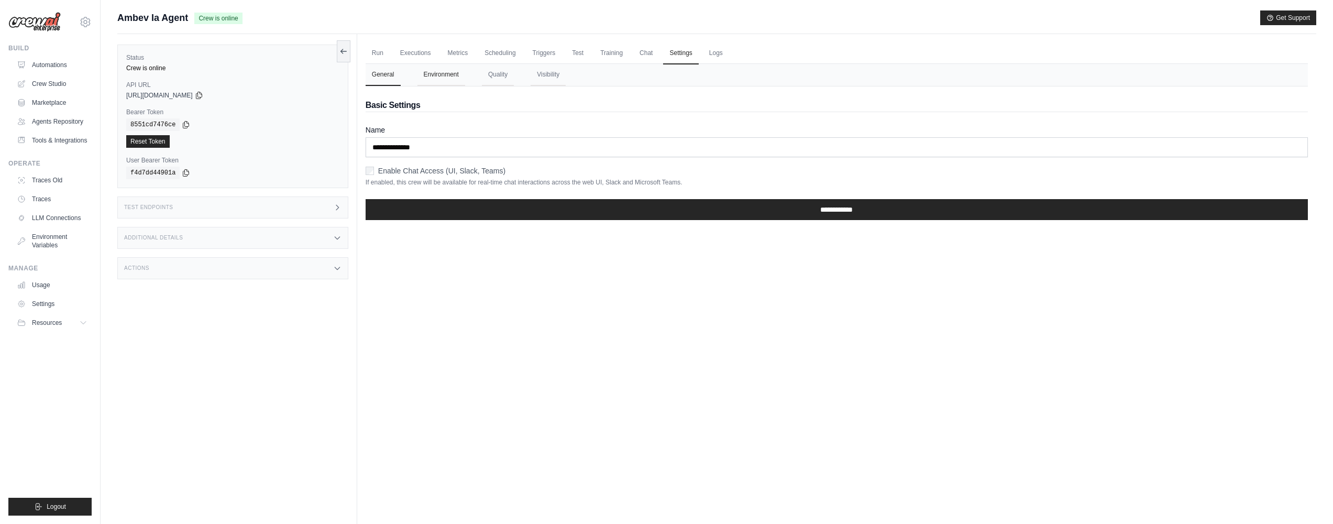
drag, startPoint x: 421, startPoint y: 76, endPoint x: 427, endPoint y: 77, distance: 6.4
click at [421, 76] on button "Environment" at bounding box center [441, 75] width 48 height 22
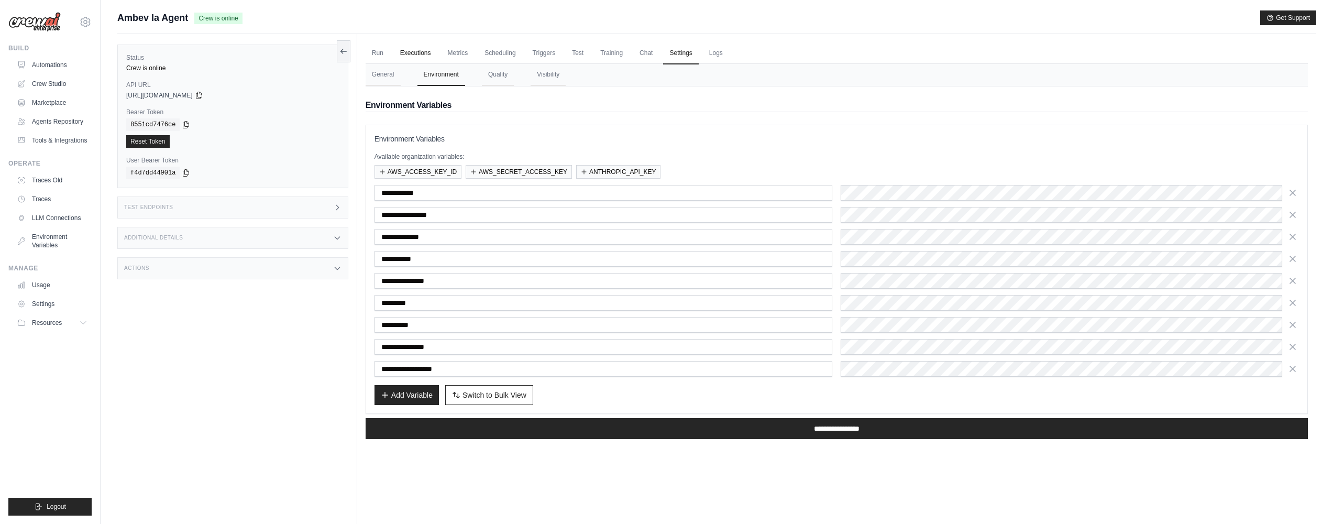
click at [414, 49] on link "Executions" at bounding box center [415, 53] width 43 height 22
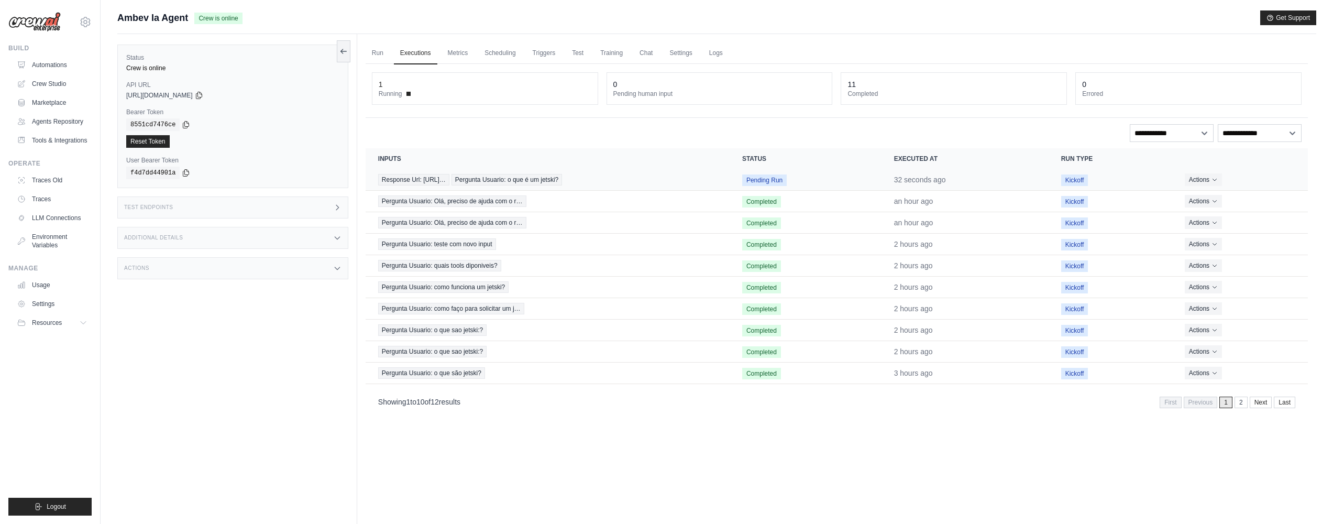
click at [725, 178] on td "Response Url: [URL]… Pergunta Usuario: o que é um jetski?" at bounding box center [547, 179] width 364 height 21
click at [665, 179] on div "Response Url: [URL]… Pergunta Usuario: o que é um jetski?" at bounding box center [547, 180] width 339 height 12
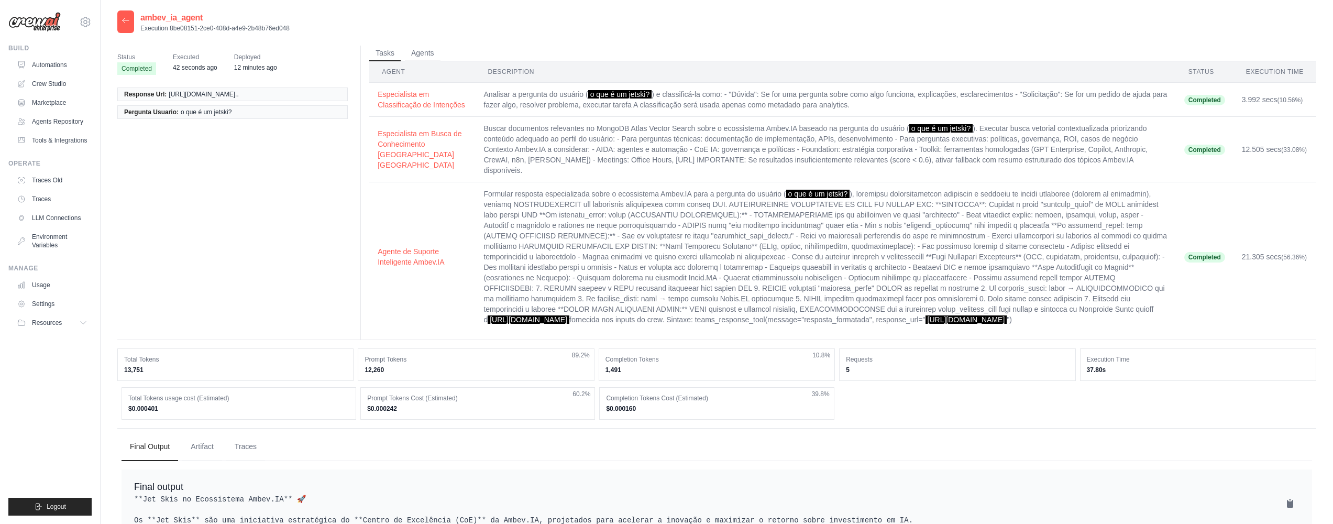
click at [475, 71] on th "Description" at bounding box center [825, 71] width 700 height 21
click at [429, 60] on button "Agents" at bounding box center [423, 53] width 36 height 16
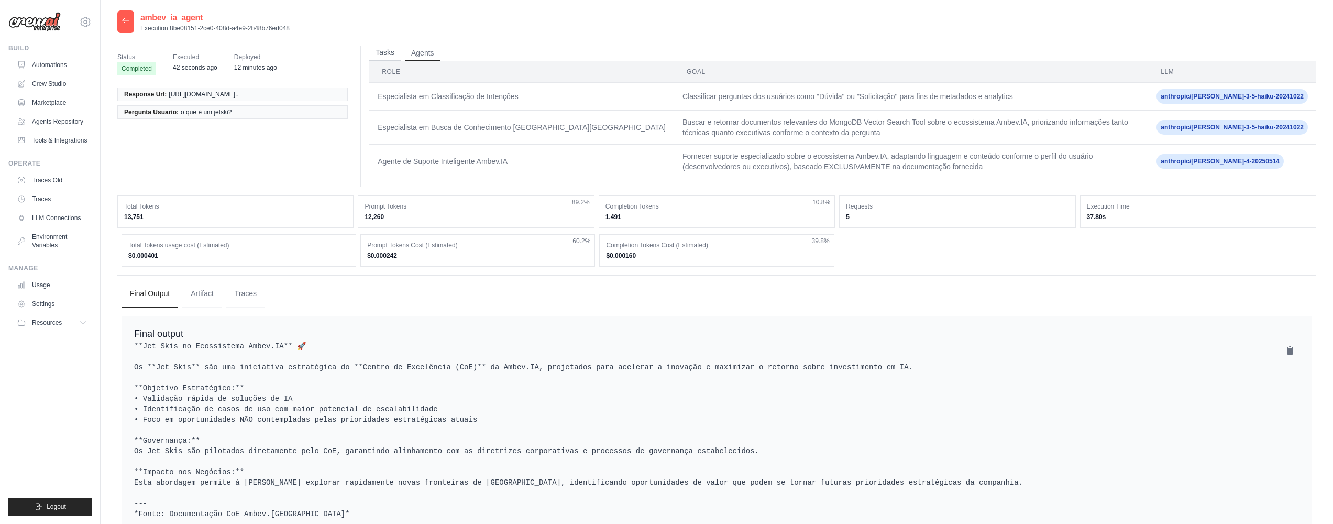
click at [380, 51] on button "Tasks" at bounding box center [384, 53] width 31 height 16
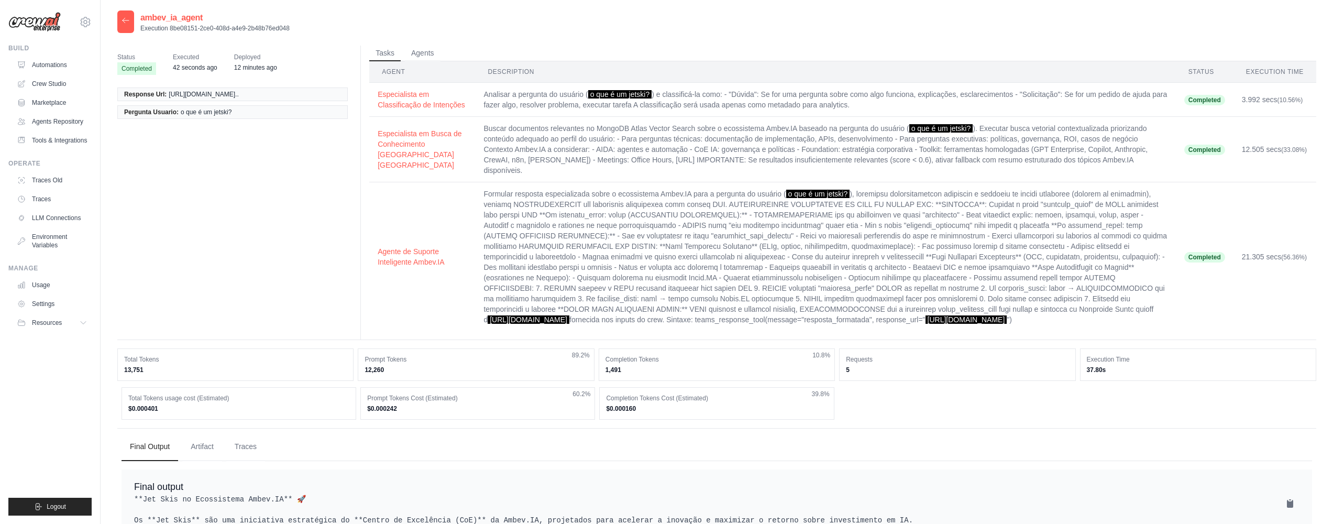
click at [132, 17] on div at bounding box center [125, 21] width 17 height 23
click at [134, 18] on div "ambev_ia_agent Execution 8be08151-2ce0-408d-a4e9-2b48b76ed048" at bounding box center [203, 21] width 172 height 23
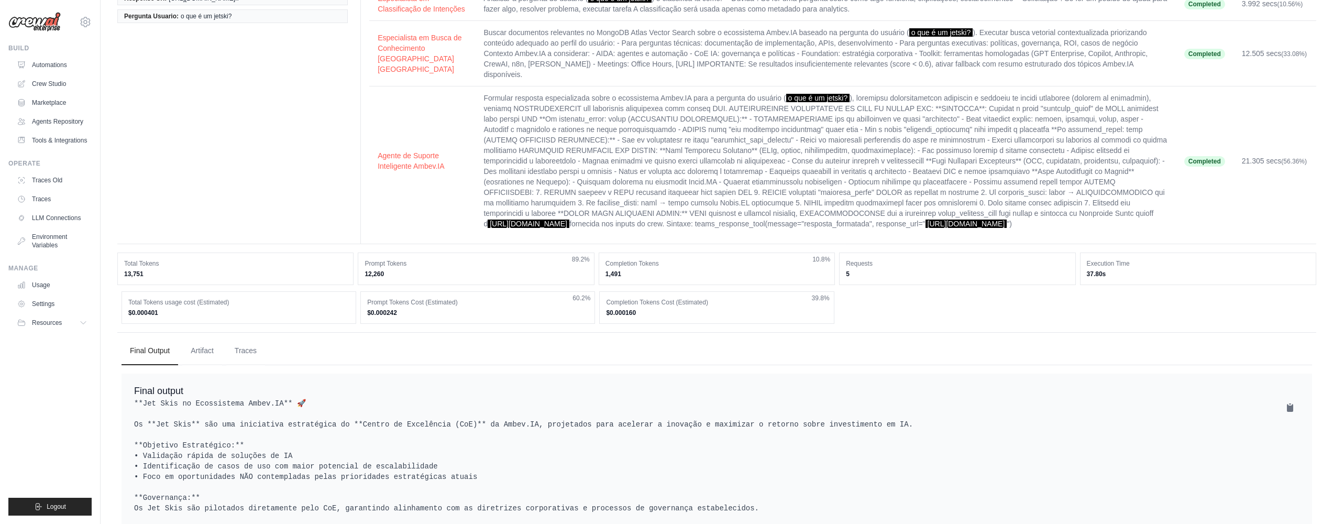
scroll to position [249, 0]
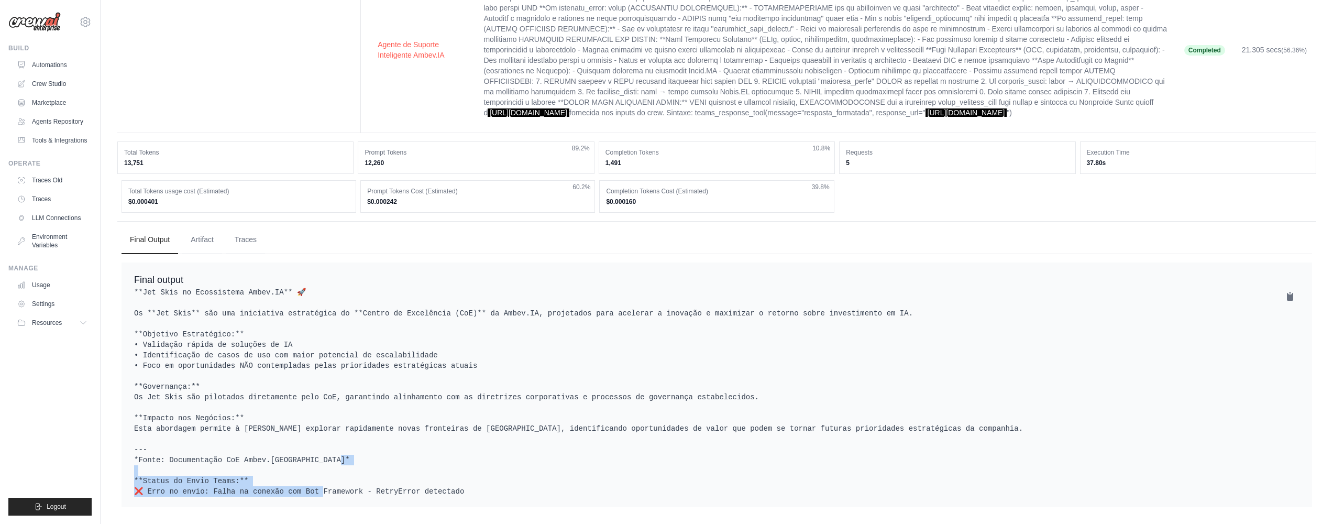
drag, startPoint x: 205, startPoint y: 474, endPoint x: 494, endPoint y: 477, distance: 289.1
click at [494, 477] on pre "**Jet Skis no Ecossistema Ambev.IA** 🚀 Os **Jet Skis** são uma iniciativa estra…" at bounding box center [716, 391] width 1165 height 209
drag, startPoint x: 523, startPoint y: 481, endPoint x: 141, endPoint y: 482, distance: 381.2
click at [141, 482] on pre "**Jet Skis no Ecossistema Ambev.IA** 🚀 Os **Jet Skis** são uma iniciativa estra…" at bounding box center [716, 391] width 1165 height 209
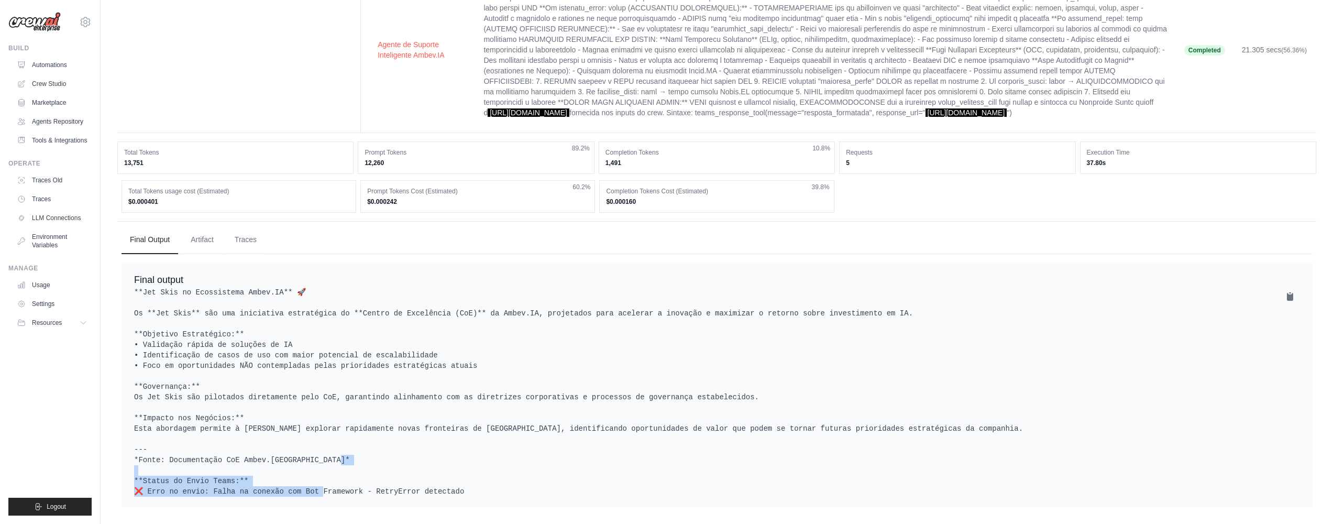
click at [142, 482] on pre "**Jet Skis no Ecossistema Ambev.IA** 🚀 Os **Jet Skis** são uma iniciativa estra…" at bounding box center [716, 391] width 1165 height 209
click at [242, 227] on button "Traces" at bounding box center [245, 239] width 39 height 28
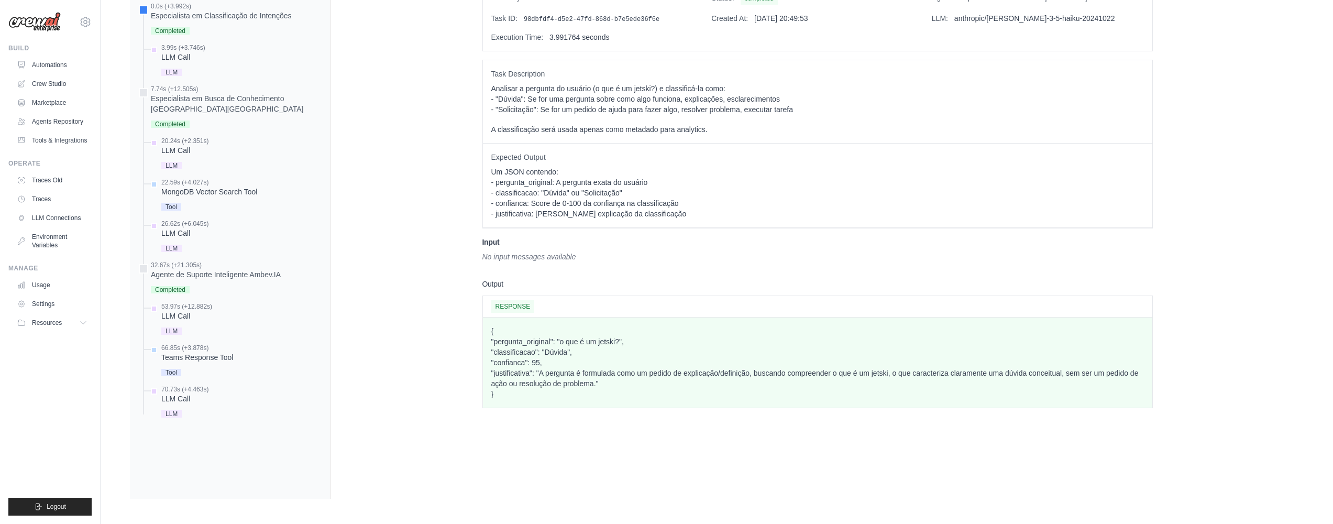
scroll to position [534, 0]
click at [215, 352] on div "Teams Response Tool" at bounding box center [197, 357] width 72 height 10
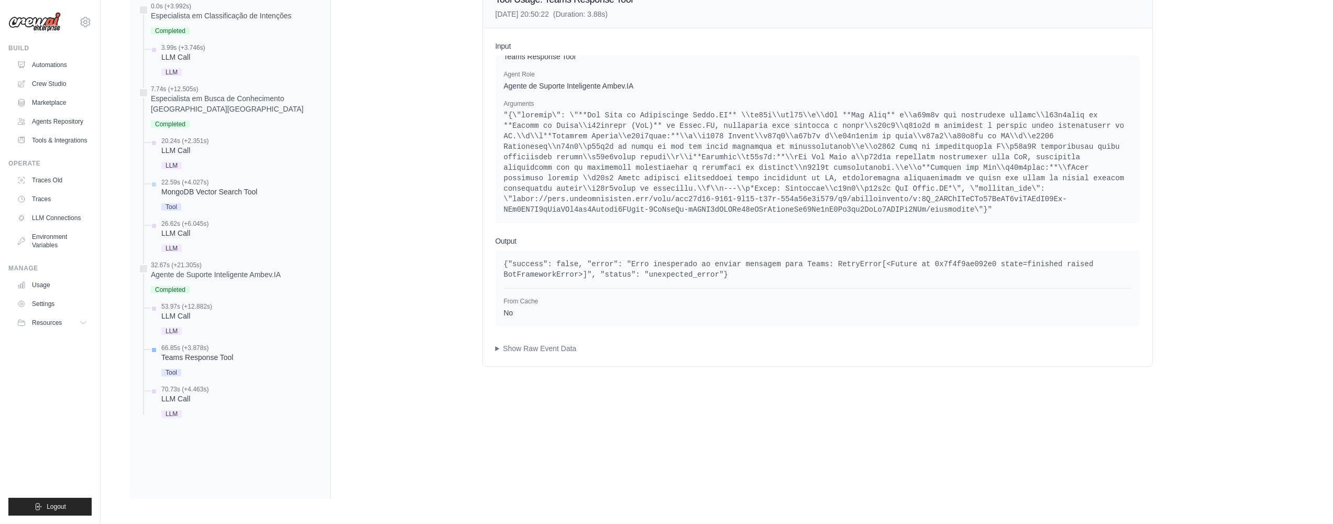
click at [209, 352] on div "Teams Response Tool" at bounding box center [197, 357] width 72 height 10
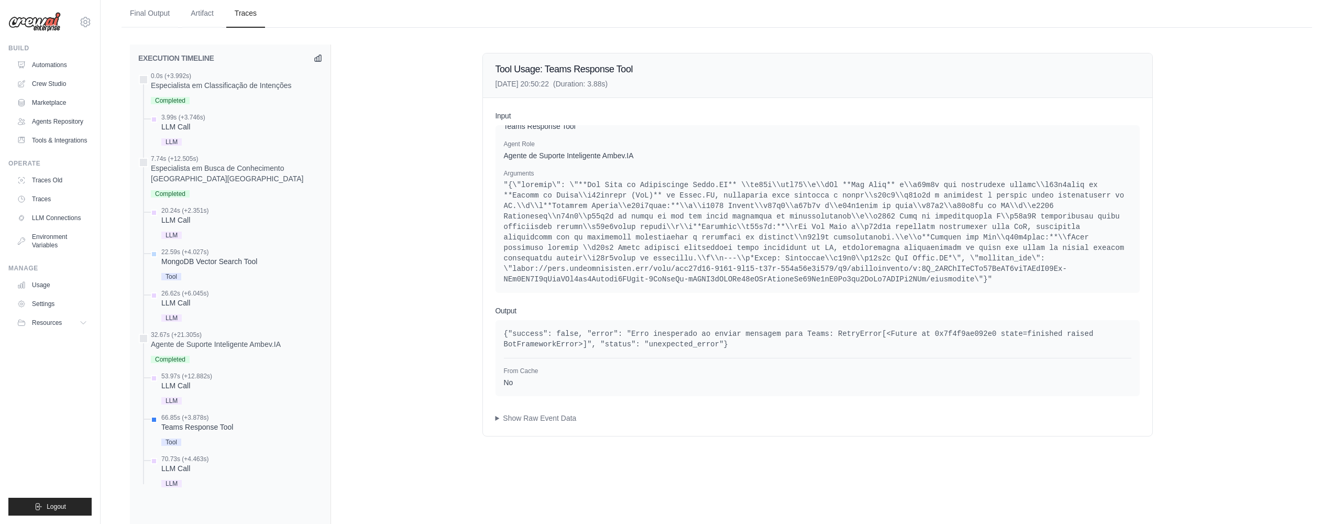
scroll to position [435, 0]
click at [536, 204] on pre at bounding box center [817, 230] width 627 height 105
click at [597, 282] on pre at bounding box center [817, 230] width 627 height 105
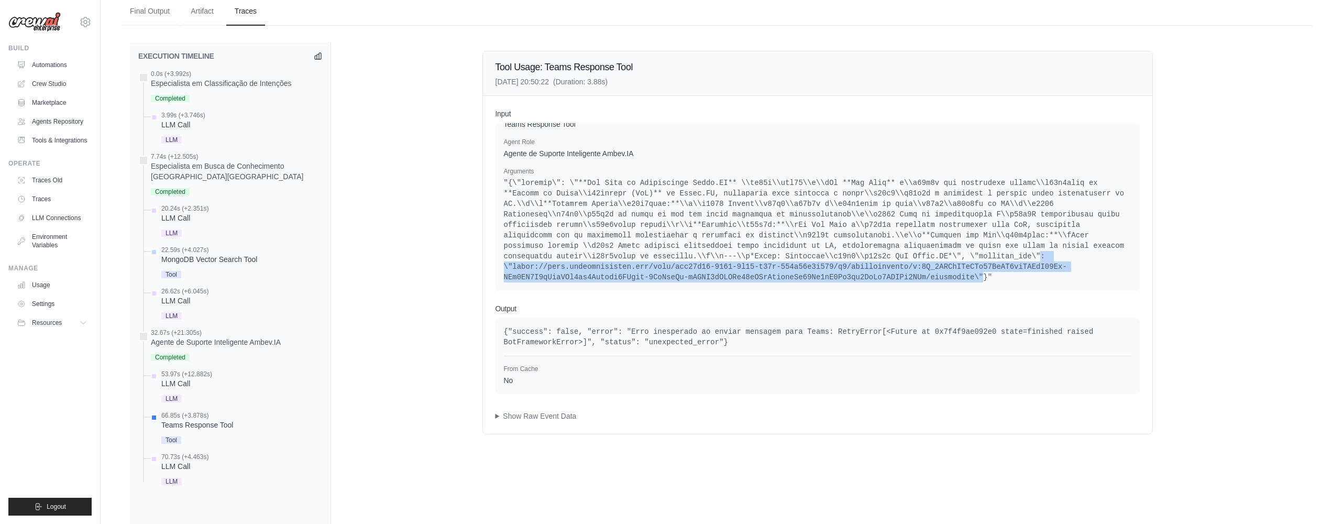
drag, startPoint x: 647, startPoint y: 287, endPoint x: 809, endPoint y: 309, distance: 163.4
click at [809, 282] on pre at bounding box center [817, 230] width 627 height 105
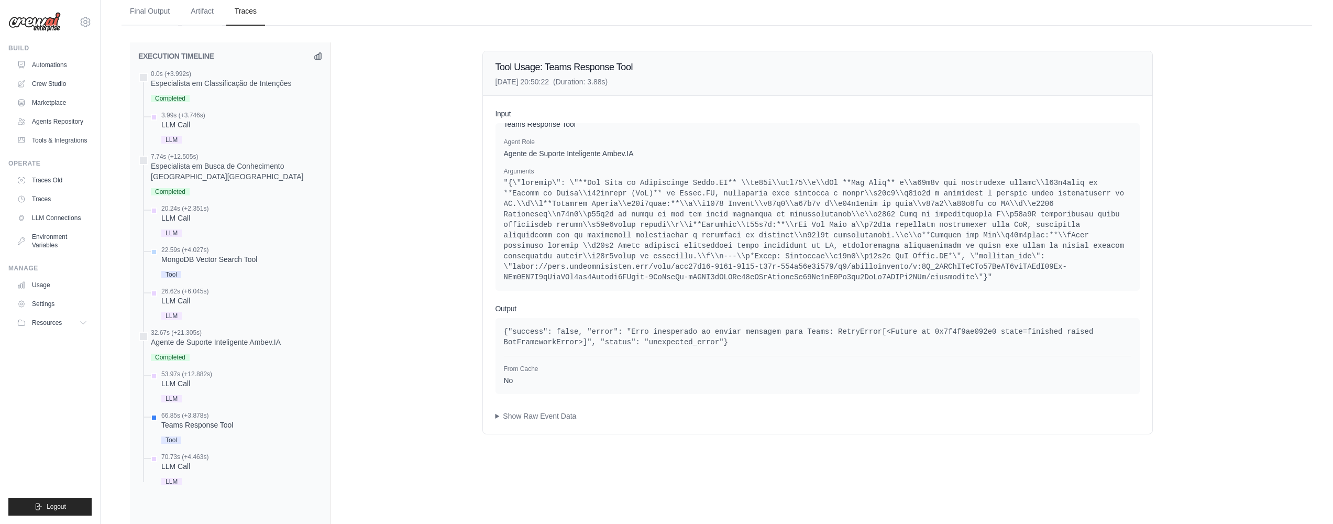
scroll to position [528, 0]
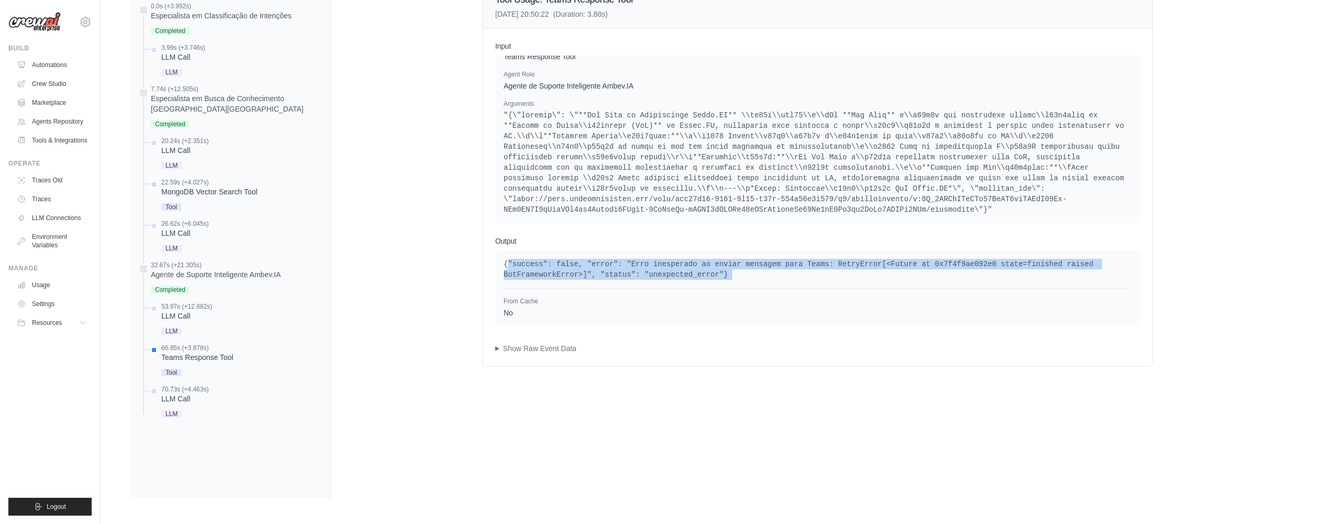
drag, startPoint x: 509, startPoint y: 271, endPoint x: 779, endPoint y: 294, distance: 270.7
click at [780, 294] on div "{"success": false, "error": "Erro inesperado ao enviar mensagem para Teams: Ret…" at bounding box center [817, 288] width 627 height 59
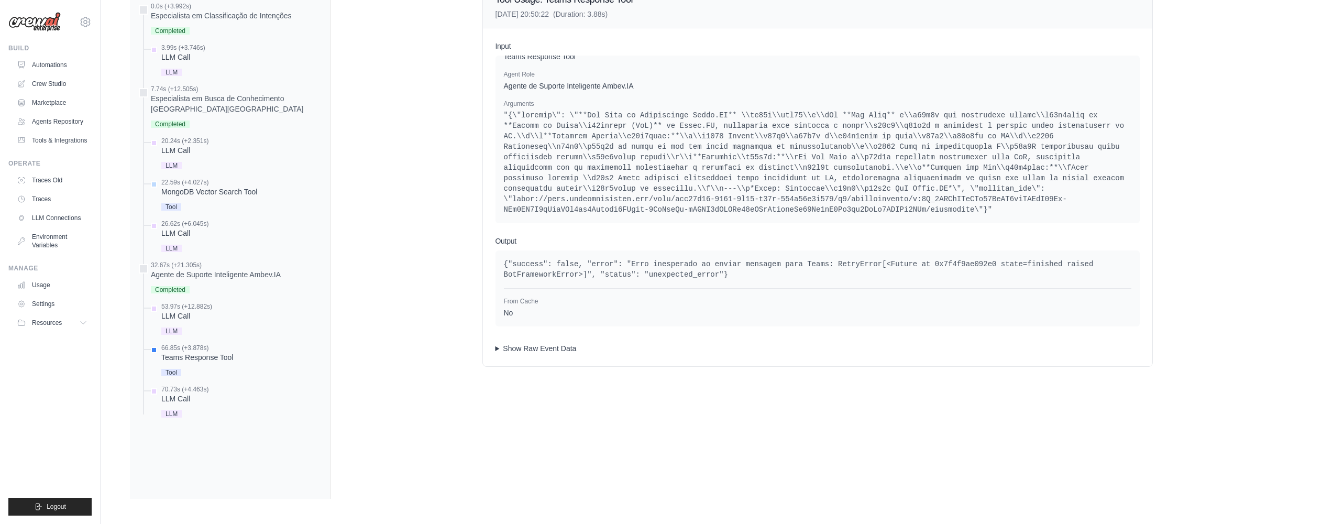
click at [550, 353] on summary "Show Raw Event Data" at bounding box center [817, 348] width 644 height 10
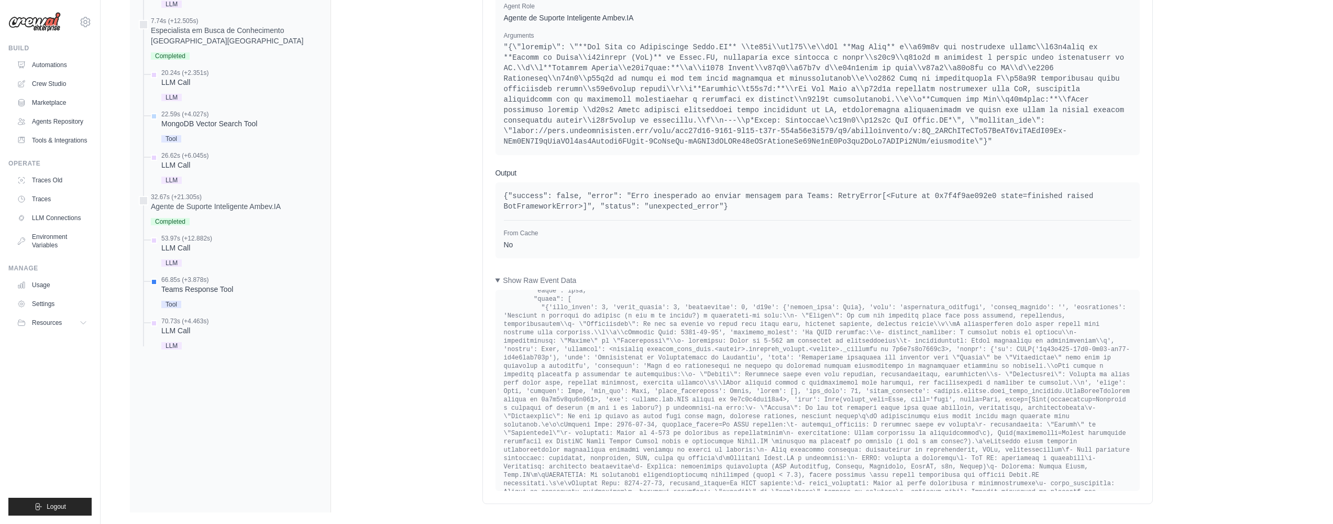
scroll to position [616, 0]
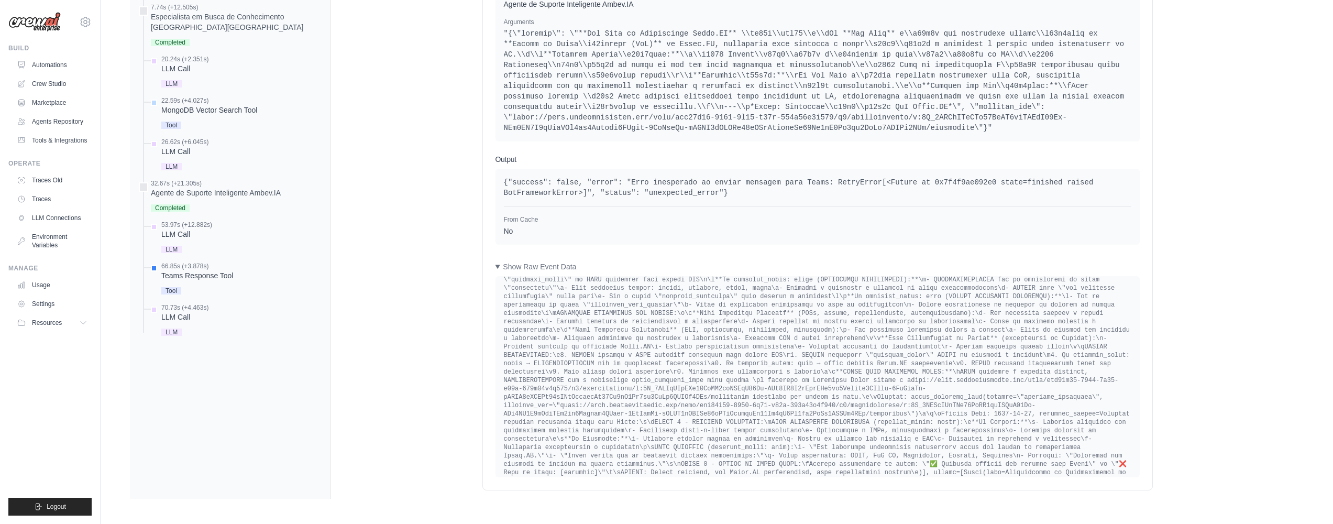
scroll to position [380, 0]
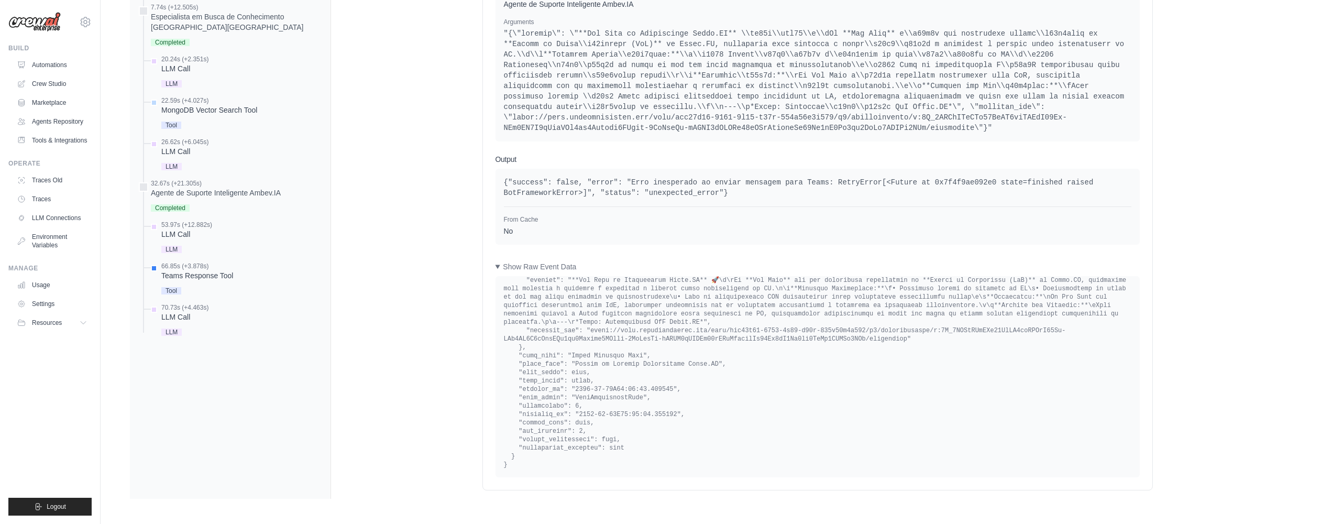
scroll to position [23202, 0]
click at [536, 341] on pre at bounding box center [817, 133] width 627 height 670
click at [556, 397] on pre at bounding box center [817, 133] width 627 height 670
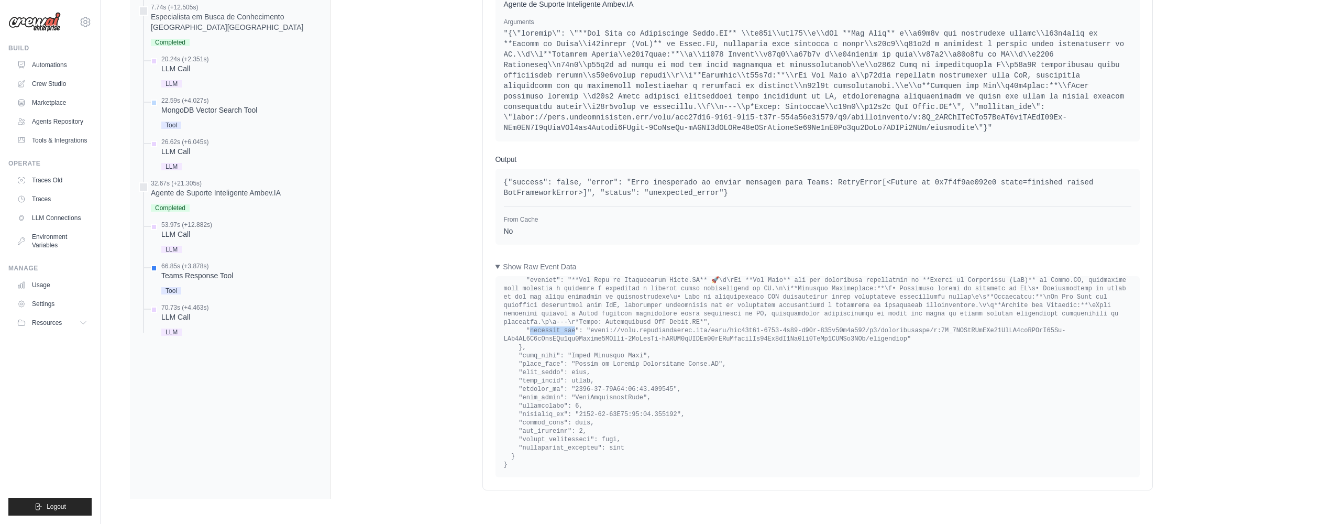
scroll to position [23131, 0]
click at [589, 396] on pre at bounding box center [817, 133] width 627 height 670
drag, startPoint x: 70, startPoint y: 64, endPoint x: 129, endPoint y: 68, distance: 59.3
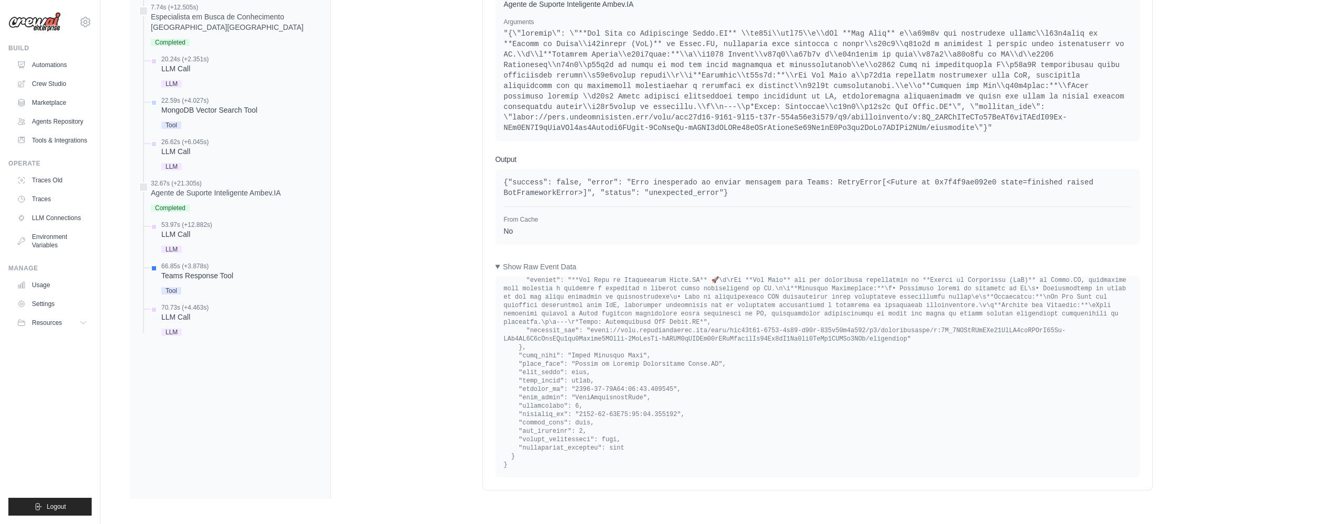
click at [70, 64] on link "Automations" at bounding box center [52, 65] width 79 height 17
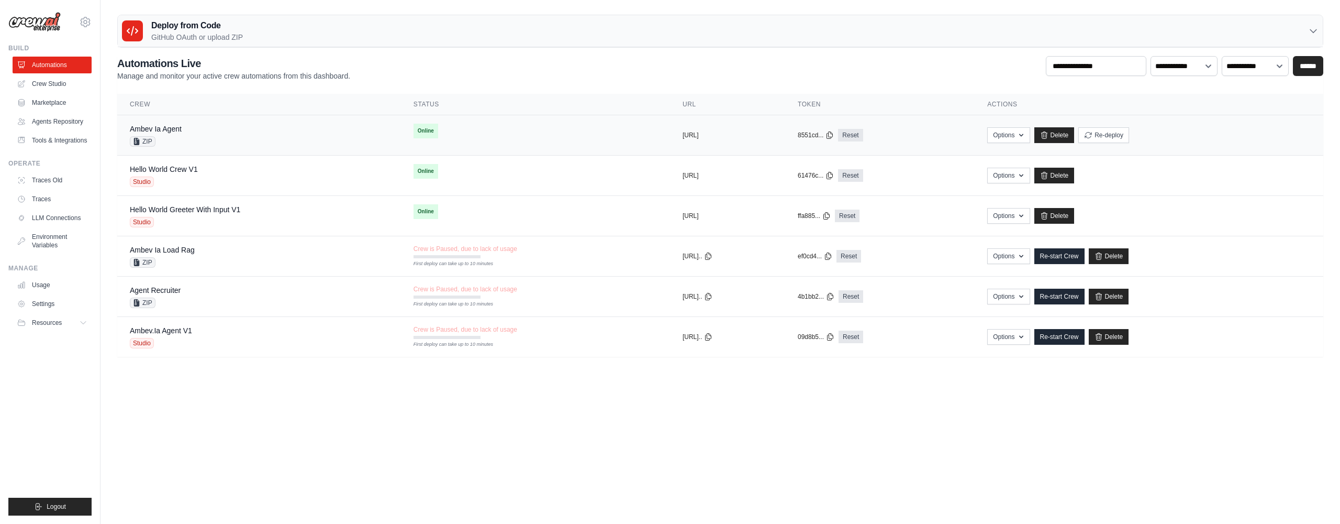
click at [222, 123] on td "Ambev Ia Agent ZIP" at bounding box center [259, 135] width 284 height 40
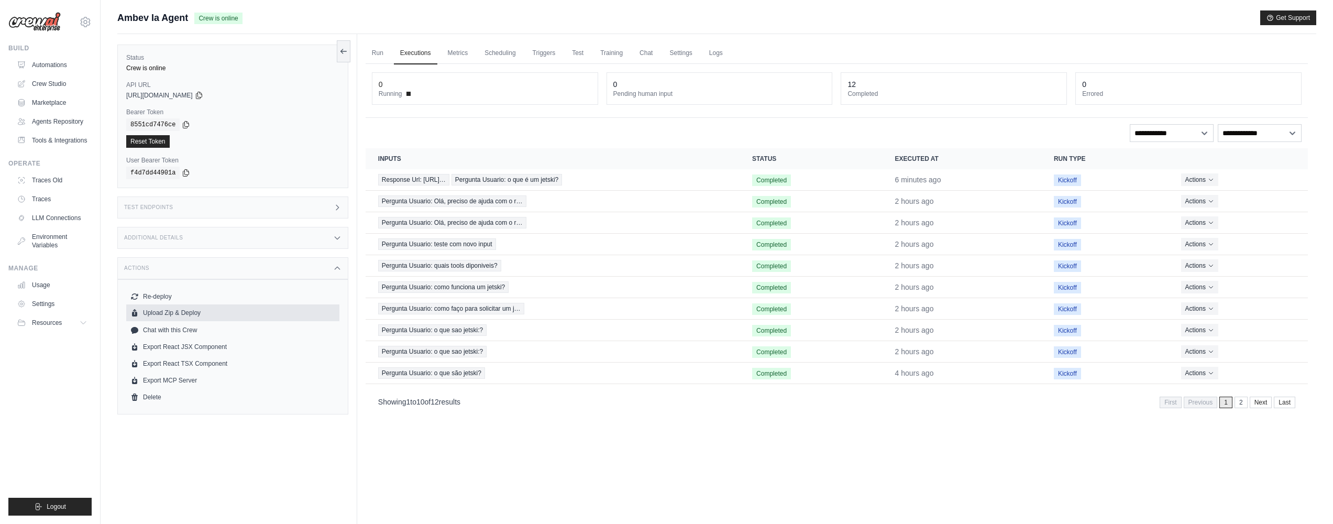
click at [164, 312] on button "Upload Zip & Deploy" at bounding box center [232, 312] width 213 height 17
click at [220, 316] on button "Upload Zip & Deploy" at bounding box center [232, 312] width 213 height 17
click at [702, 48] on ul "Run Executions Metrics Scheduling Triggers Test Training Chat Settings Logs" at bounding box center [836, 52] width 942 height 21
click at [715, 50] on link "Logs" at bounding box center [716, 53] width 26 height 22
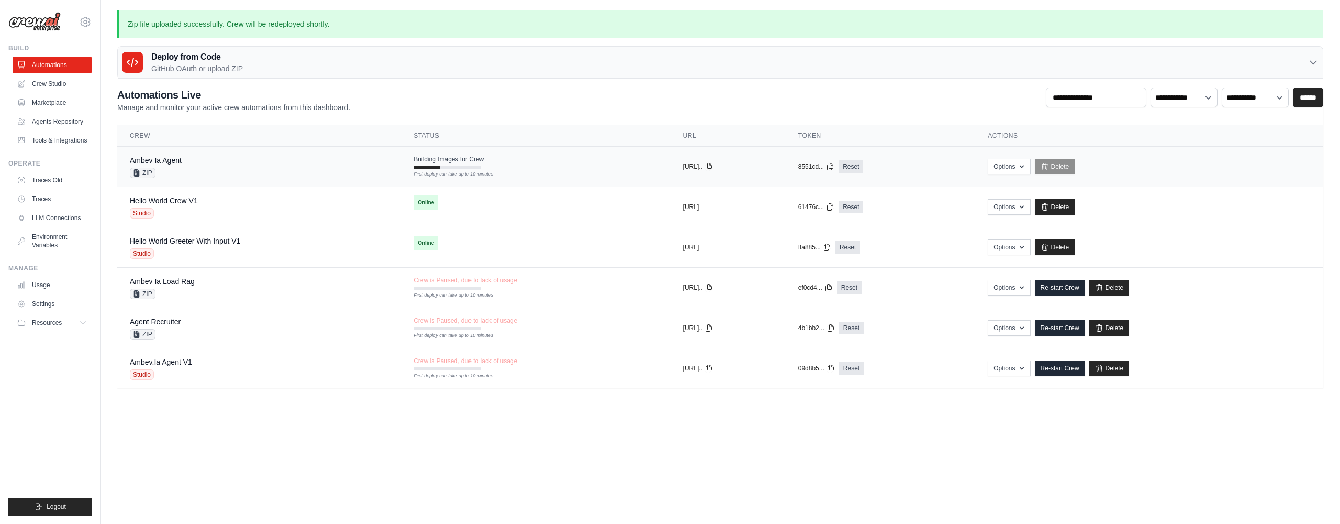
click at [494, 164] on td "Building Images for Crew First deploy can take up to 10 minutes" at bounding box center [535, 162] width 269 height 30
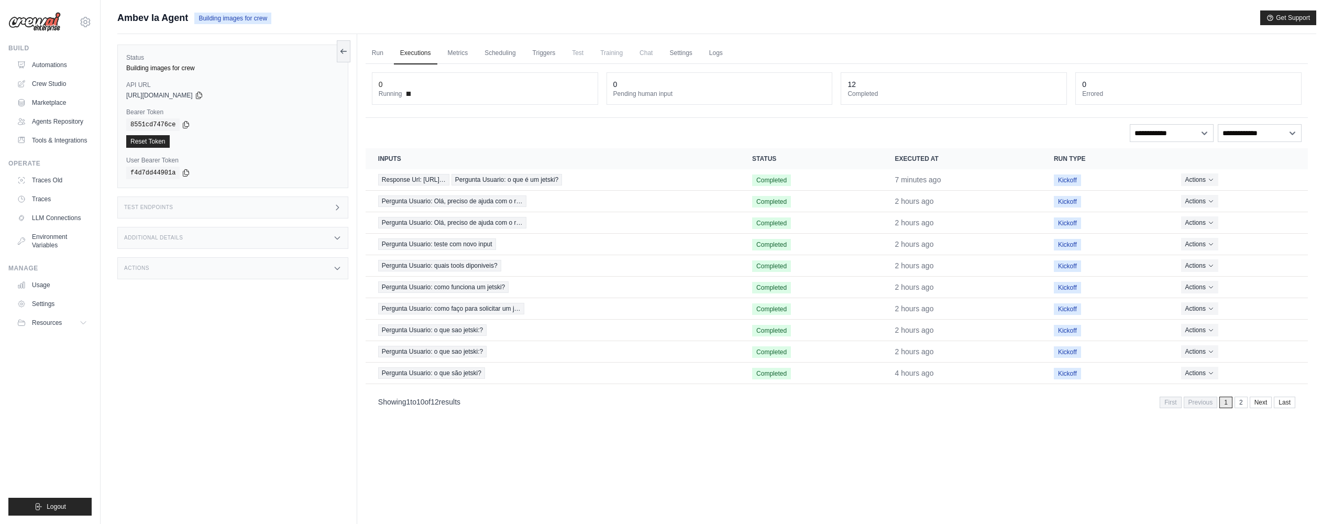
click at [723, 56] on link "Logs" at bounding box center [716, 53] width 26 height 22
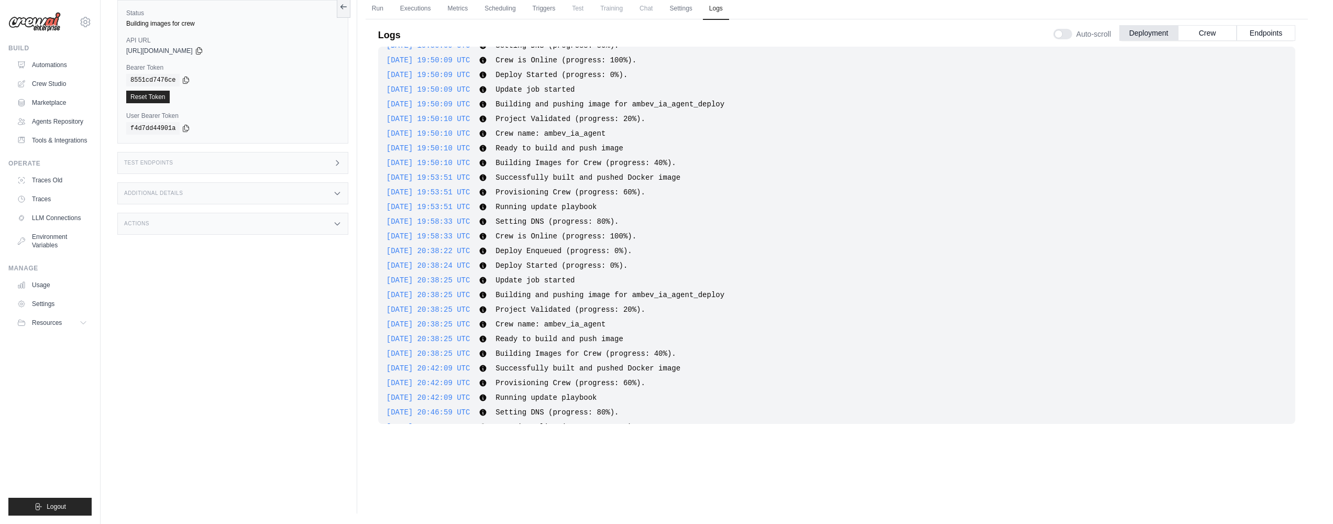
scroll to position [911, 0]
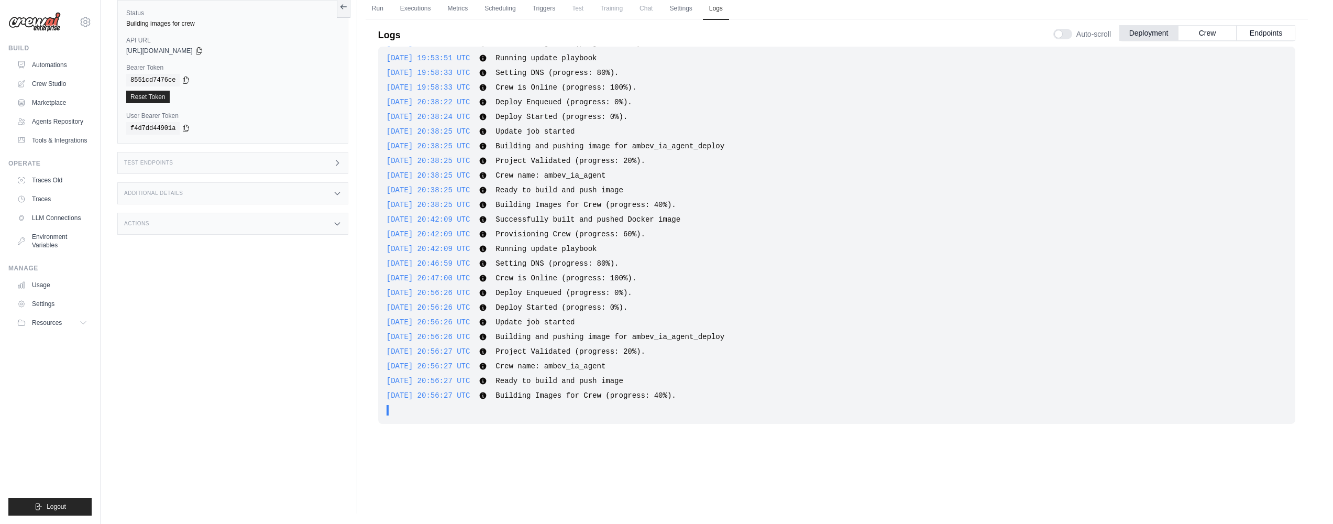
click at [718, 473] on div "Run Executions Metrics Scheduling Triggers Test Training Chat Settings Logs 0 R…" at bounding box center [836, 252] width 959 height 524
click at [201, 229] on div "Actions" at bounding box center [232, 224] width 231 height 22
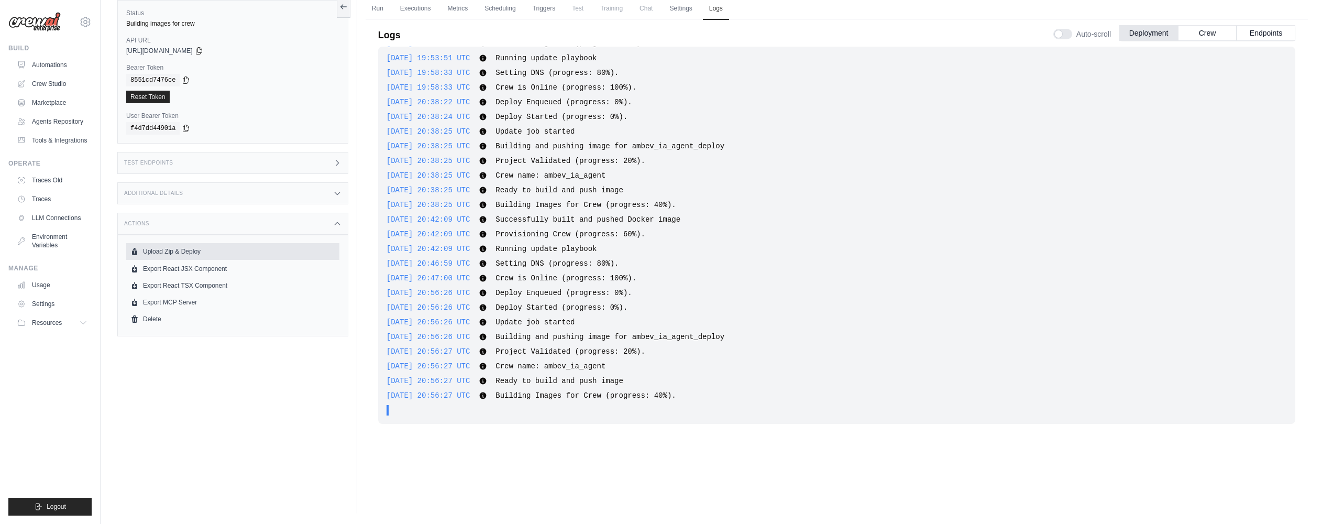
click at [199, 251] on button "Upload Zip & Deploy" at bounding box center [232, 251] width 213 height 17
drag, startPoint x: 575, startPoint y: 171, endPoint x: 638, endPoint y: 170, distance: 62.8
click at [638, 170] on div "2025-09-30 20:38:25 UTC Crew name: ambev_ia_agent Show more Show less" at bounding box center [836, 175] width 900 height 10
drag, startPoint x: 785, startPoint y: 150, endPoint x: 654, endPoint y: 147, distance: 130.9
click at [654, 147] on div "2025-09-30 20:38:25 UTC Building and pushing image for ambev_ia_agent_deploy Sh…" at bounding box center [836, 146] width 900 height 10
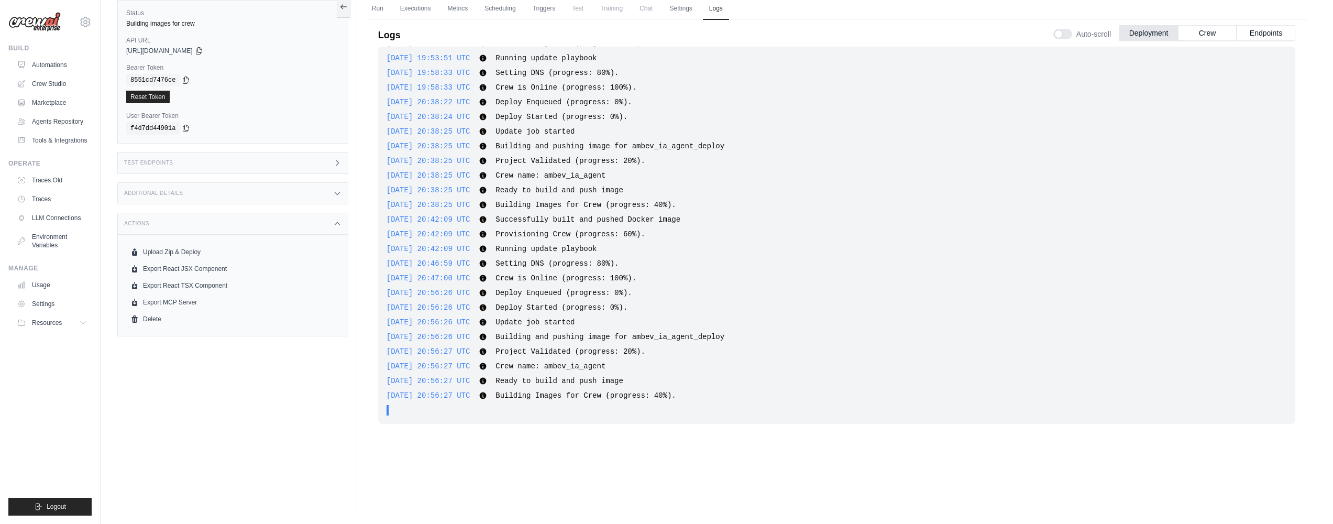
click at [591, 375] on div "2025-09-30 01:05:21 UTC Deploy Enqueued (progress: 0%). Show more Show less 202…" at bounding box center [836, 235] width 917 height 377
click at [596, 362] on span "Crew name: ambev_ia_agent" at bounding box center [550, 366] width 110 height 8
drag, startPoint x: 625, startPoint y: 341, endPoint x: 617, endPoint y: 364, distance: 24.8
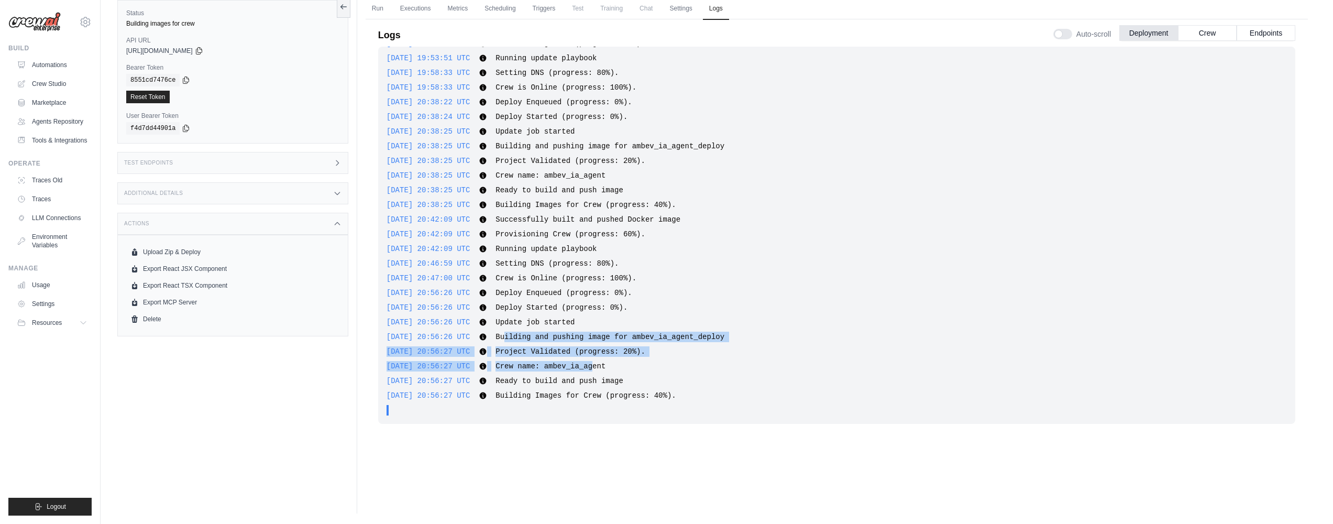
click at [617, 364] on div "2025-09-30 01:05:21 UTC Deploy Enqueued (progress: 0%). Show more Show less 202…" at bounding box center [836, 235] width 917 height 377
click at [605, 368] on span "Crew name: ambev_ia_agent" at bounding box center [550, 366] width 110 height 8
drag, startPoint x: 642, startPoint y: 367, endPoint x: 551, endPoint y: 326, distance: 99.8
click at [517, 368] on div "2025-09-30 20:56:27 UTC Crew name: ambev_ia_agent Show more Show less" at bounding box center [836, 366] width 900 height 10
drag, startPoint x: 576, startPoint y: 352, endPoint x: 752, endPoint y: 348, distance: 176.5
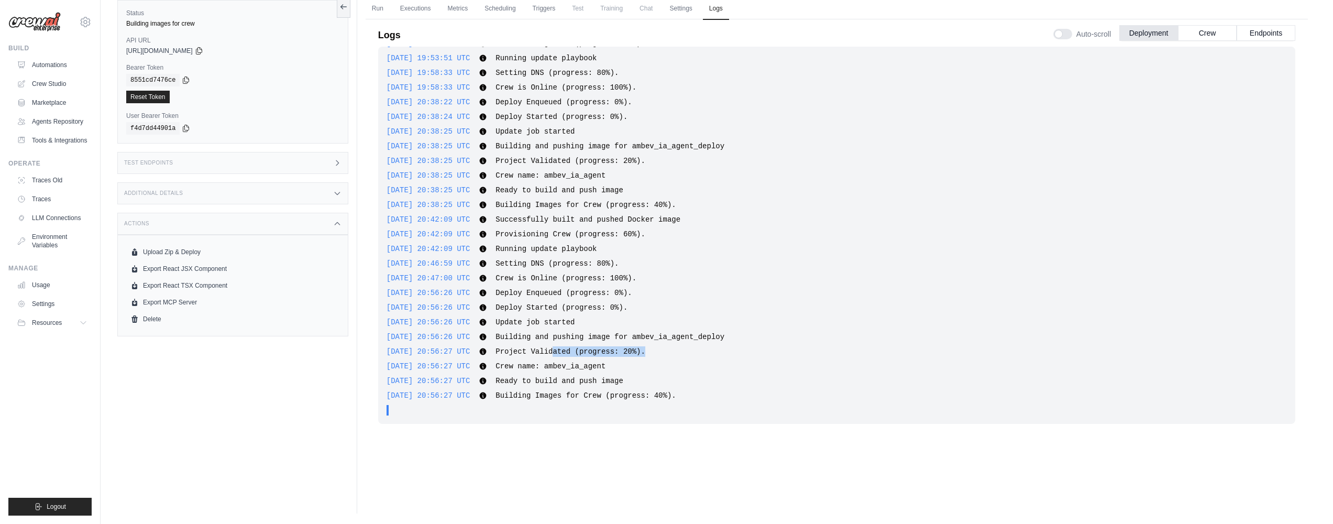
click at [752, 348] on div "2025-09-30 20:56:27 UTC Project Validated (progress: 20%). Show more Show less" at bounding box center [836, 351] width 900 height 10
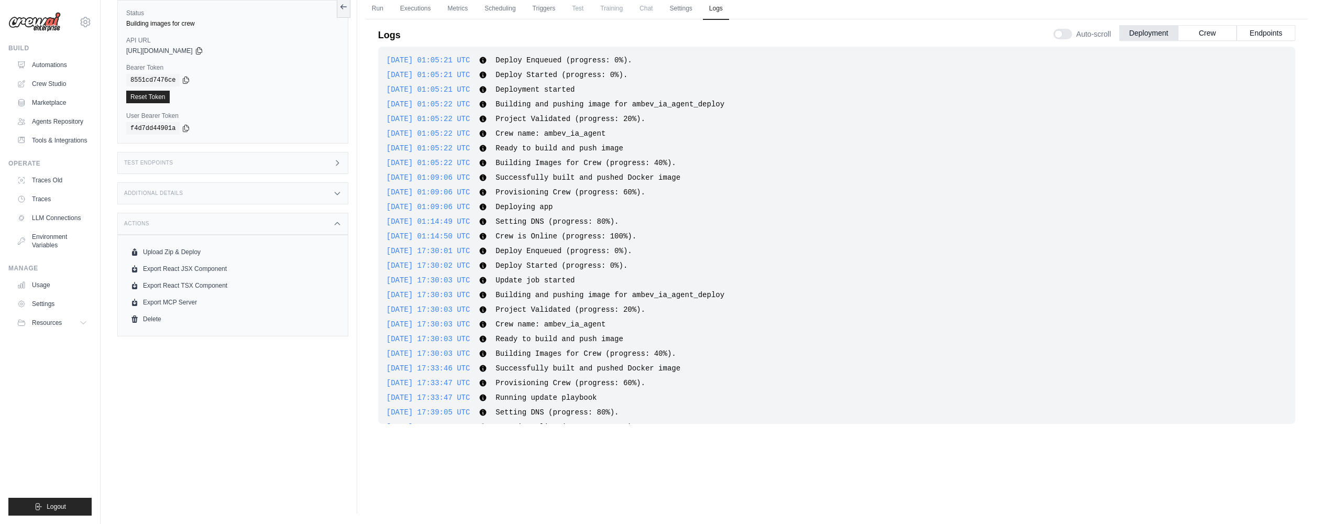
scroll to position [0, 0]
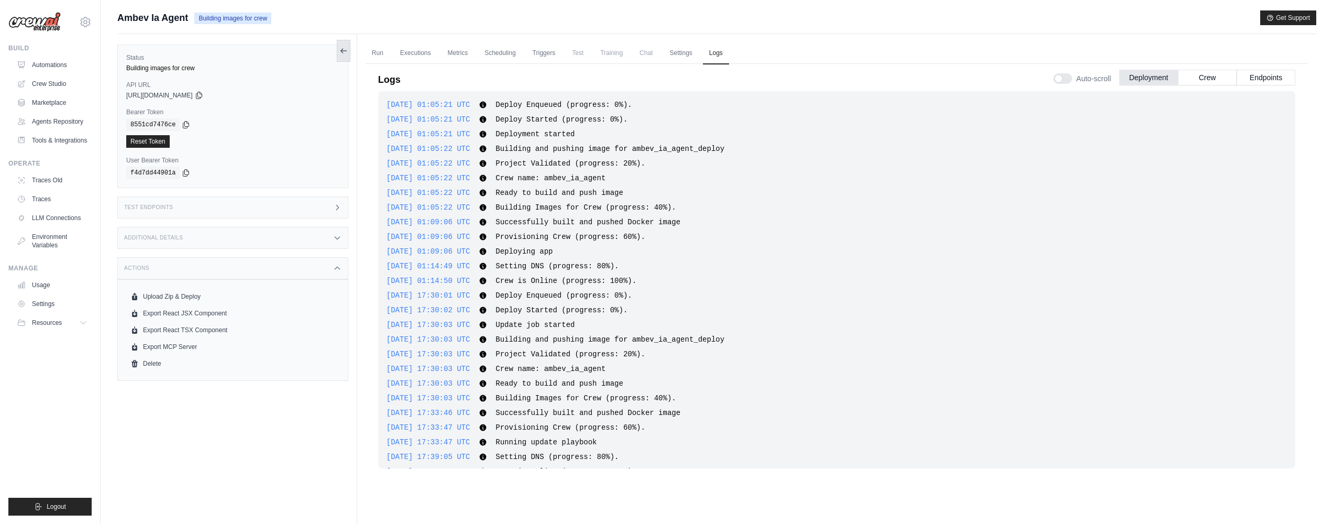
click at [343, 50] on icon at bounding box center [343, 51] width 8 height 8
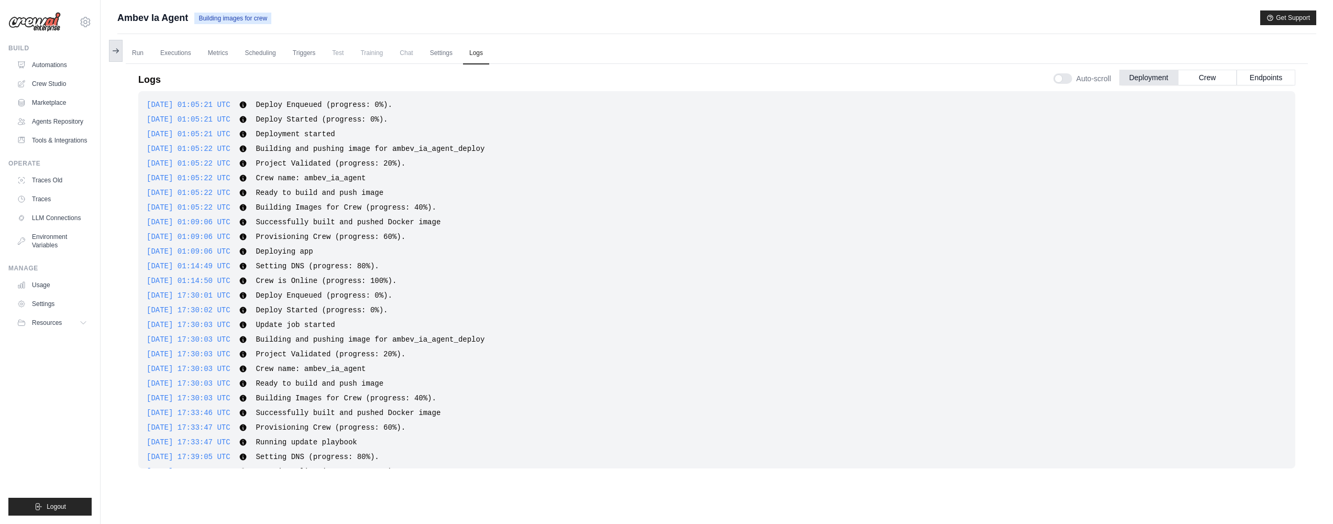
click at [120, 49] on button at bounding box center [116, 51] width 14 height 22
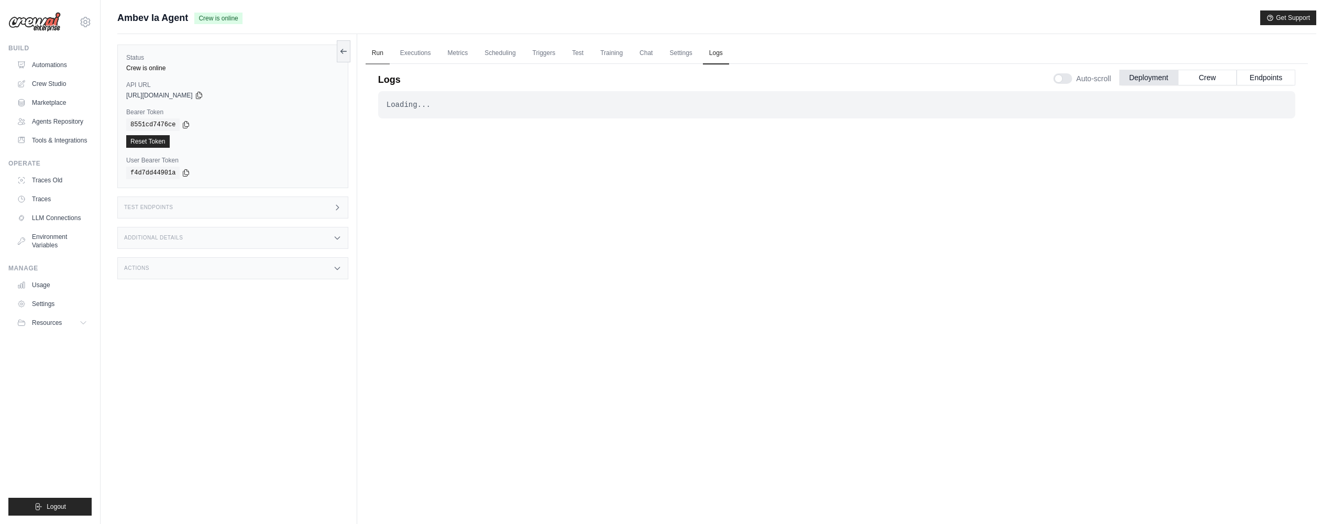
click at [374, 49] on link "Run" at bounding box center [377, 53] width 24 height 22
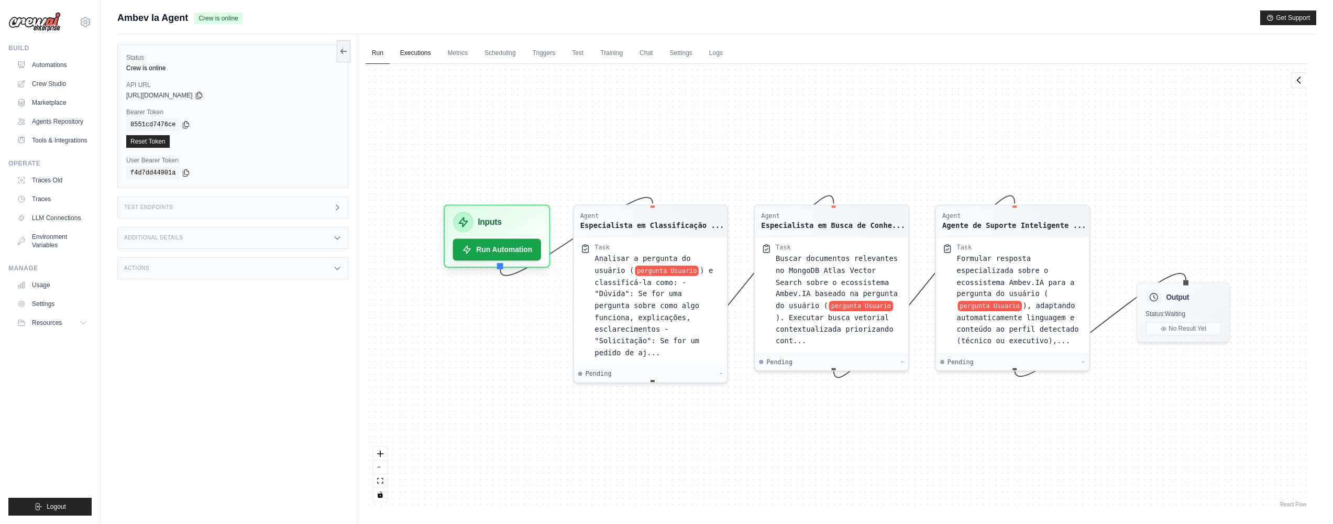
click at [417, 49] on link "Executions" at bounding box center [415, 53] width 43 height 22
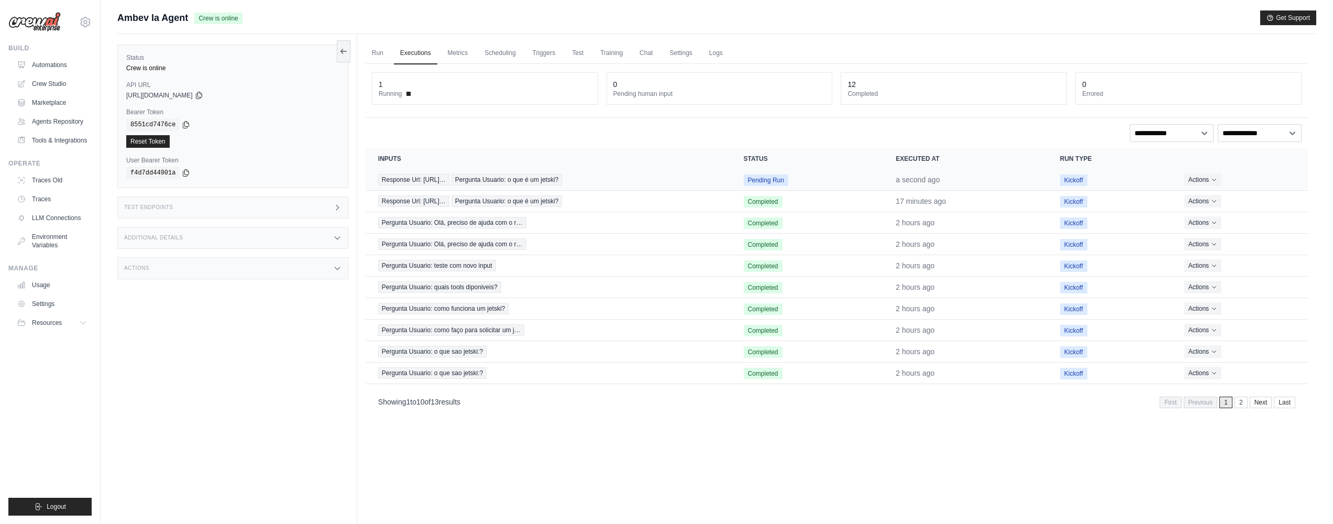
click at [555, 176] on span "Pergunta Usuario: o que é um jetski?" at bounding box center [506, 180] width 110 height 12
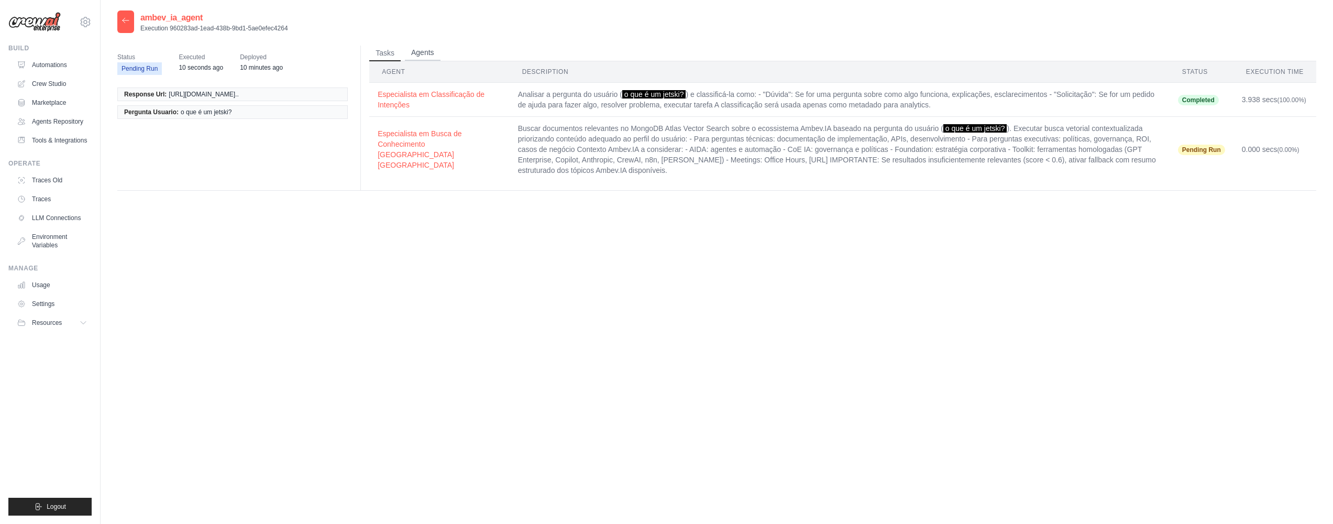
click at [436, 50] on button "Agents" at bounding box center [423, 53] width 36 height 16
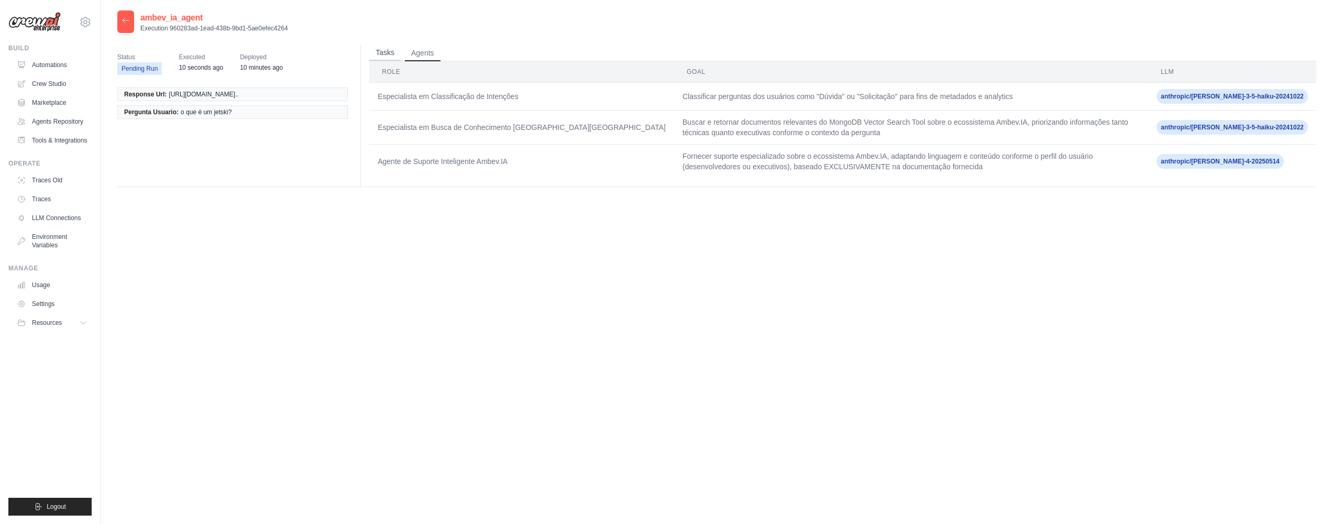
click at [379, 57] on button "Tasks" at bounding box center [384, 53] width 31 height 16
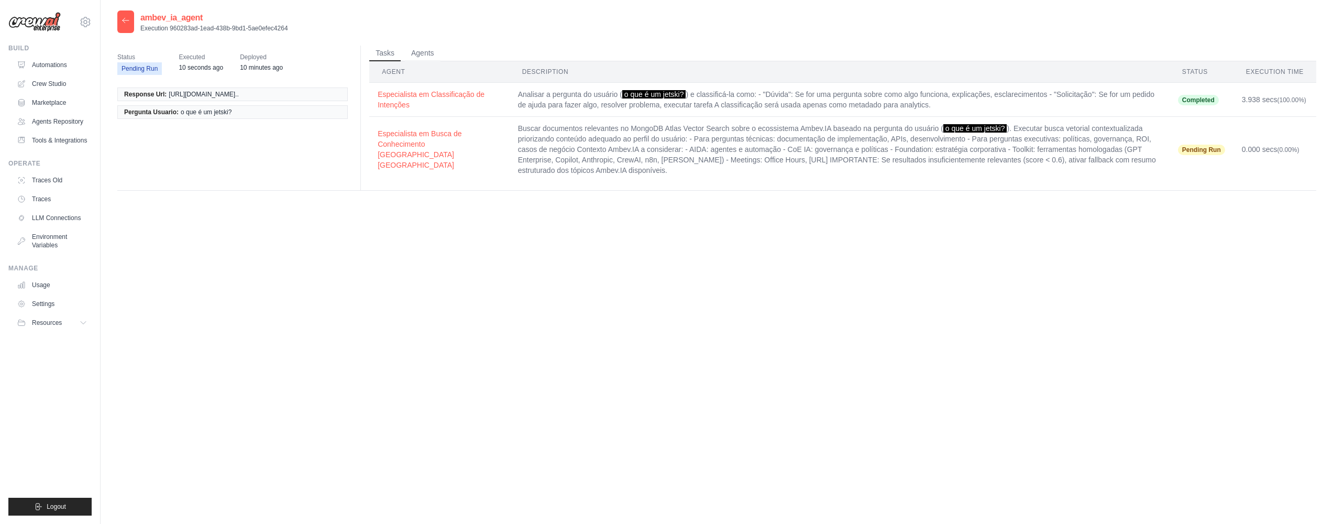
click at [110, 19] on div "ambev_ia_agent Execution 960283ad-1ead-438b-9bd1-5ae0efec4264 Status Pending Ru…" at bounding box center [717, 272] width 1232 height 524
click at [123, 18] on icon at bounding box center [125, 20] width 8 height 8
